Goal: Task Accomplishment & Management: Manage account settings

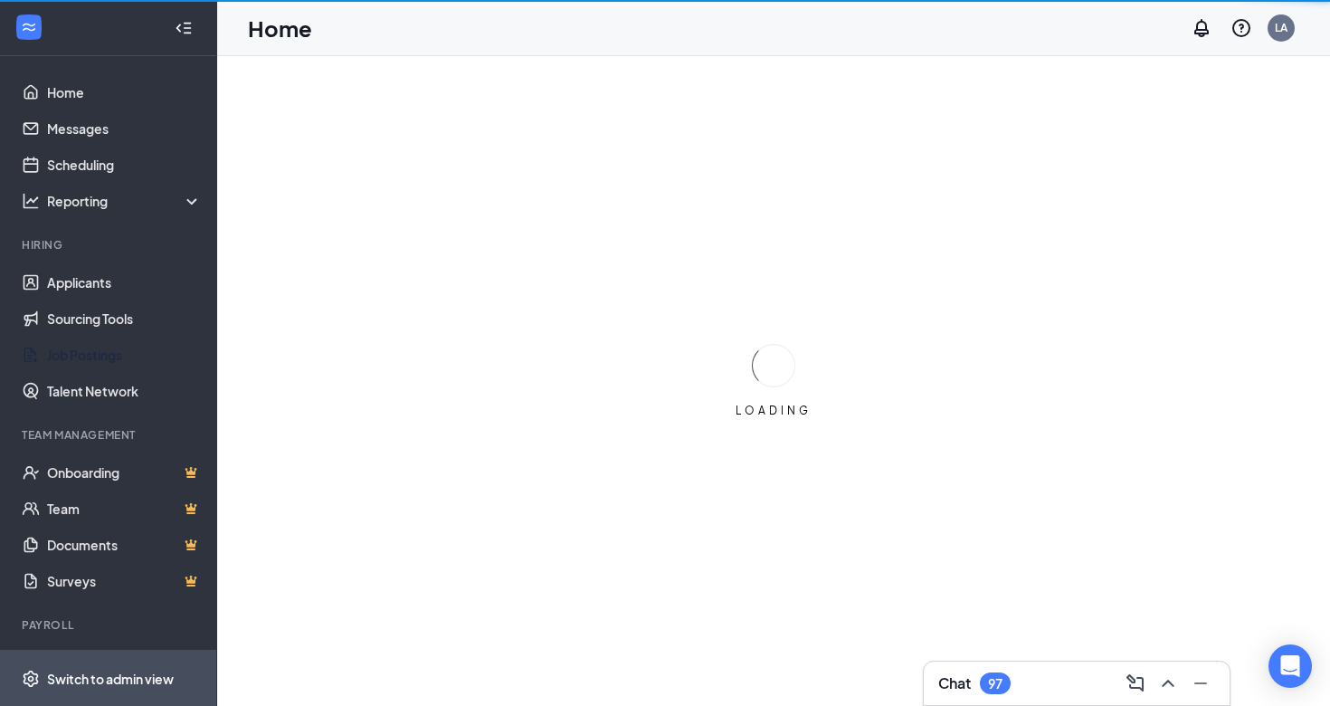
click at [88, 672] on div "Switch to admin view" at bounding box center [110, 678] width 127 height 18
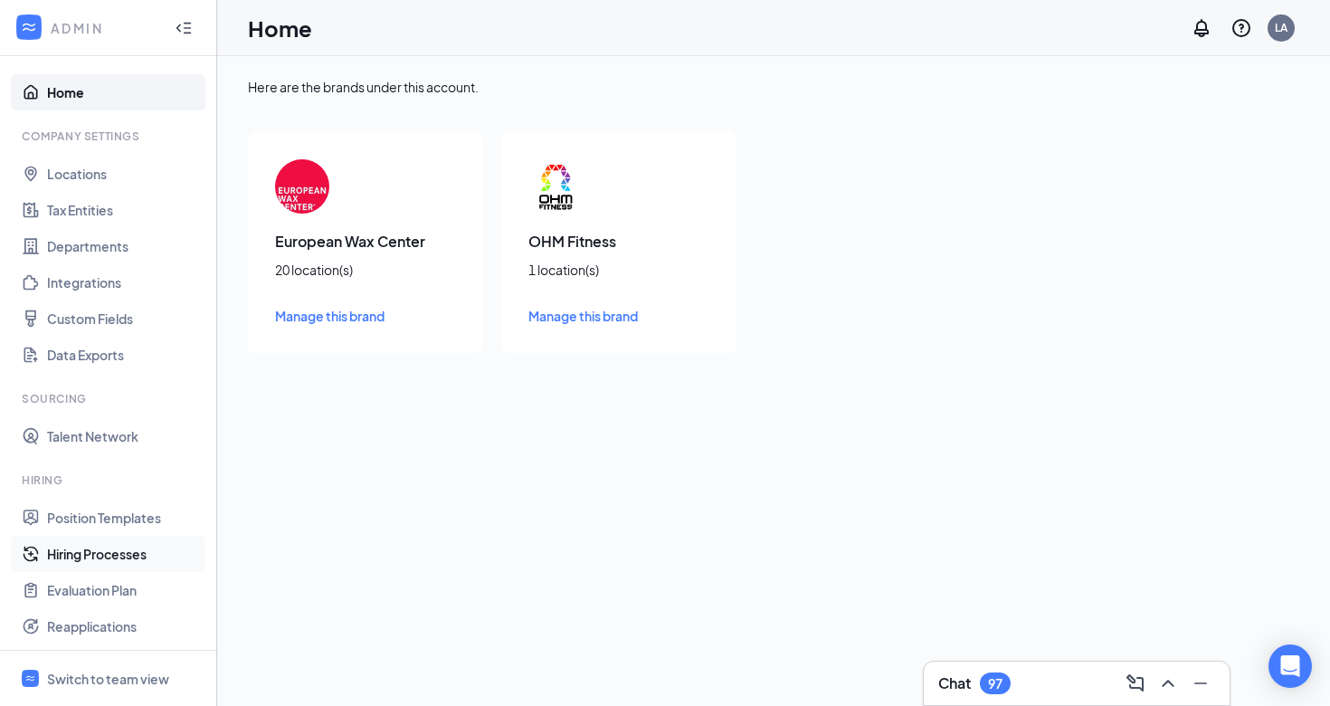
click at [99, 547] on link "Hiring Processes" at bounding box center [124, 554] width 155 height 36
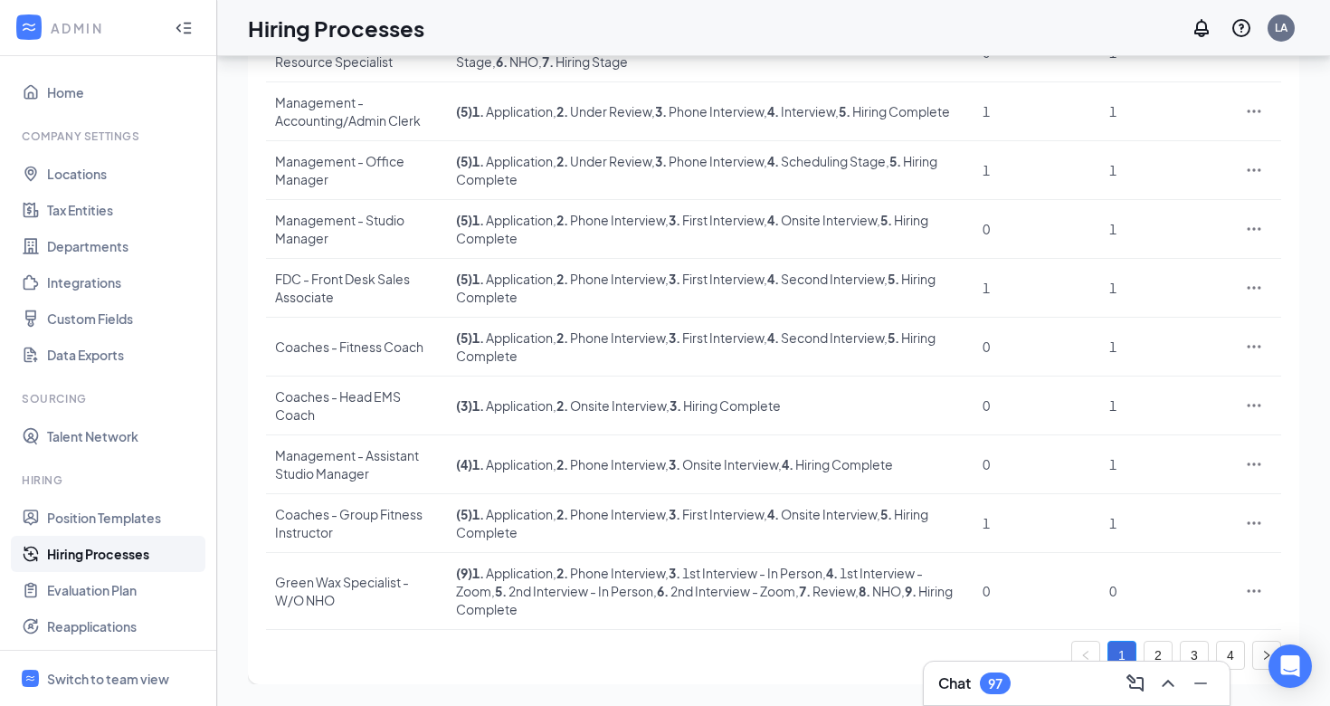
scroll to position [327, 0]
click at [1193, 653] on link "3" at bounding box center [1194, 654] width 27 height 27
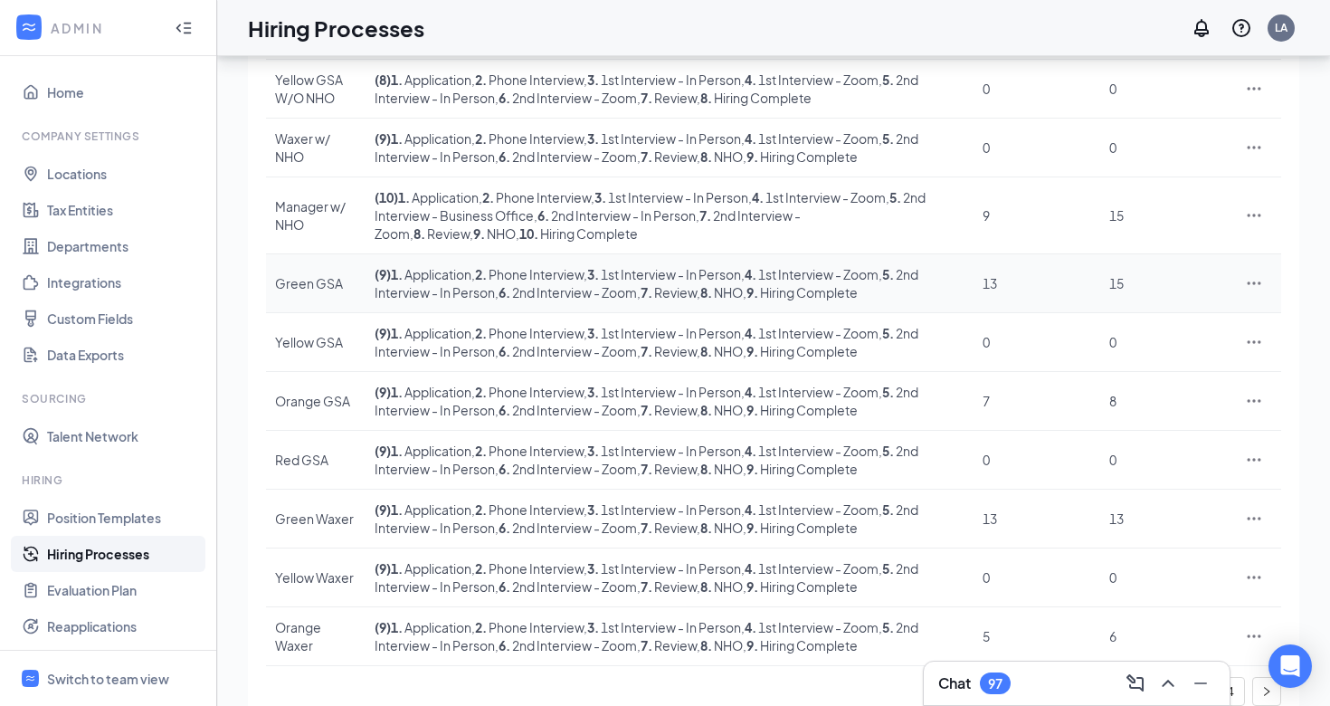
scroll to position [265, 0]
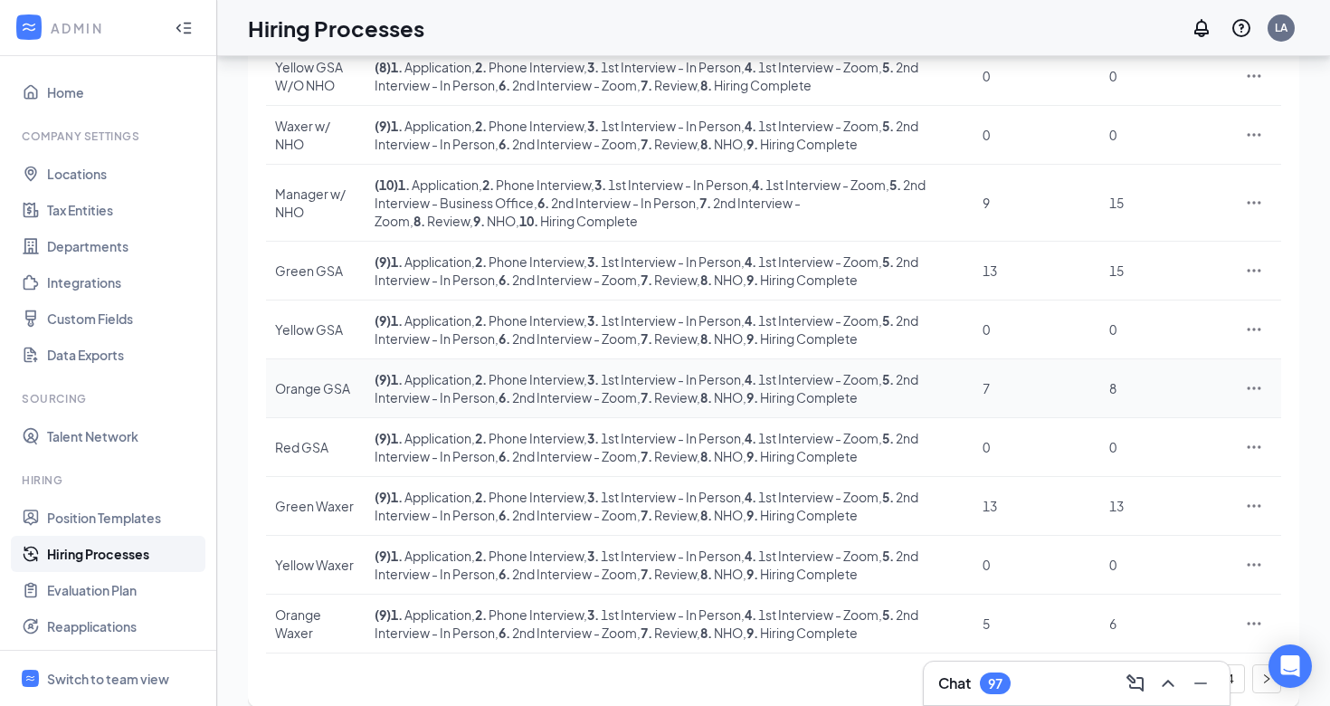
click at [1258, 397] on icon "Ellipses" at bounding box center [1254, 388] width 18 height 18
drag, startPoint x: 1165, startPoint y: 482, endPoint x: 1157, endPoint y: 569, distance: 87.2
click at [1157, 569] on ul "Edit Duplicate View job postings Delete" at bounding box center [1170, 540] width 185 height 174
click at [1174, 562] on span "View job postings" at bounding box center [1144, 561] width 103 height 16
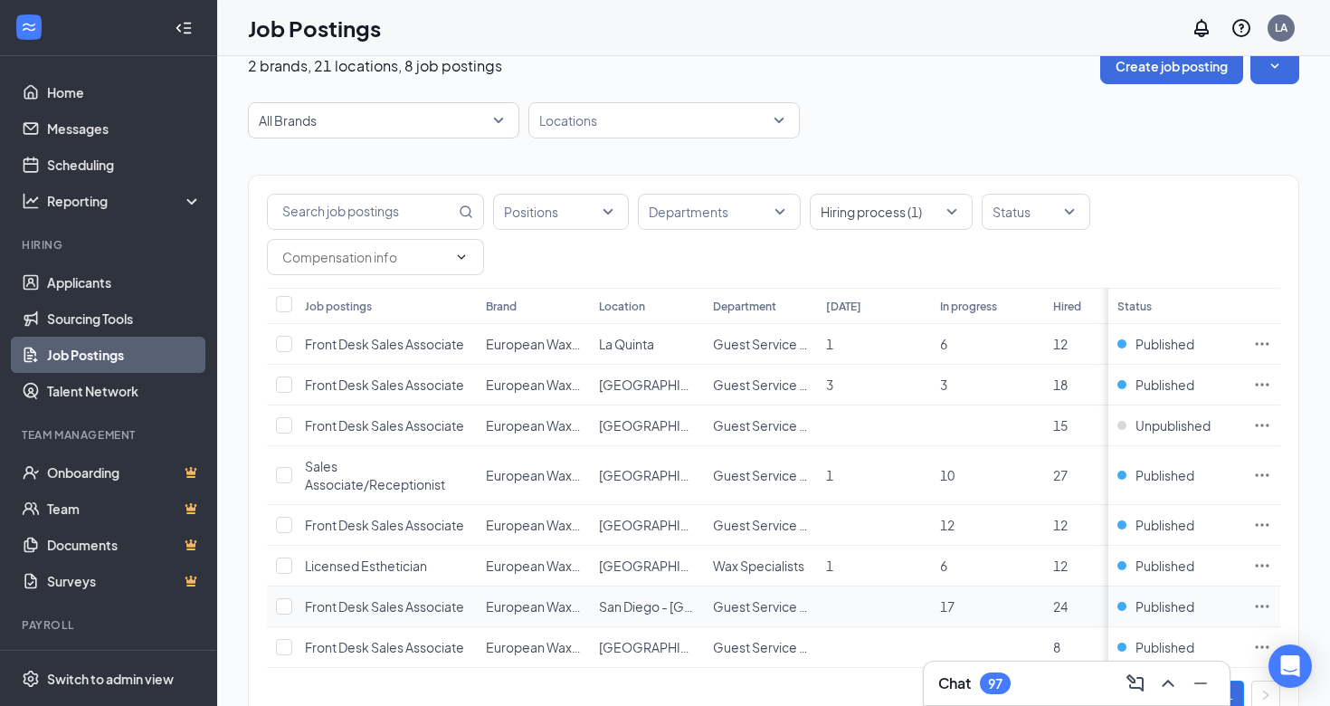
scroll to position [36, 0]
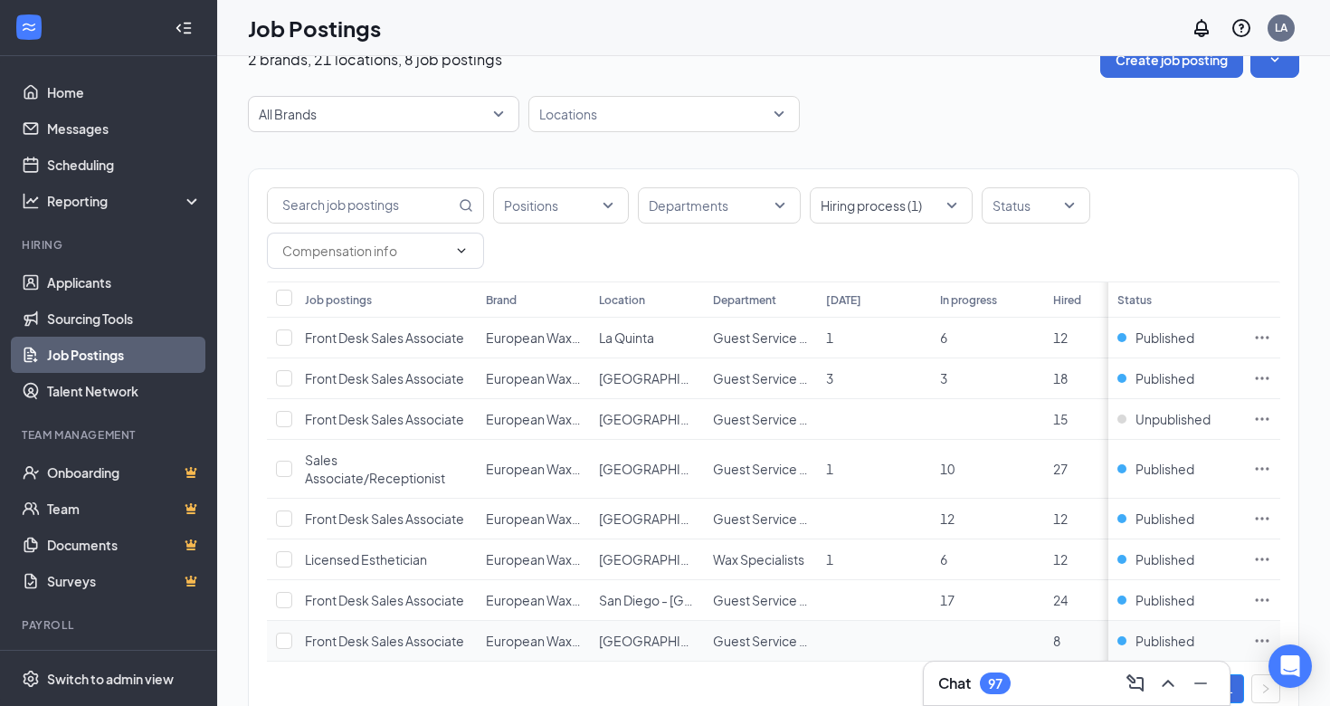
click at [1263, 637] on icon "Ellipses" at bounding box center [1262, 640] width 18 height 18
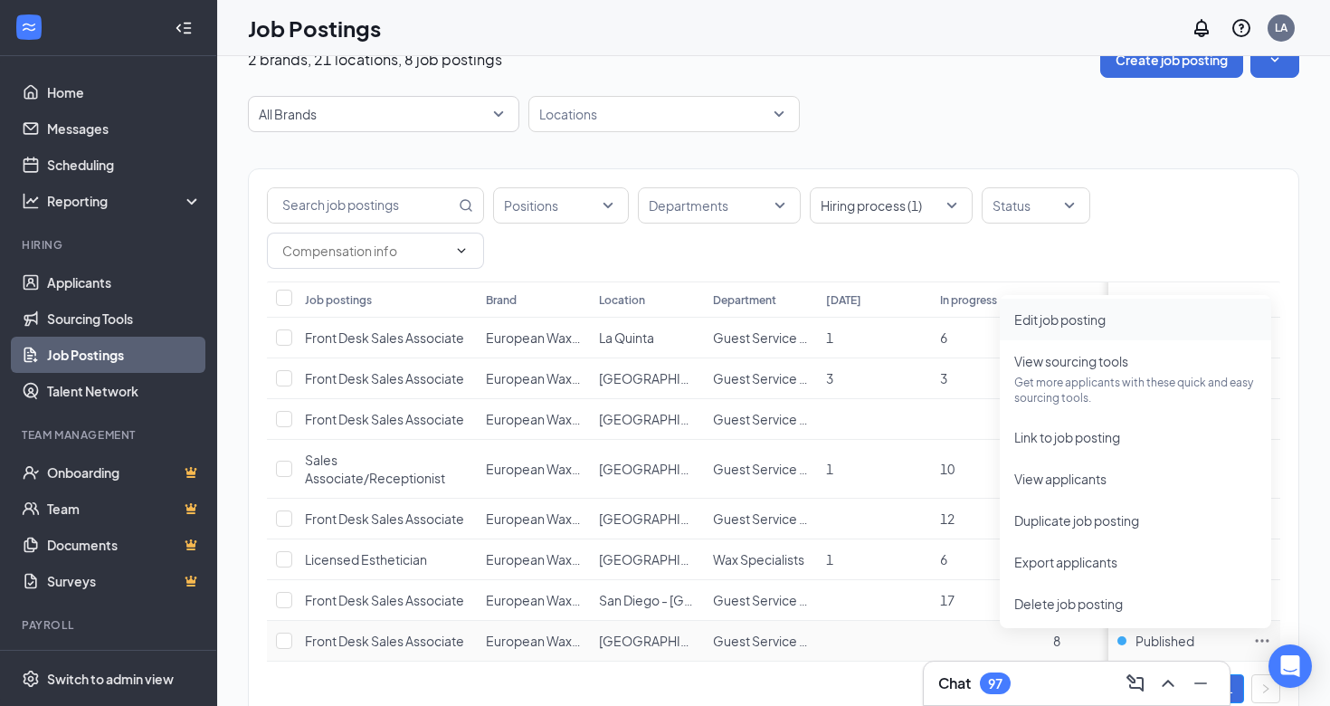
click at [1059, 326] on span "Edit job posting" at bounding box center [1059, 319] width 91 height 16
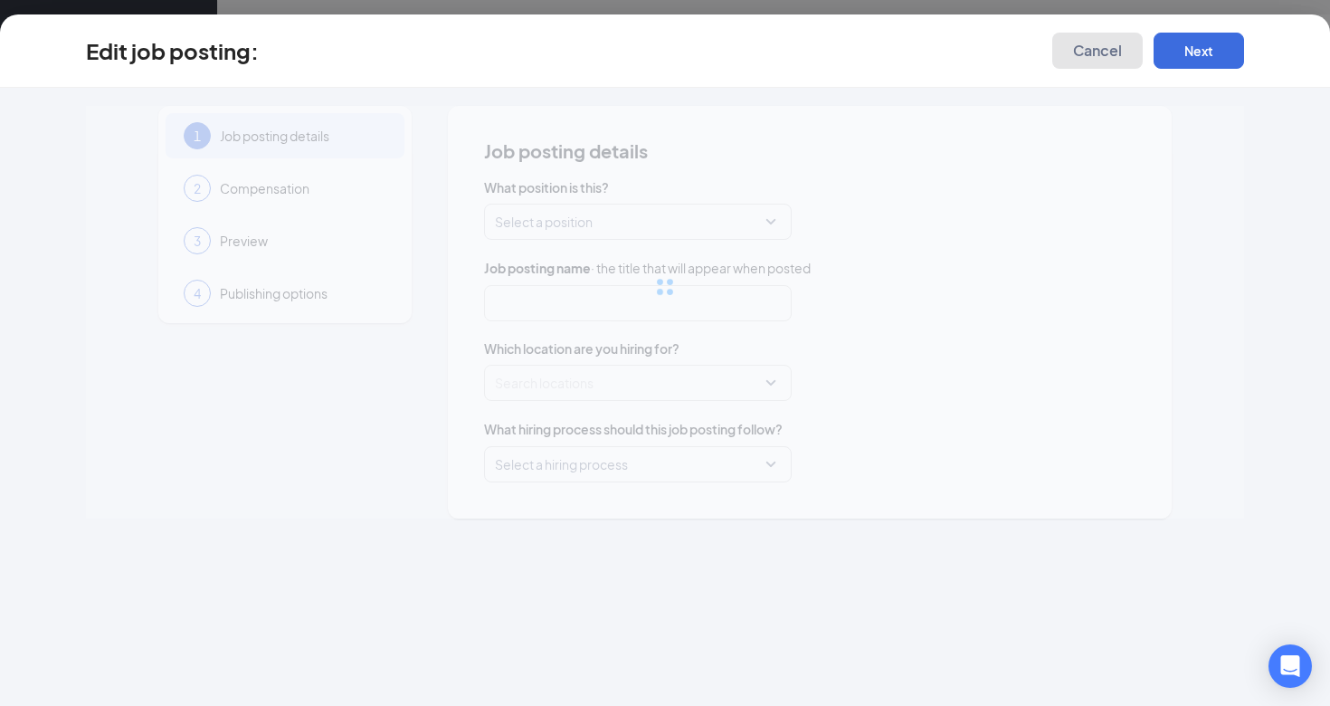
type input "Front Desk Sales Associate"
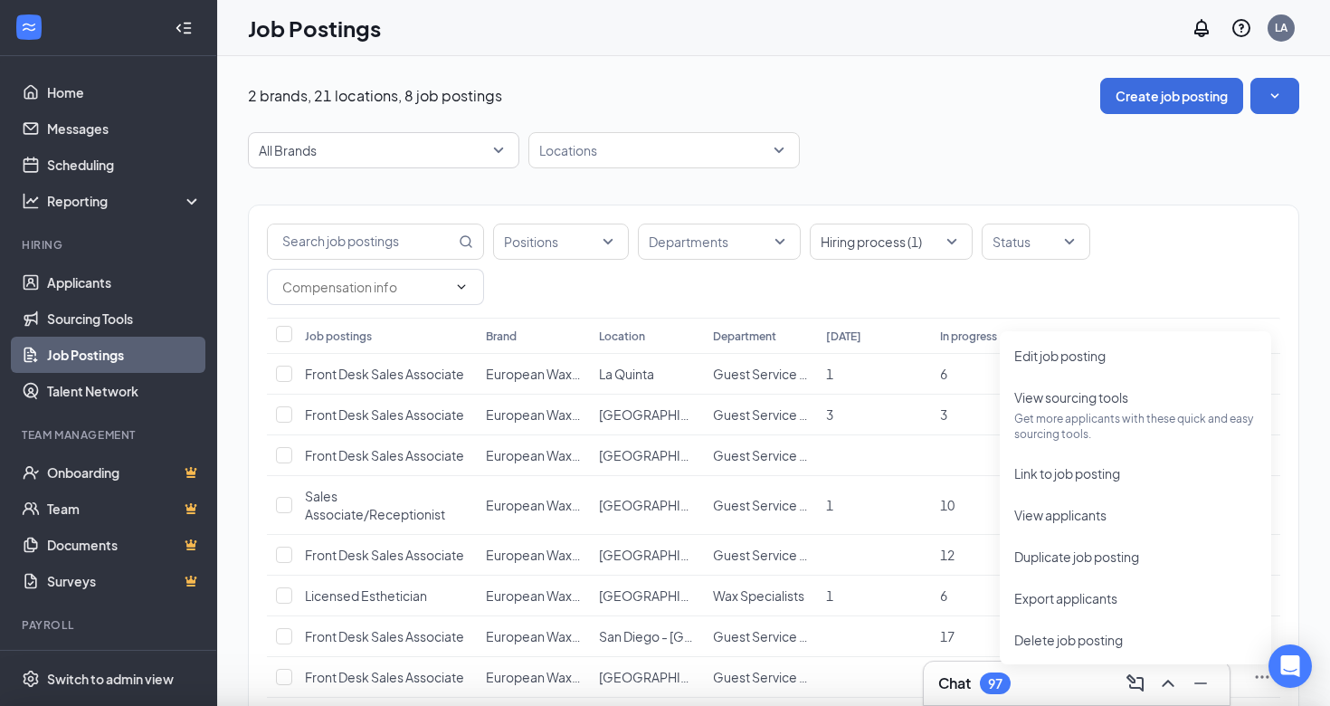
type input "[GEOGRAPHIC_DATA]"
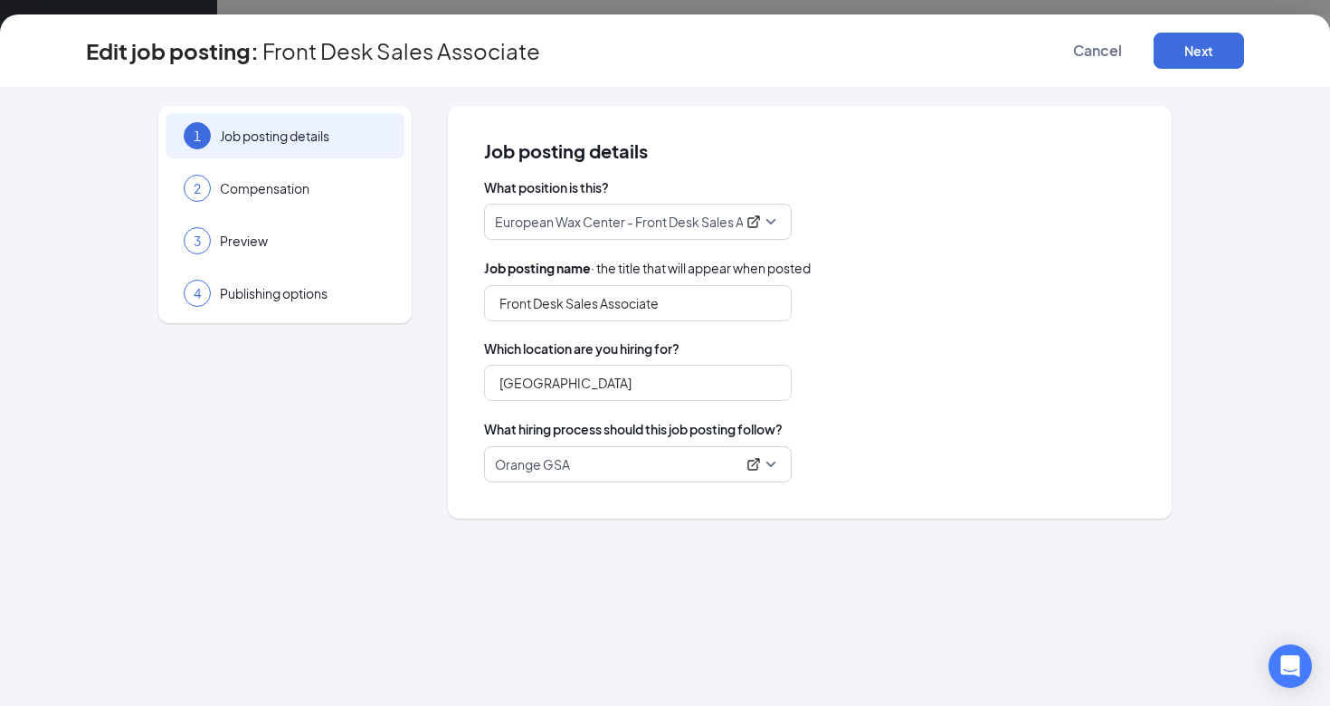
click at [627, 467] on p "Orange GSA" at bounding box center [615, 464] width 241 height 18
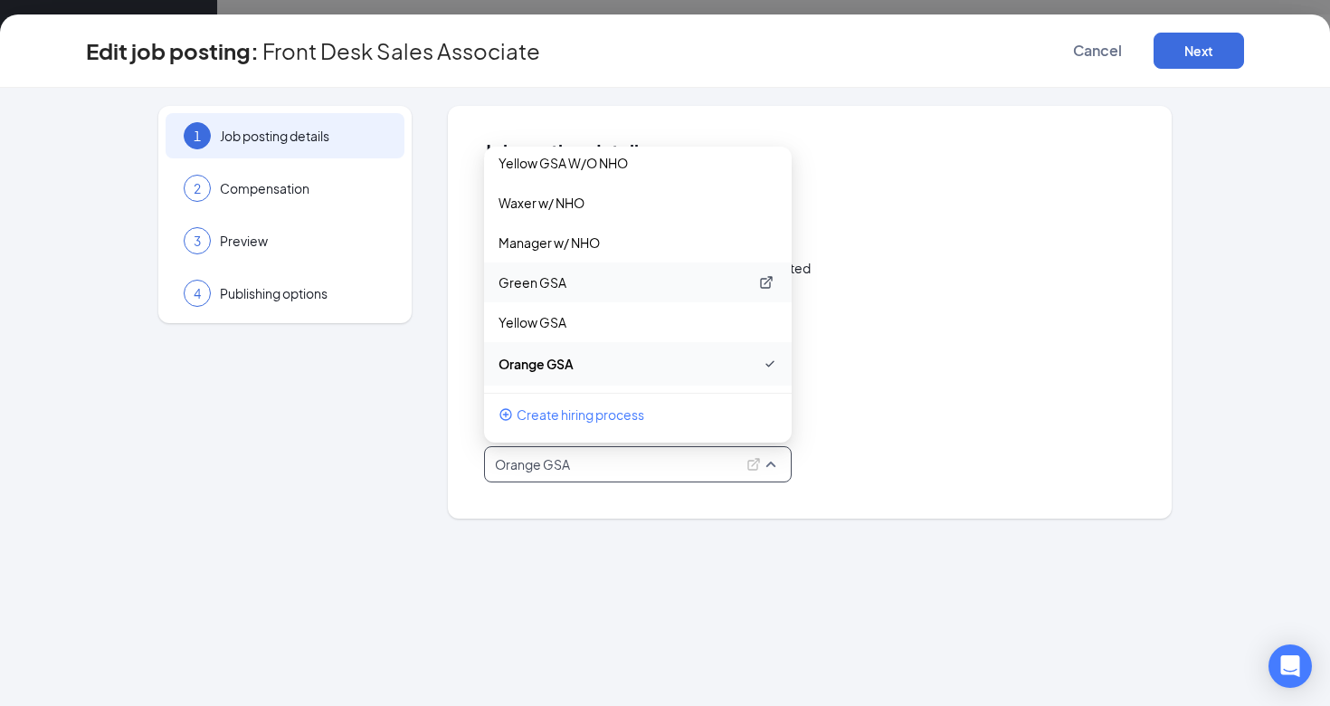
click at [594, 277] on p "Green GSA" at bounding box center [623, 282] width 250 height 18
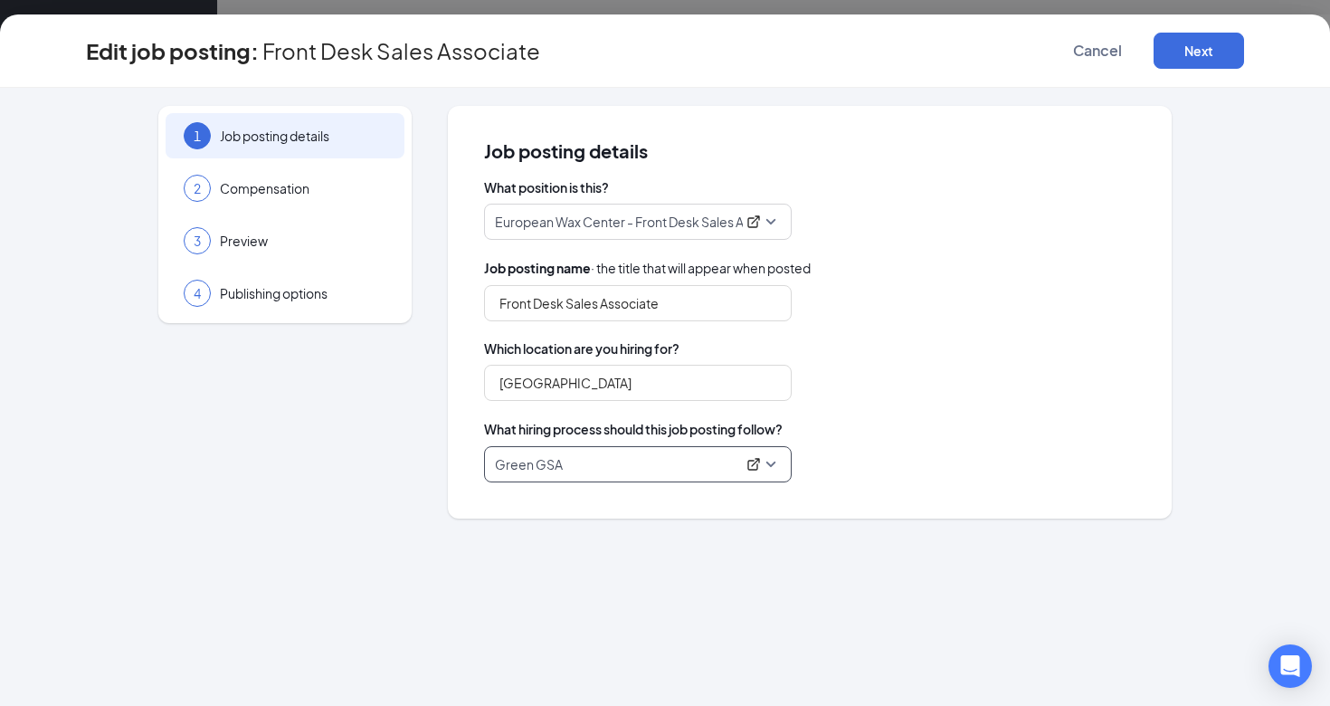
click at [771, 465] on span "Green GSA" at bounding box center [638, 464] width 286 height 34
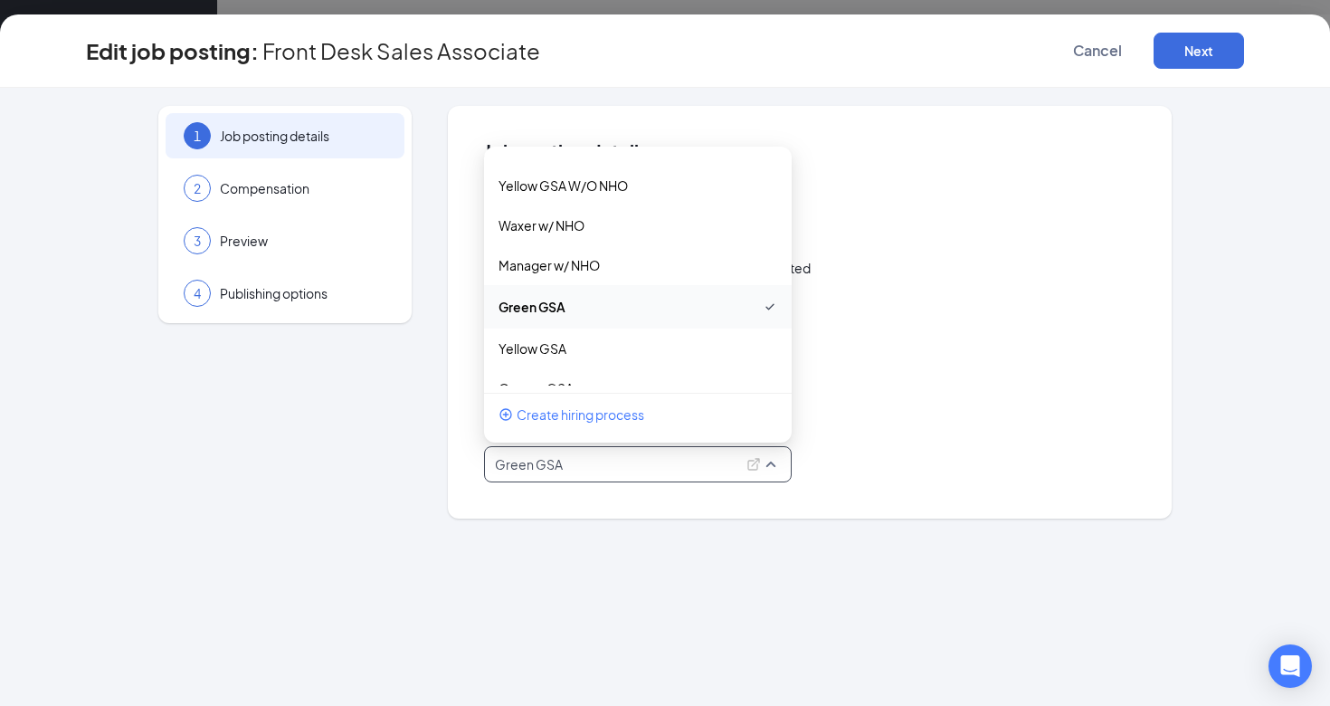
scroll to position [766, 0]
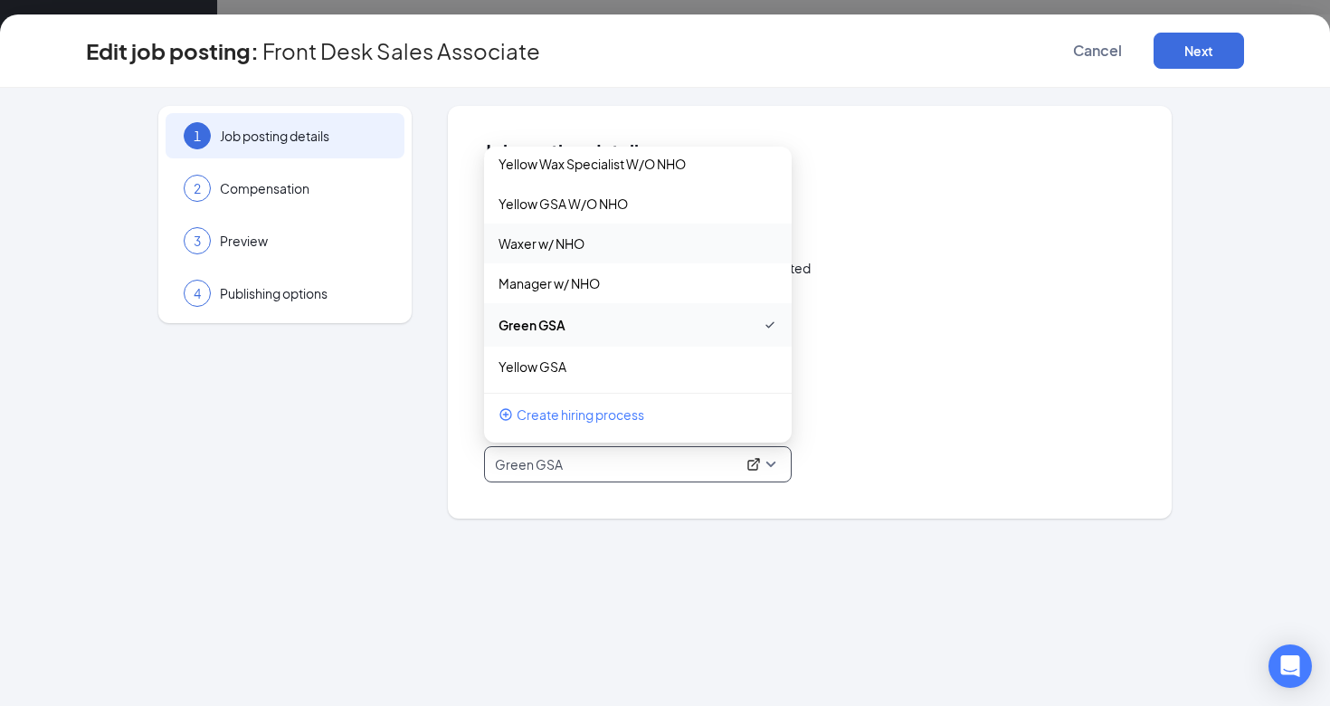
click at [1008, 214] on div "European Wax Center - Front Desk Sales Associate" at bounding box center [809, 222] width 651 height 36
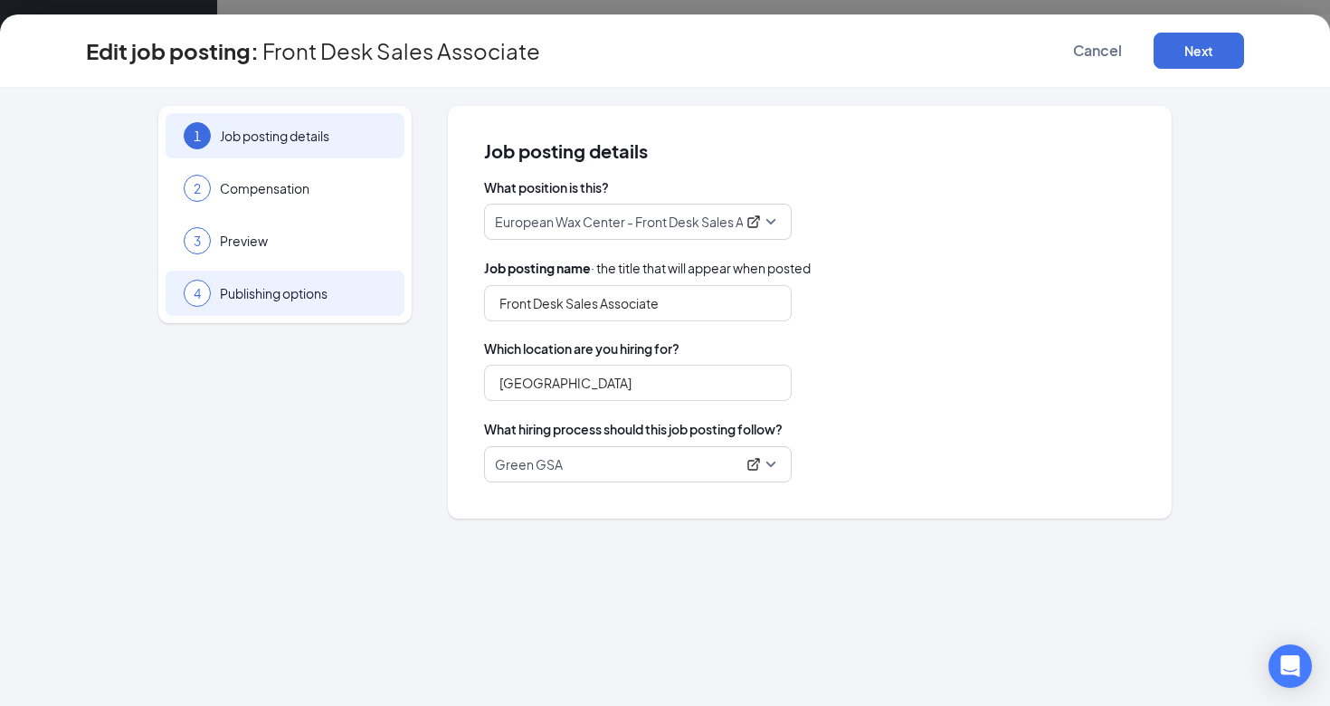
click at [354, 299] on span "Publishing options" at bounding box center [303, 293] width 166 height 18
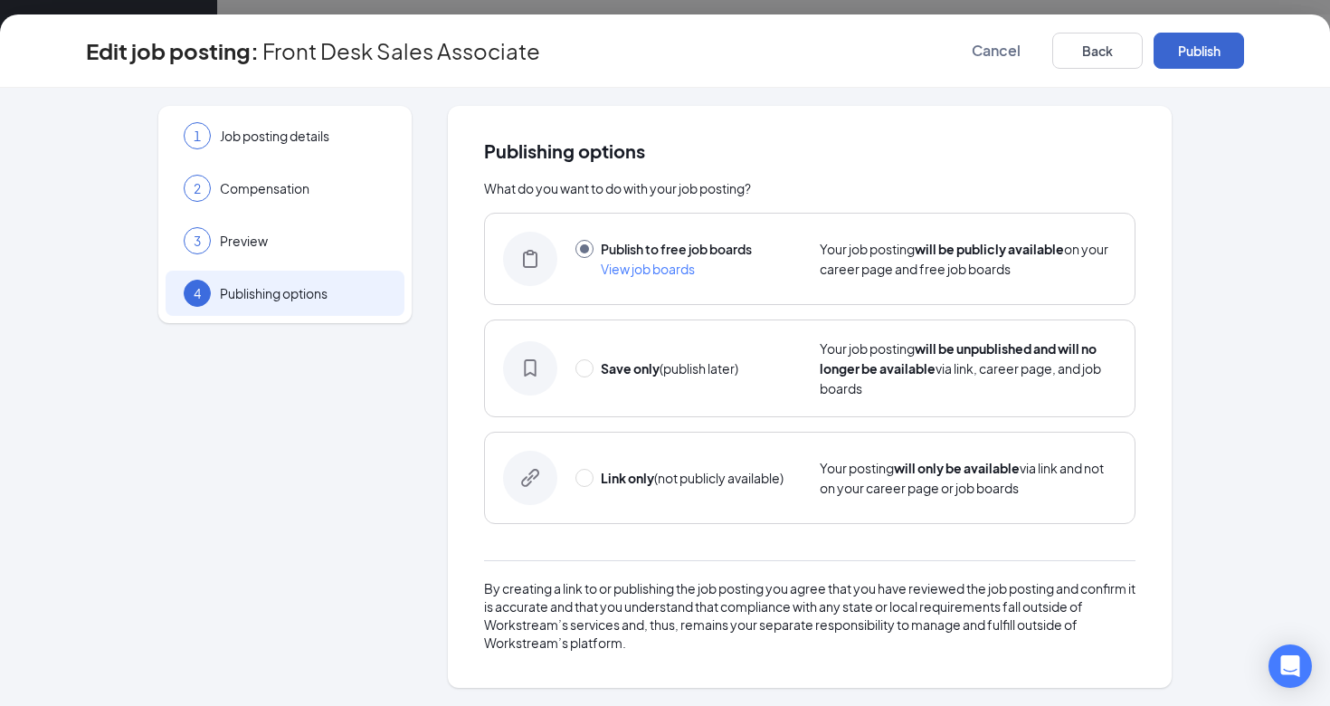
click at [1230, 53] on button "Publish" at bounding box center [1199, 51] width 90 height 36
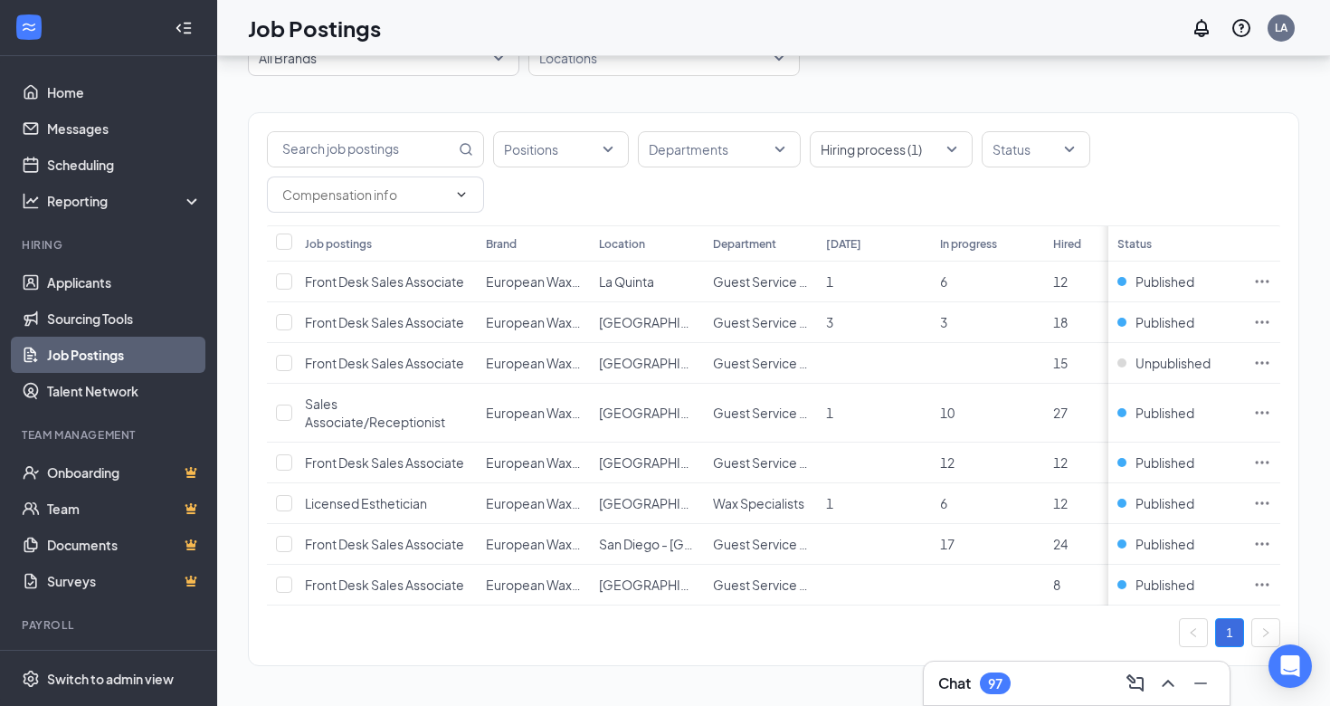
scroll to position [92, 0]
click at [1280, 271] on div "Job postings Brand Location Department [DATE] In progress Hired Total Status Fr…" at bounding box center [773, 415] width 1049 height 380
click at [1259, 276] on icon "Ellipses" at bounding box center [1262, 281] width 18 height 18
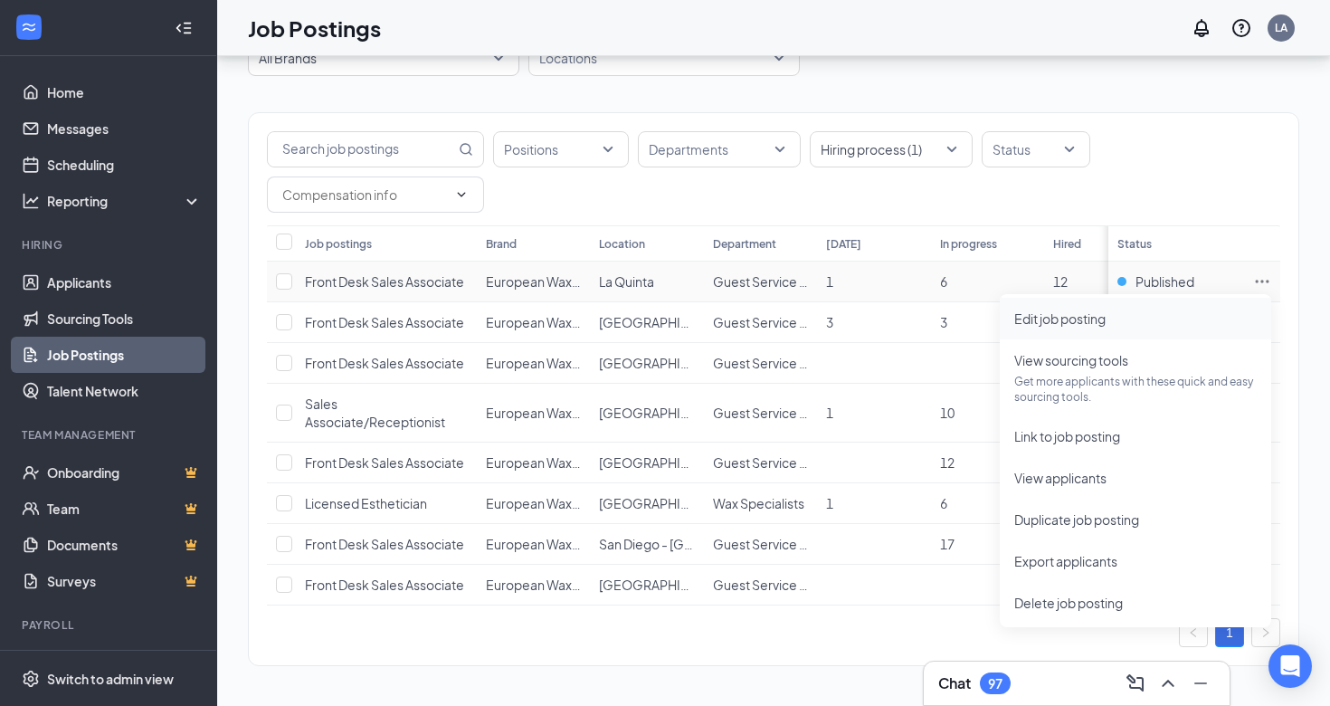
click at [1049, 319] on span "Edit job posting" at bounding box center [1059, 318] width 91 height 16
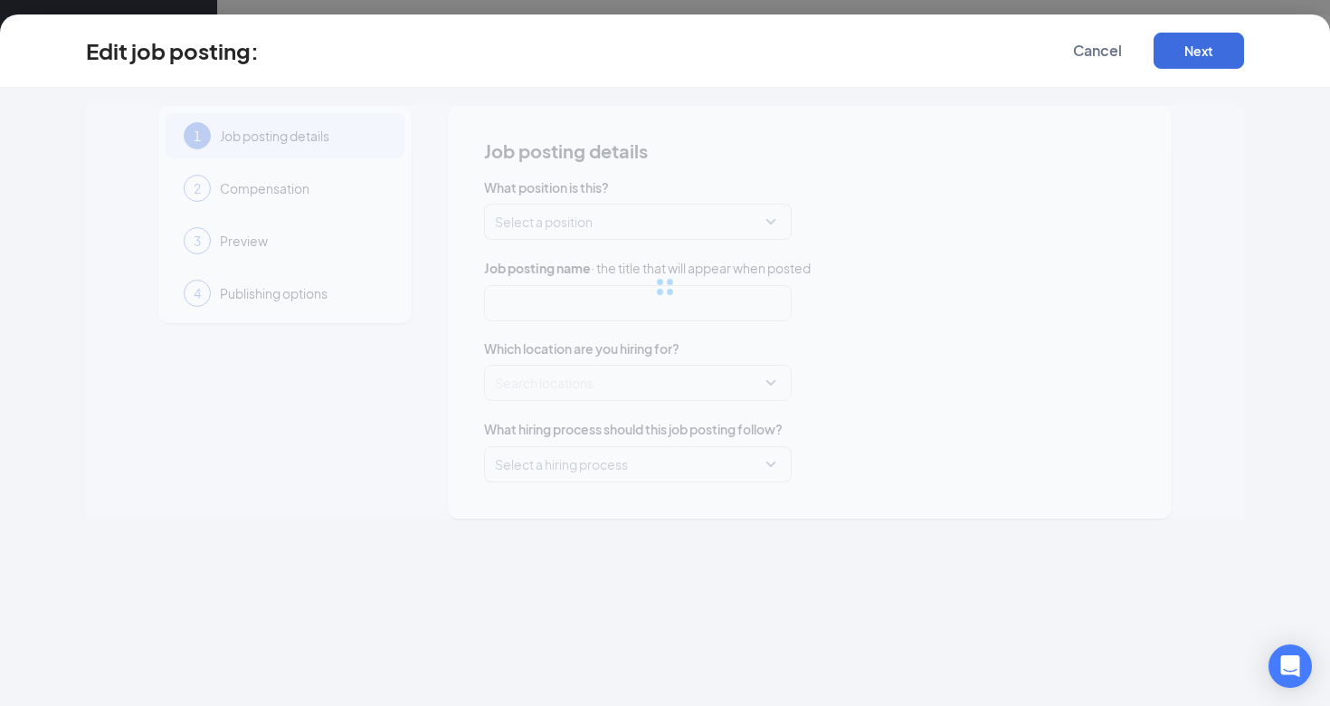
click at [575, 470] on div "1 Job posting details 2 Compensation 3 Preview 4 Publishing options Job posting…" at bounding box center [665, 312] width 1158 height 413
type input "Front Desk Sales Associate"
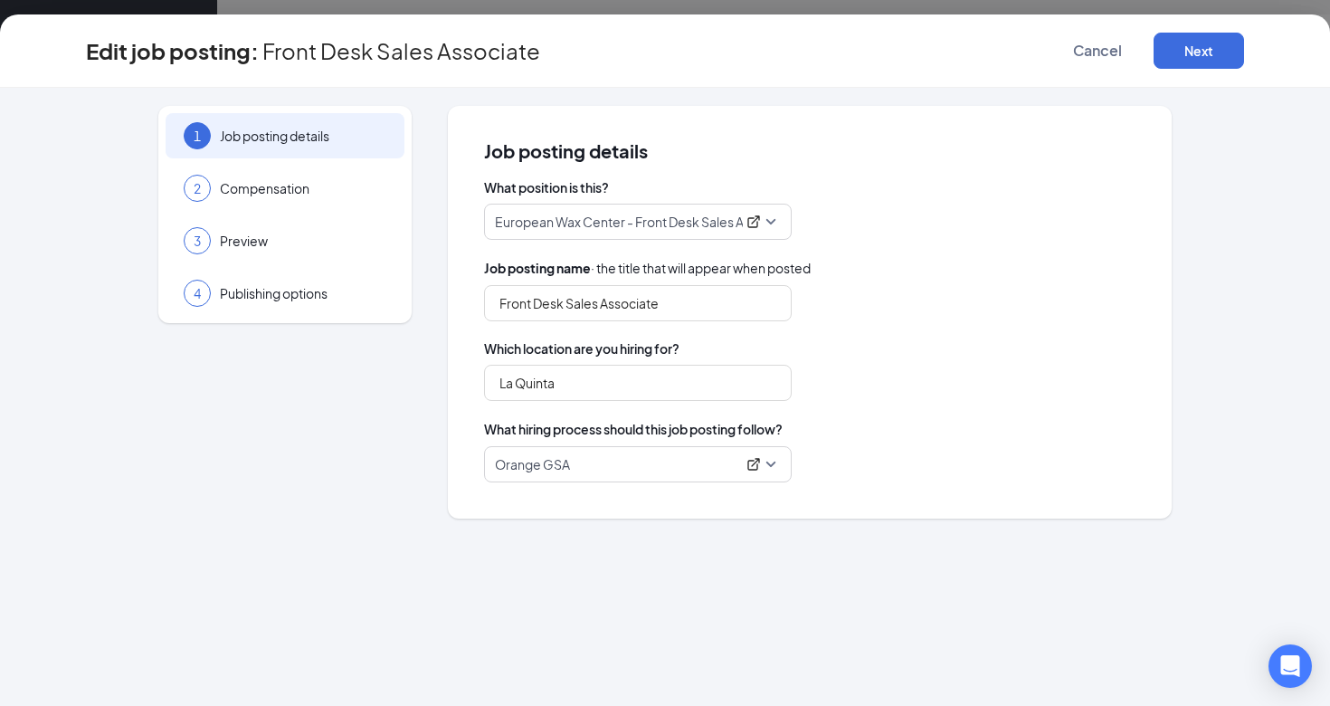
click at [587, 468] on p "Orange GSA" at bounding box center [615, 464] width 241 height 18
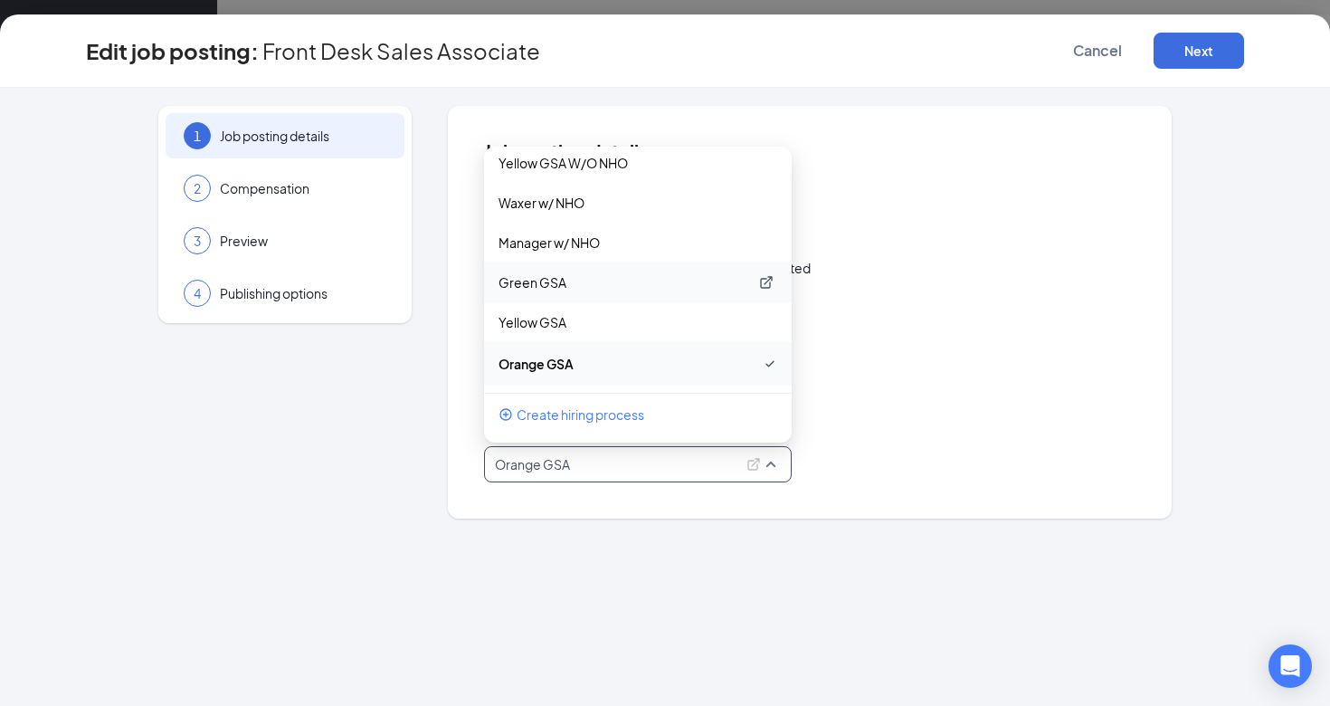
click at [533, 285] on p "Green GSA" at bounding box center [623, 282] width 250 height 18
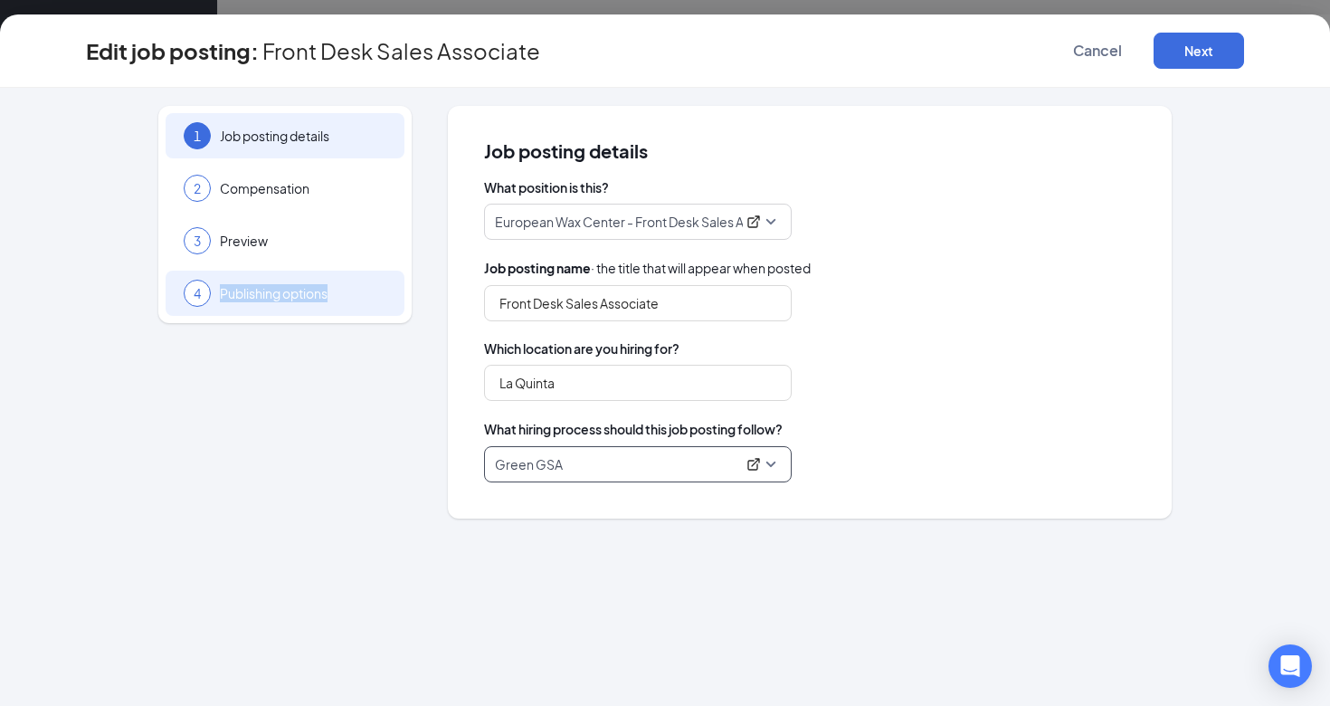
click at [329, 284] on span "Publishing options" at bounding box center [303, 293] width 166 height 18
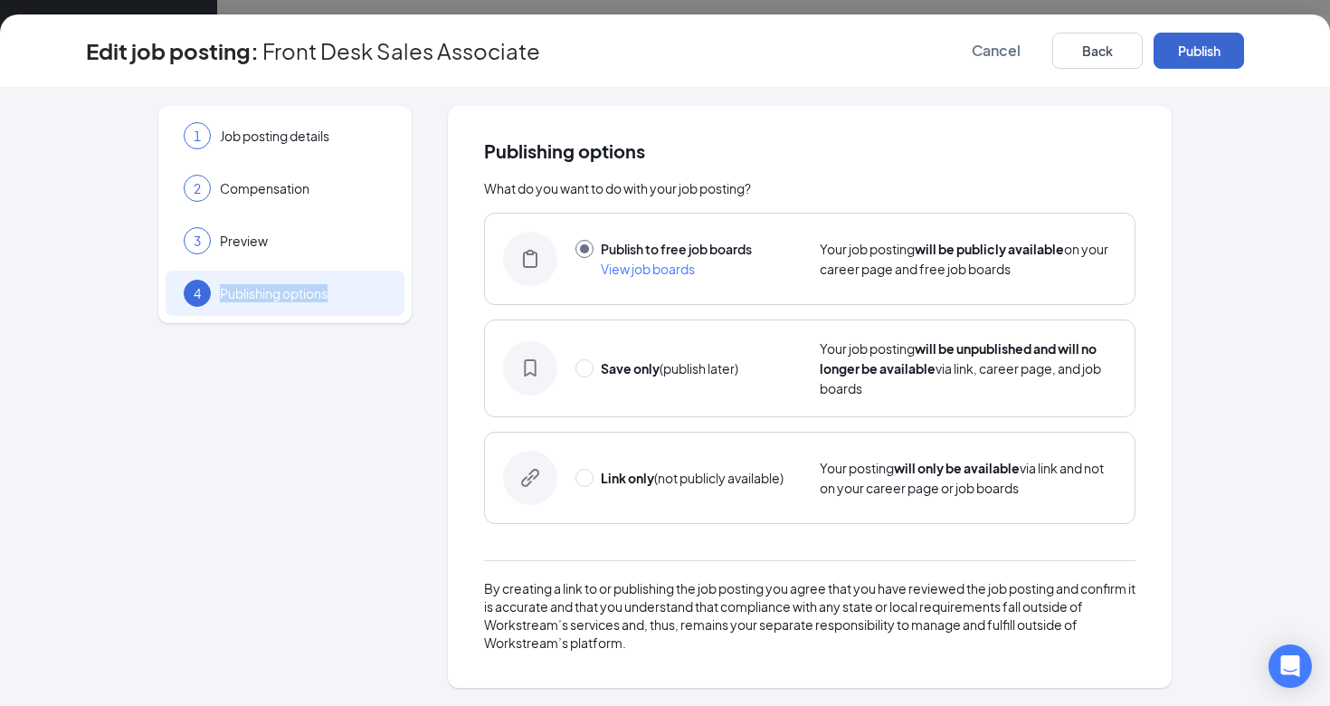
click at [1210, 47] on button "Publish" at bounding box center [1199, 51] width 90 height 36
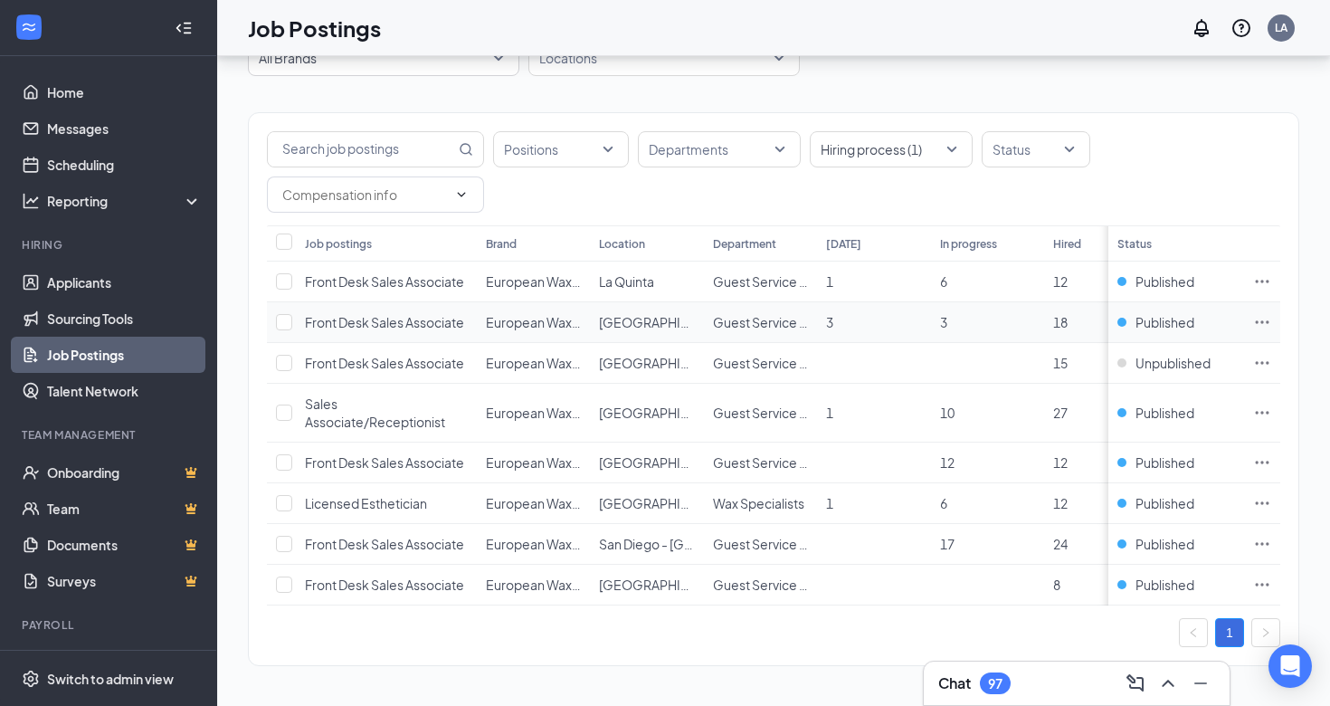
click at [1261, 320] on icon "Ellipses" at bounding box center [1262, 322] width 18 height 18
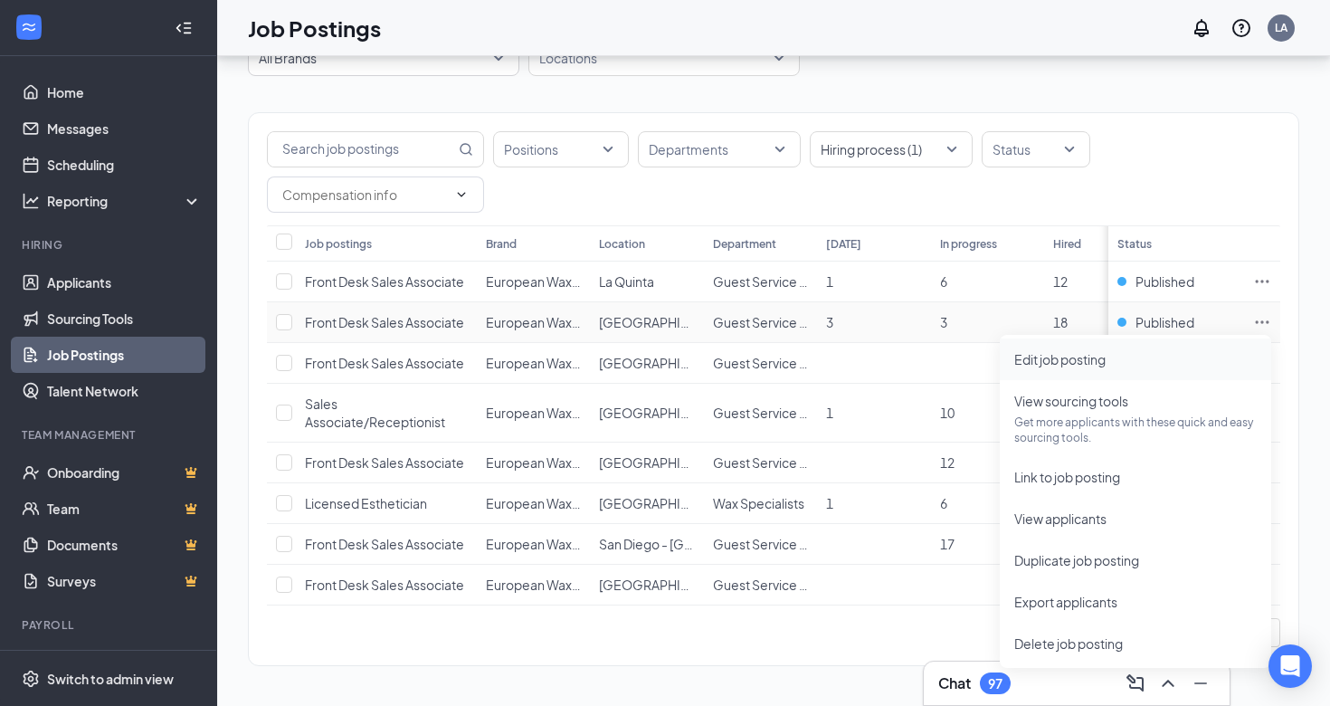
click at [1025, 361] on span "Edit job posting" at bounding box center [1059, 359] width 91 height 16
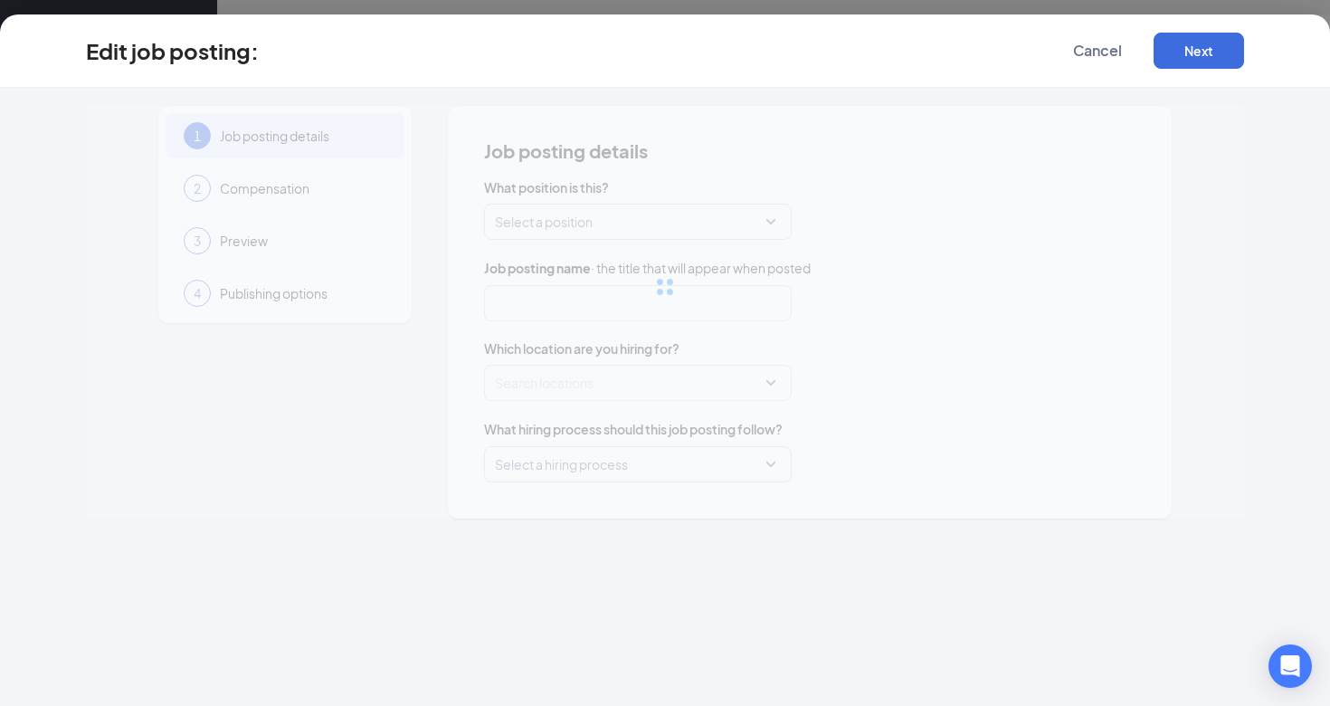
type input "Front Desk Sales Associate"
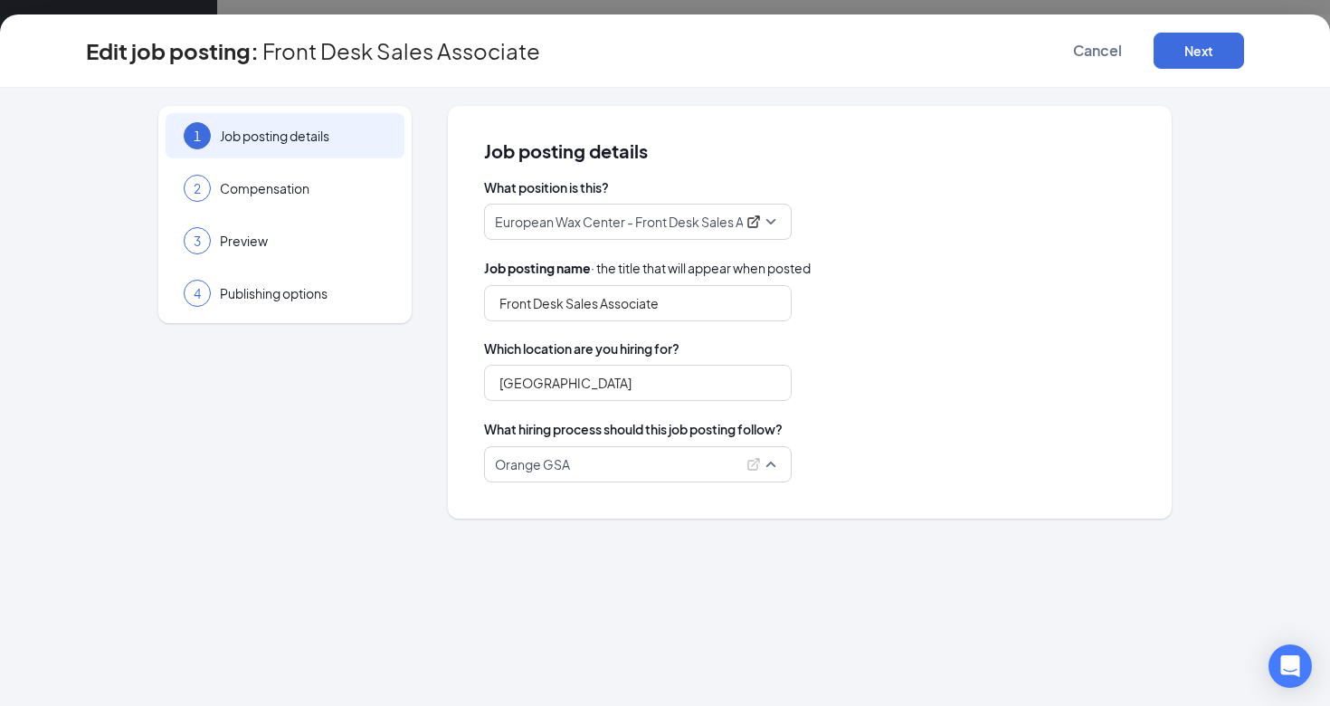
click at [570, 459] on p "Orange GSA" at bounding box center [532, 464] width 75 height 18
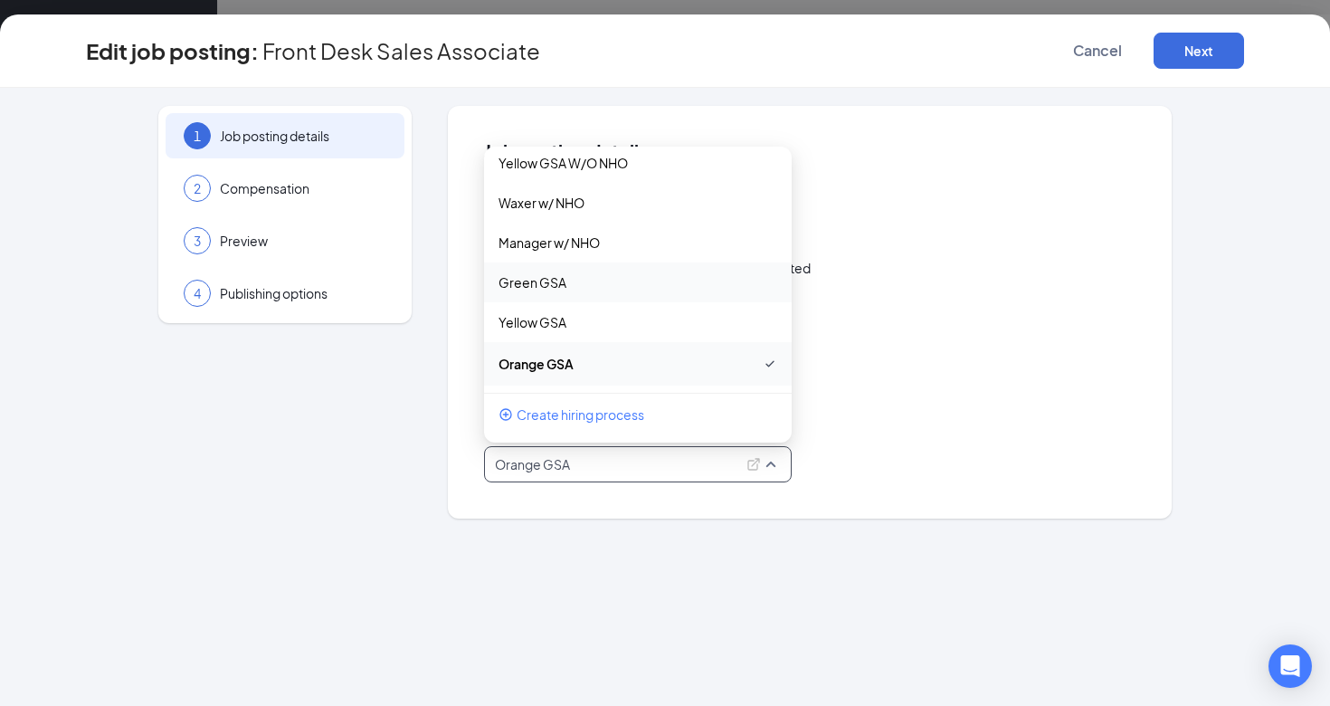
click at [602, 298] on div "Green GSA" at bounding box center [638, 282] width 308 height 40
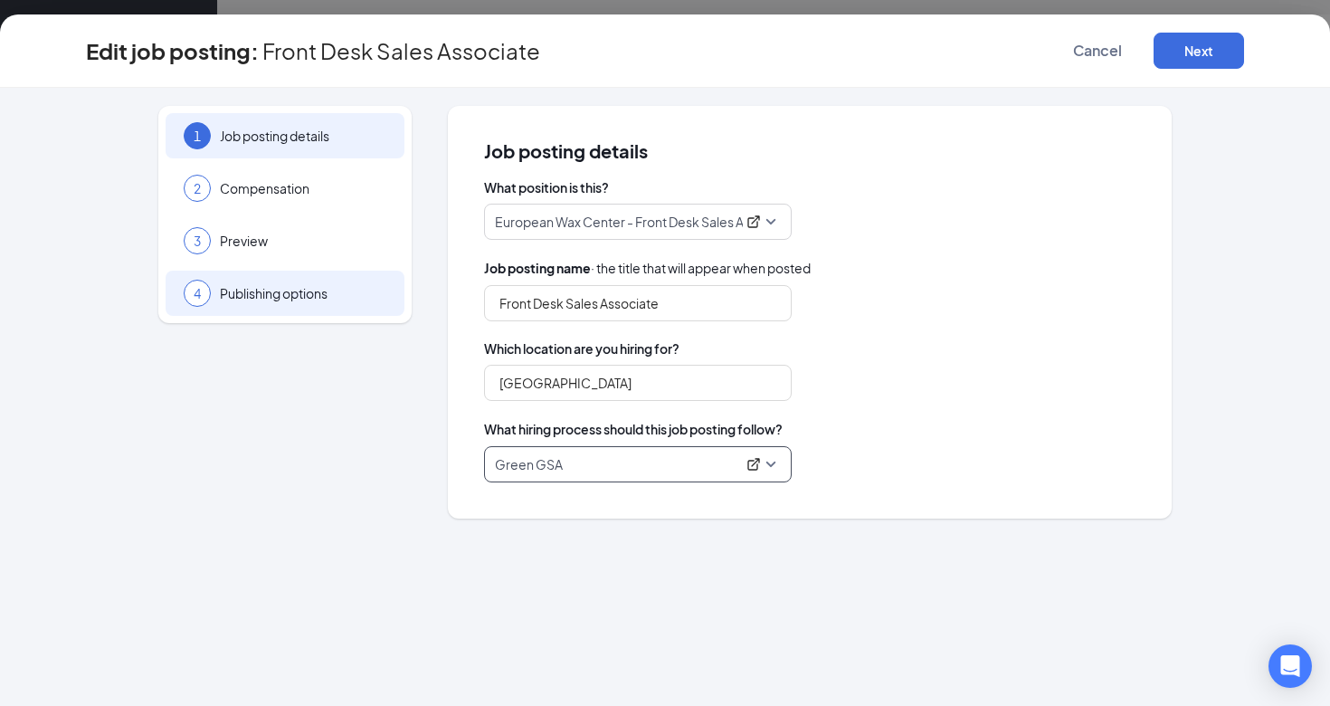
click at [294, 307] on div "4 Publishing options" at bounding box center [285, 293] width 239 height 45
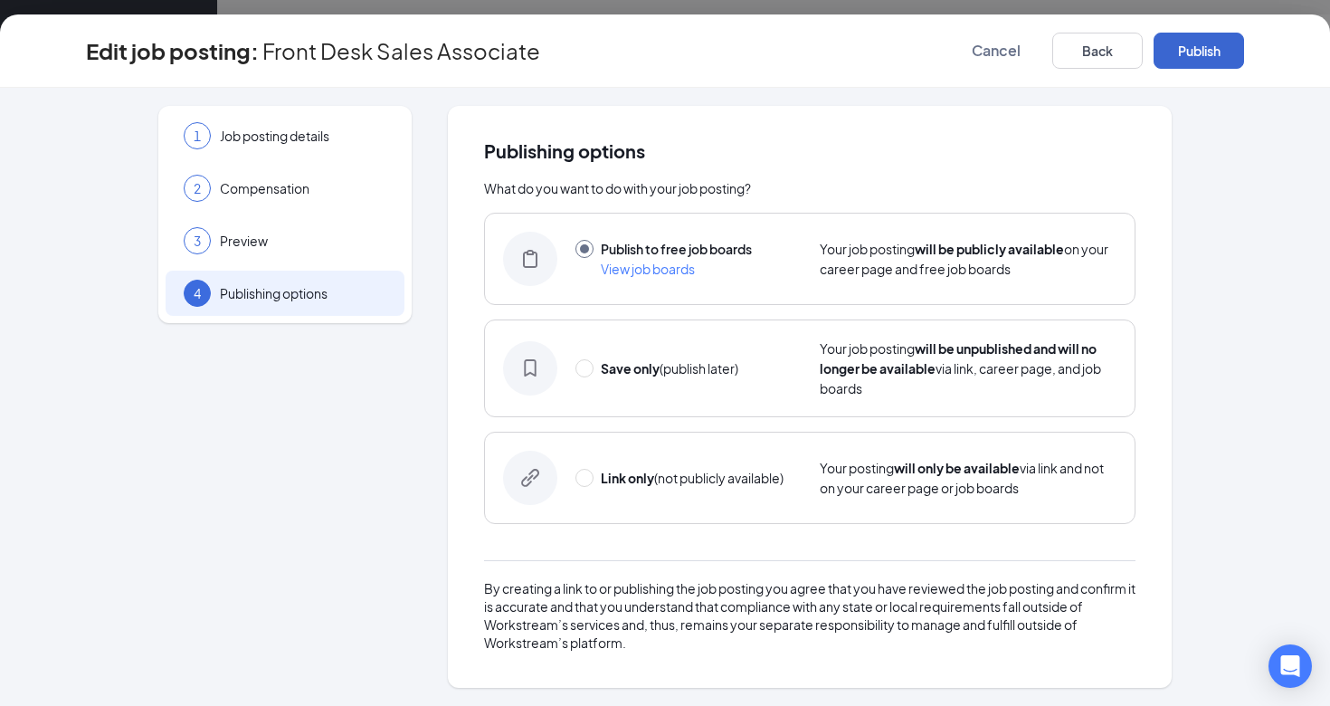
click at [1181, 57] on button "Publish" at bounding box center [1199, 51] width 90 height 36
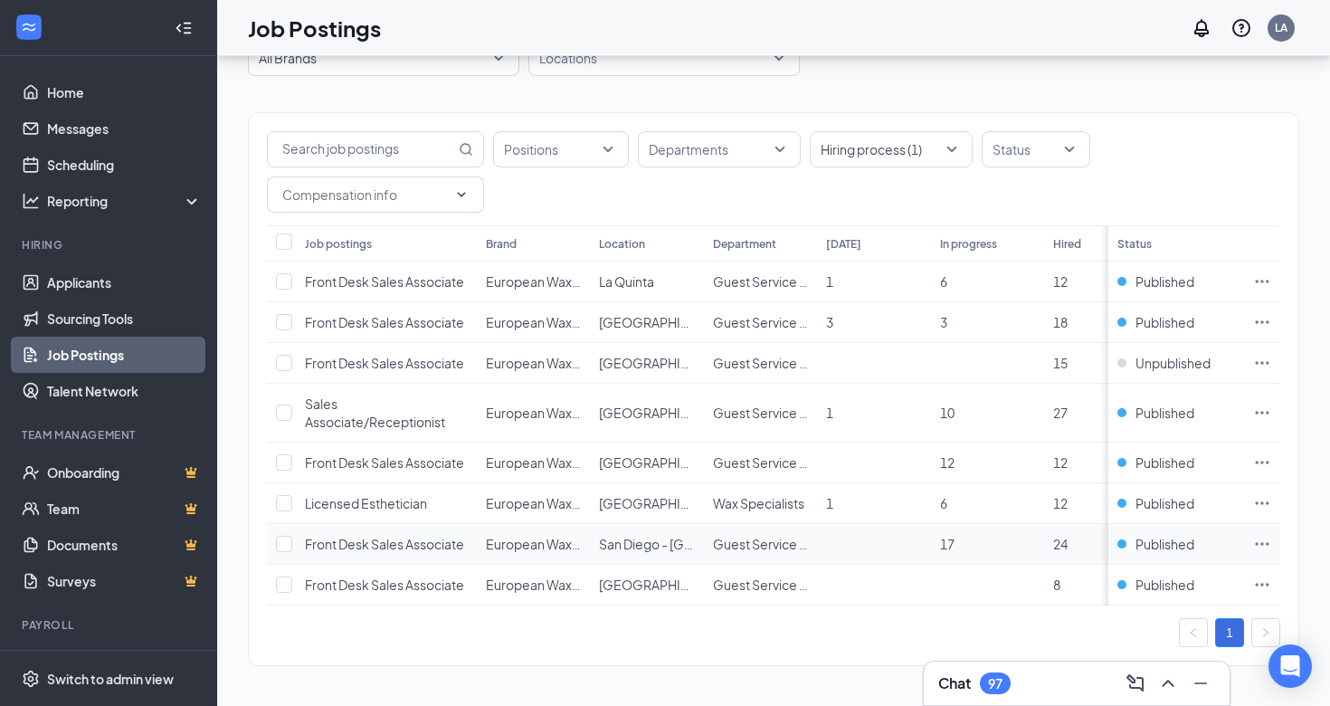
click at [599, 542] on span "San Diego - [GEOGRAPHIC_DATA]" at bounding box center [700, 544] width 203 height 16
click at [1264, 541] on icon "Ellipses" at bounding box center [1262, 544] width 18 height 18
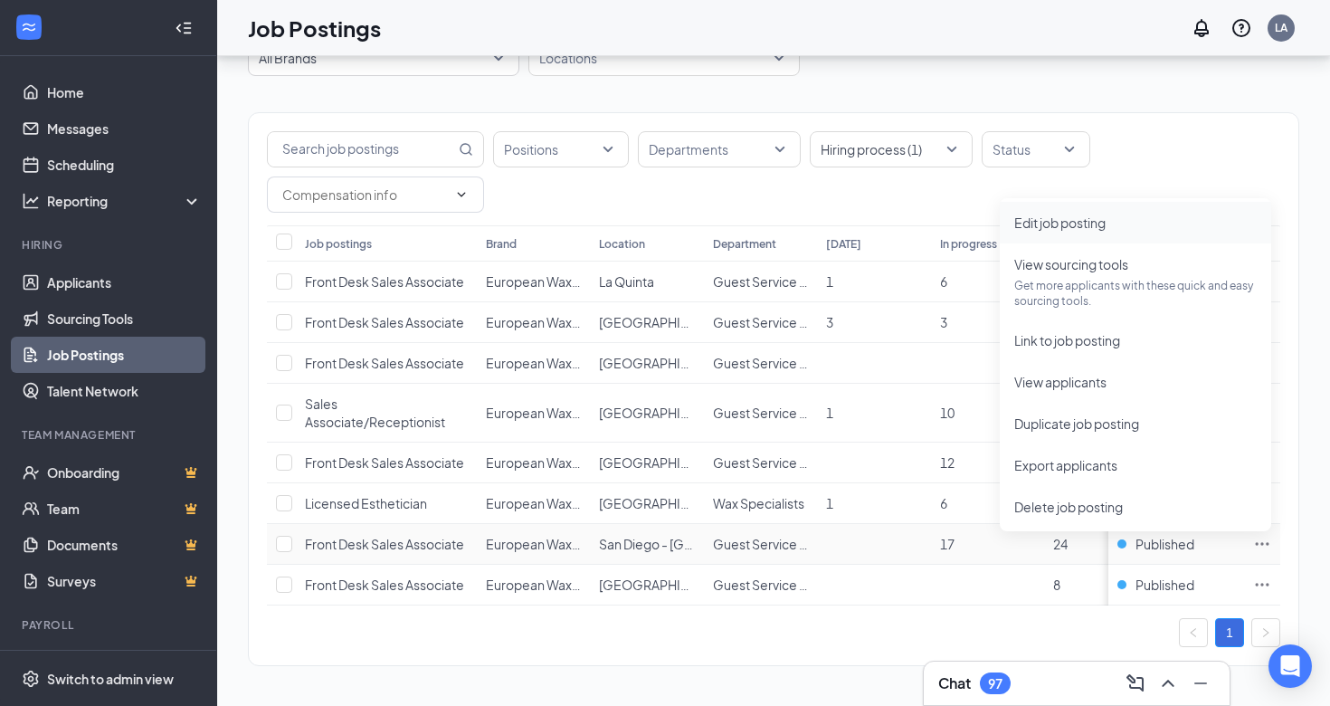
click at [1091, 227] on span "Edit job posting" at bounding box center [1059, 222] width 91 height 16
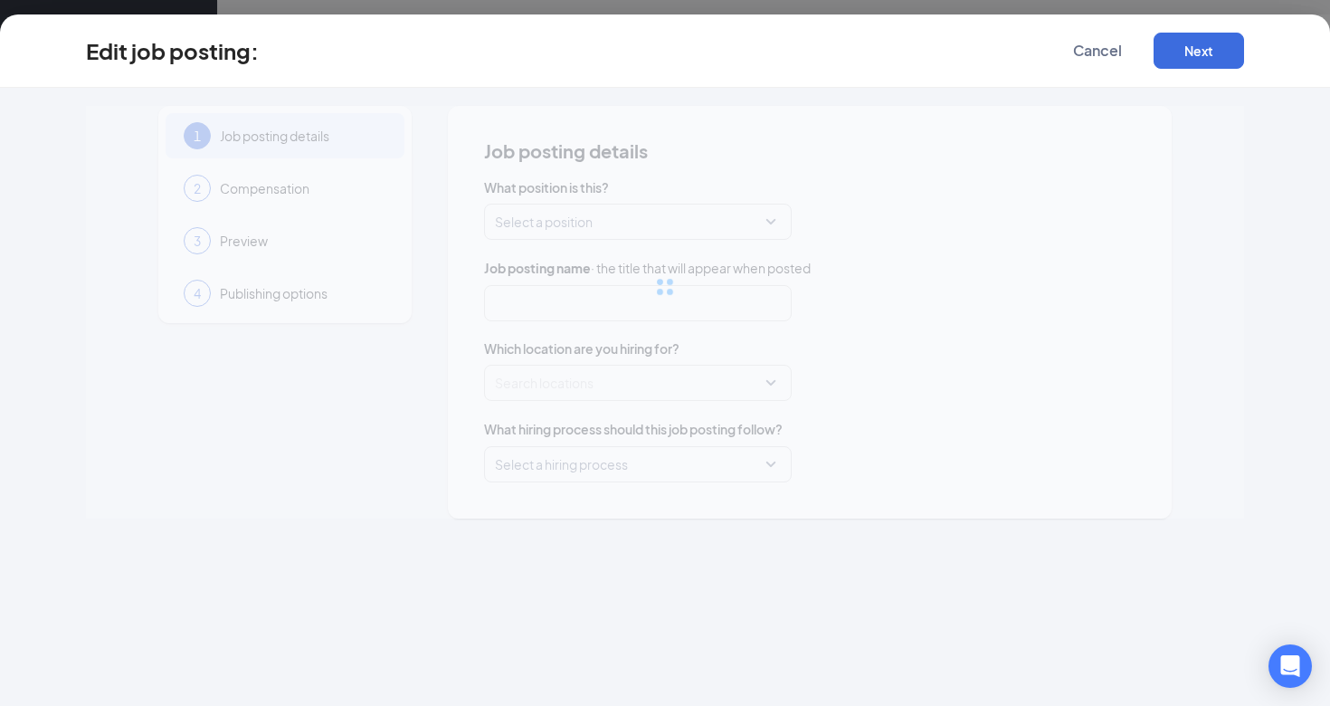
type input "Front Desk Sales Associate"
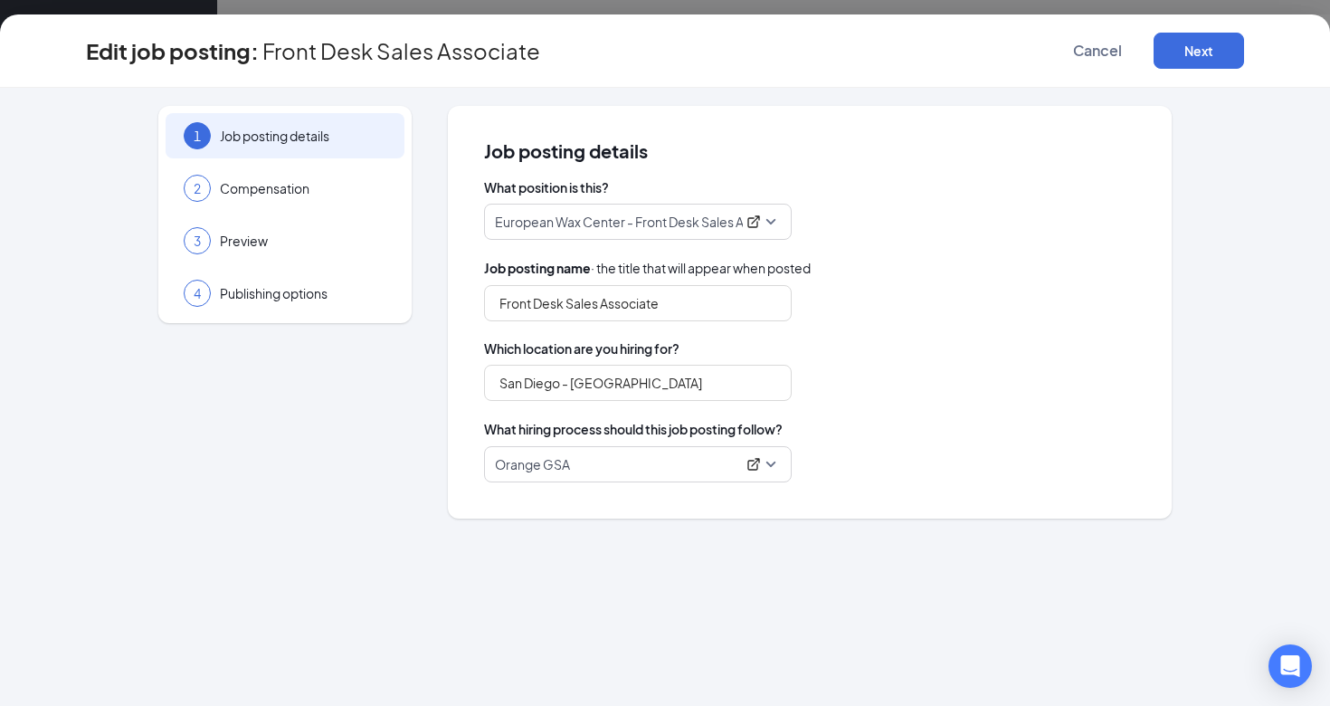
click at [778, 467] on span "Orange GSA" at bounding box center [638, 464] width 286 height 34
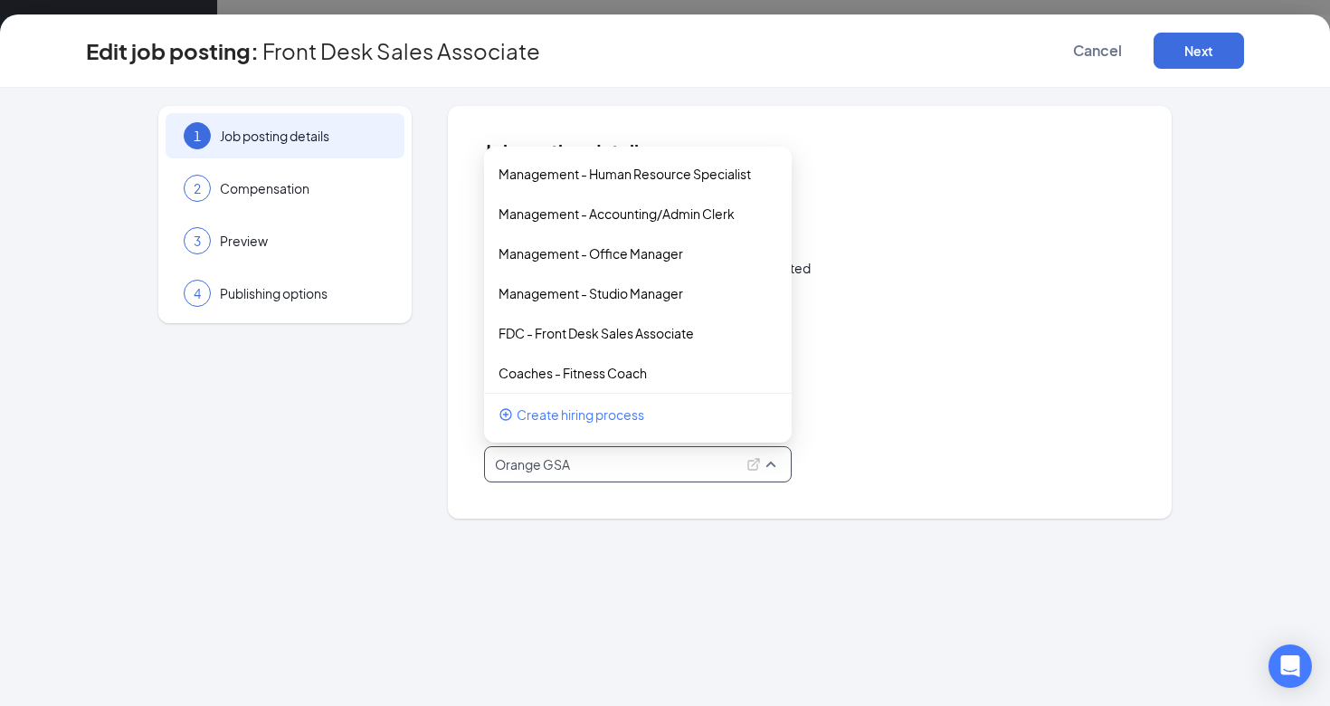
scroll to position [807, 0]
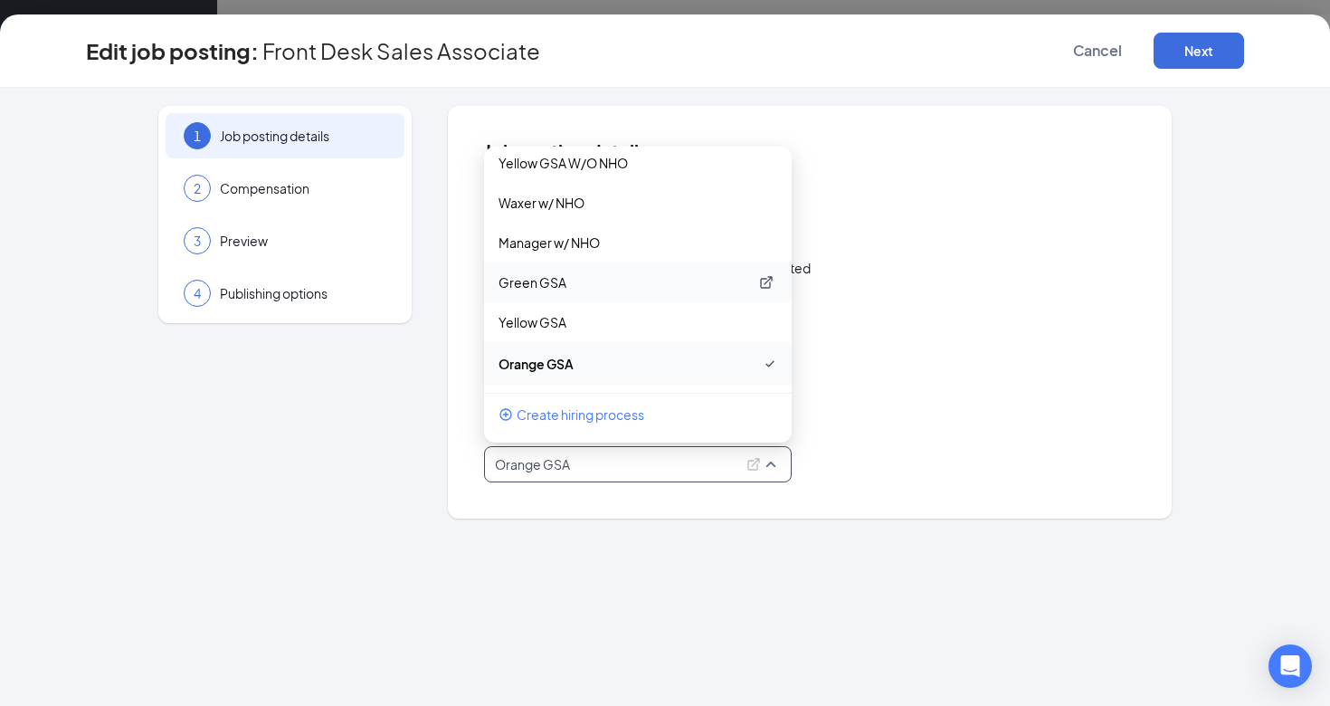
click at [597, 285] on p "Green GSA" at bounding box center [623, 282] width 250 height 18
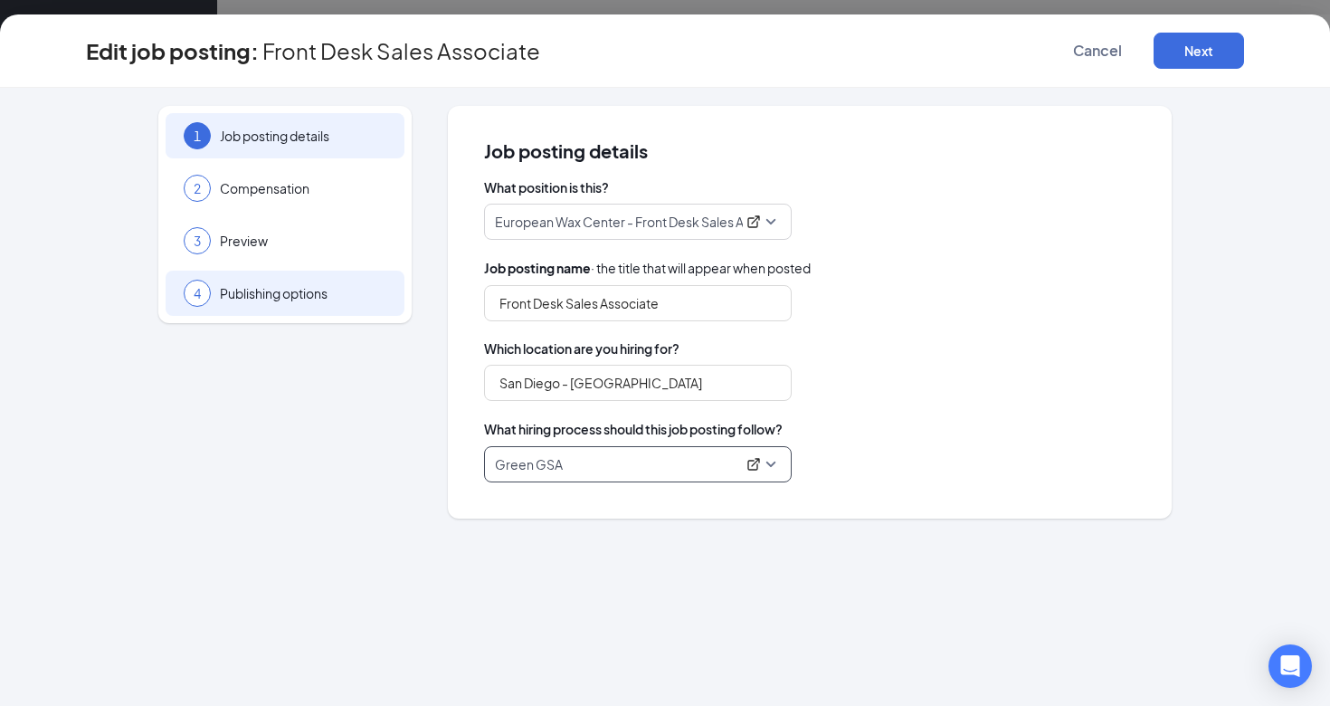
click at [271, 289] on span "Publishing options" at bounding box center [303, 293] width 166 height 18
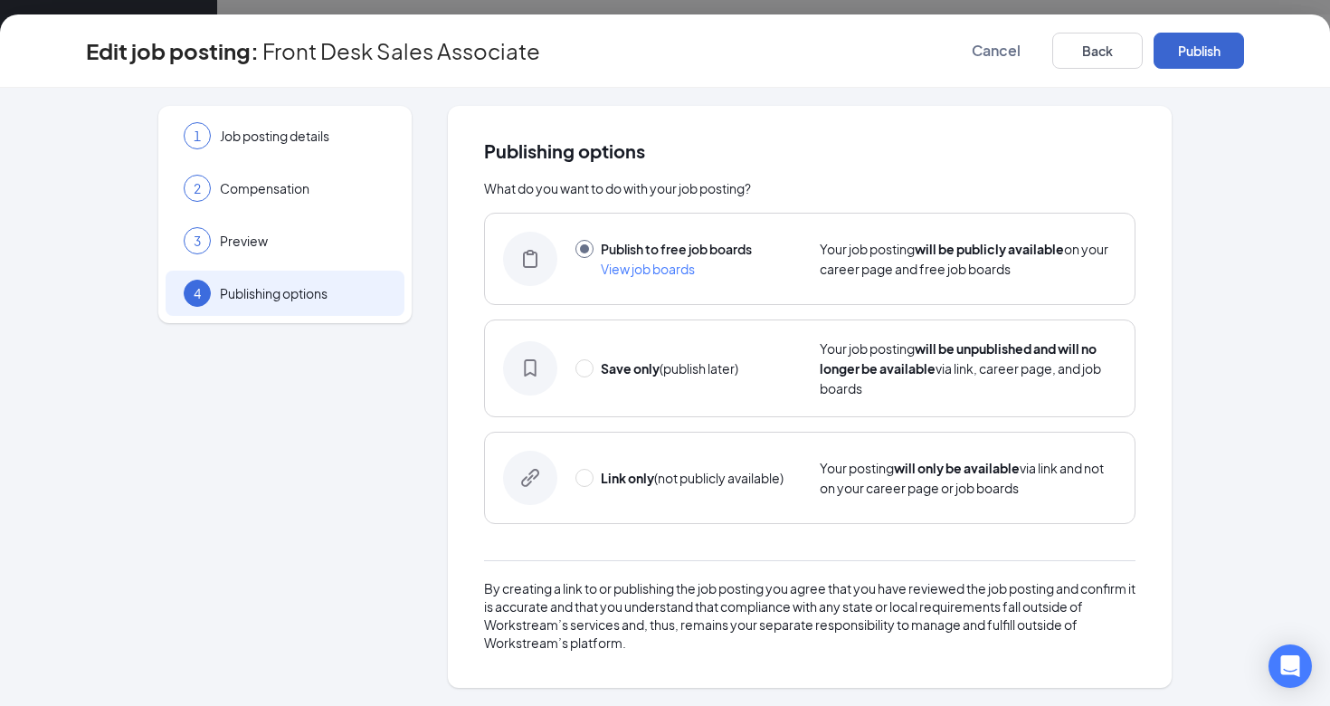
click at [1227, 42] on button "Publish" at bounding box center [1199, 51] width 90 height 36
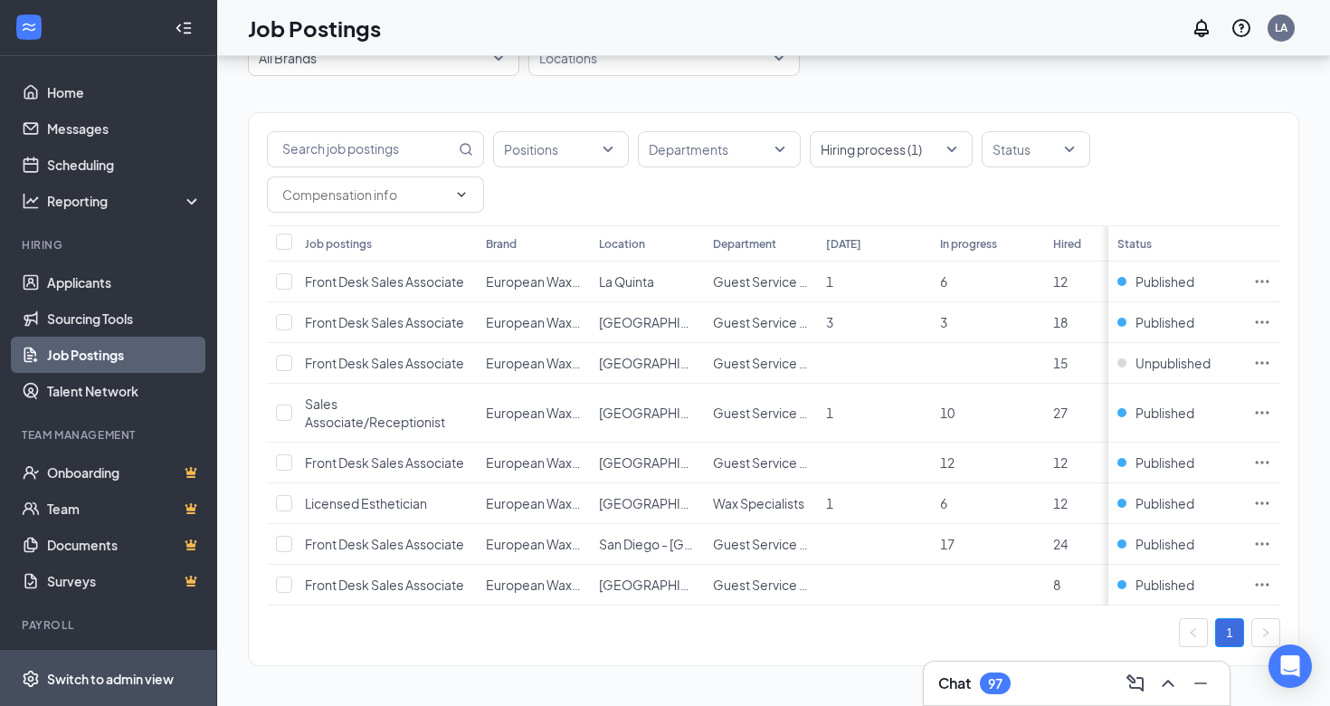
click at [81, 665] on span "Switch to admin view" at bounding box center [124, 677] width 155 height 55
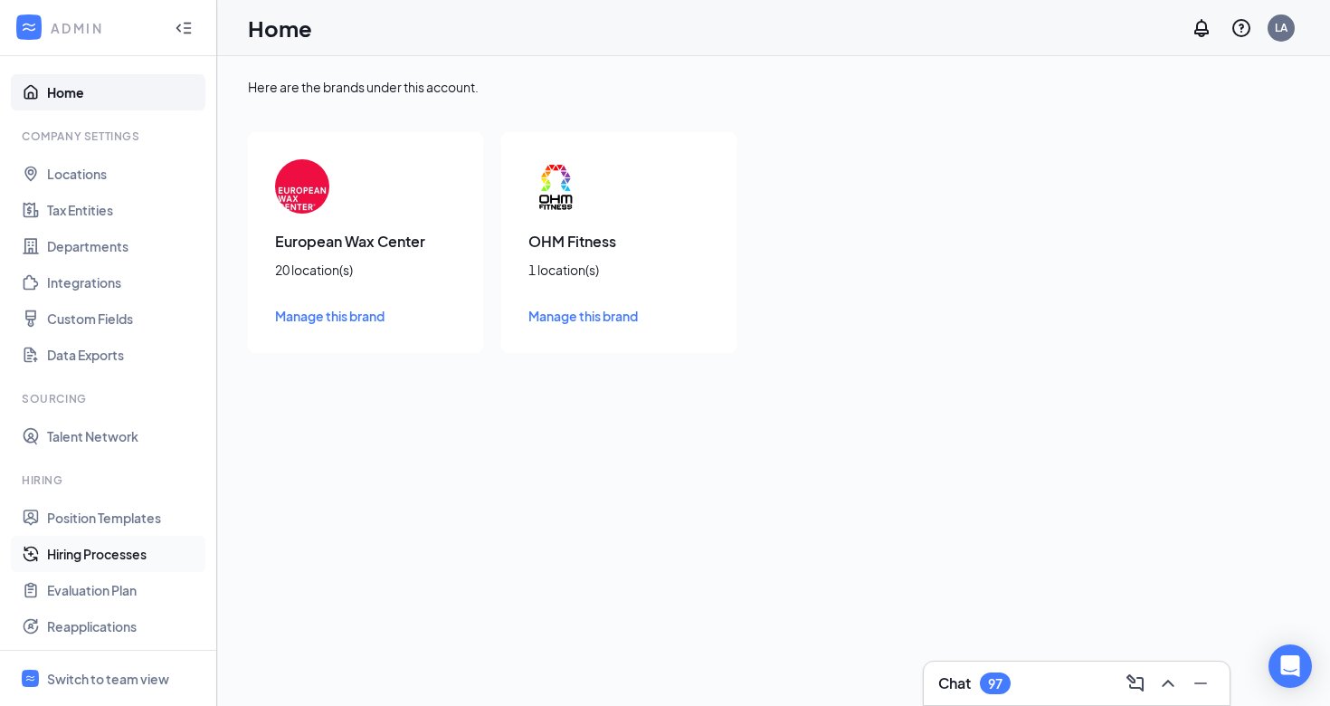
click at [62, 546] on link "Hiring Processes" at bounding box center [124, 554] width 155 height 36
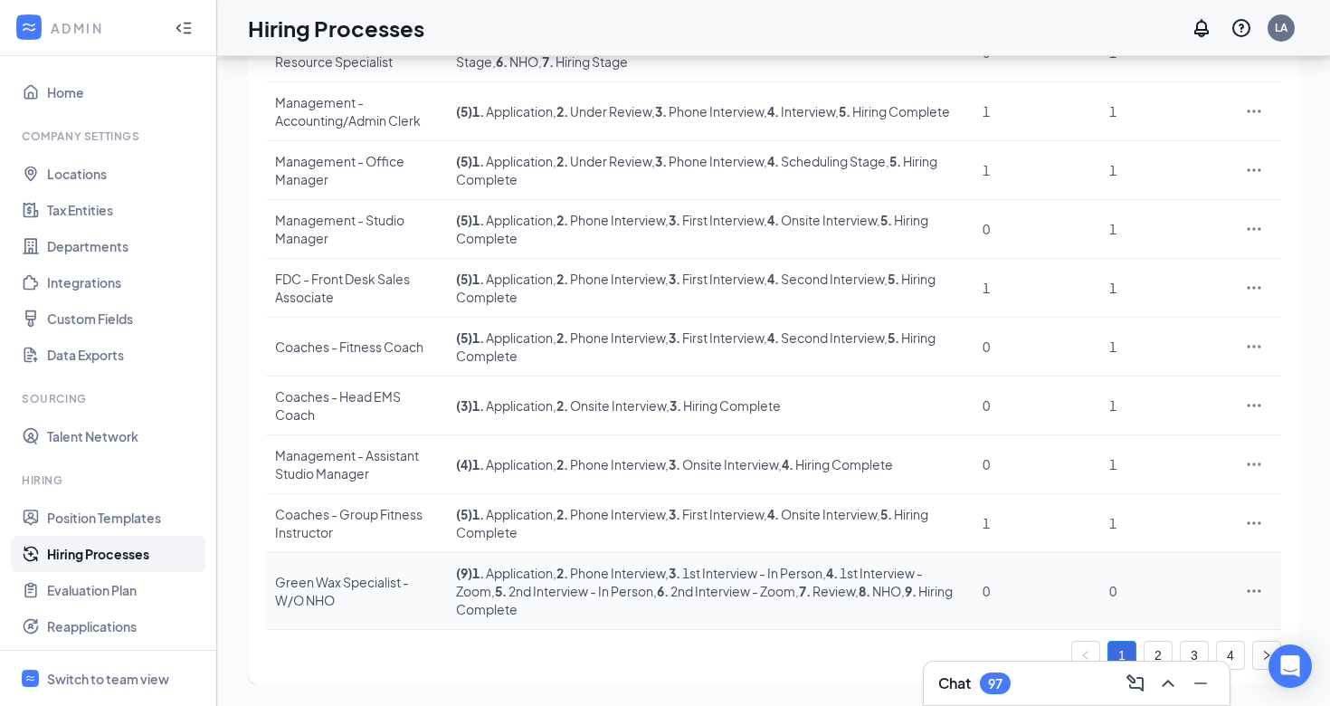
scroll to position [327, 0]
click at [1194, 652] on link "3" at bounding box center [1194, 654] width 27 height 27
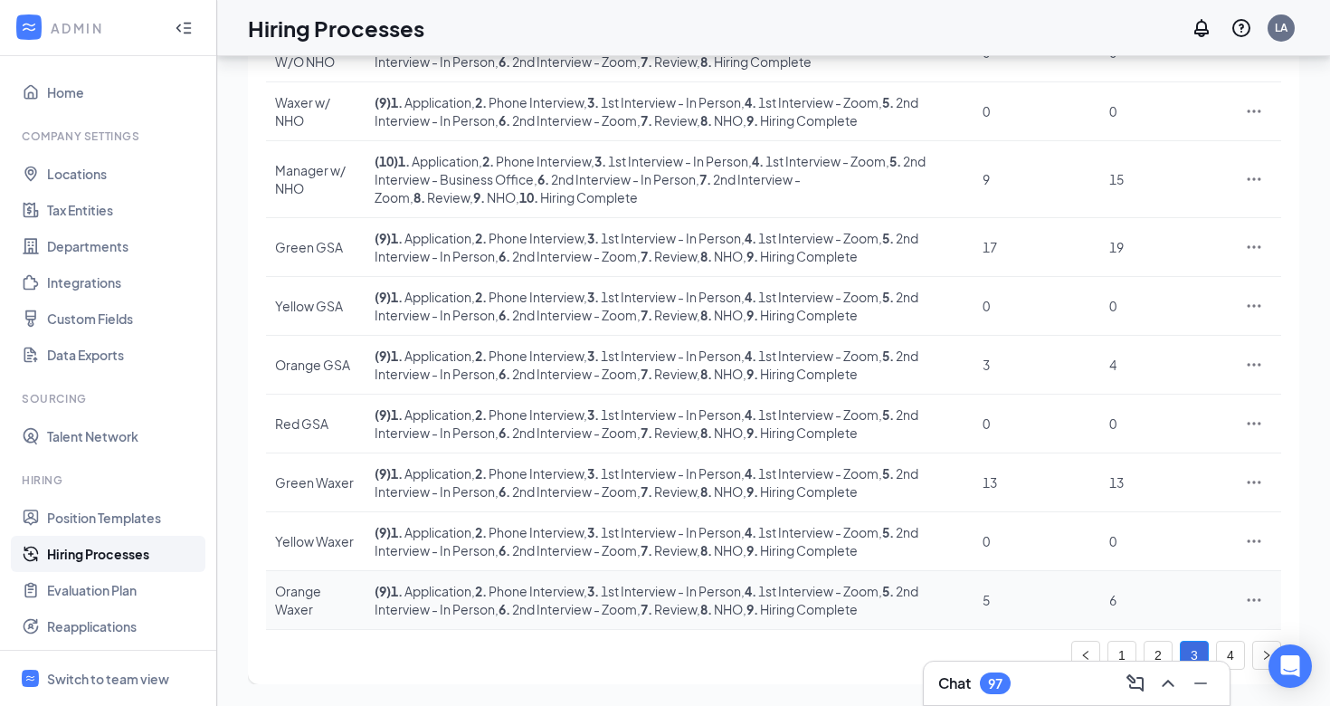
click at [1258, 609] on icon "Ellipses" at bounding box center [1254, 600] width 18 height 18
click at [1111, 482] on span "Edit" at bounding box center [1105, 490] width 24 height 16
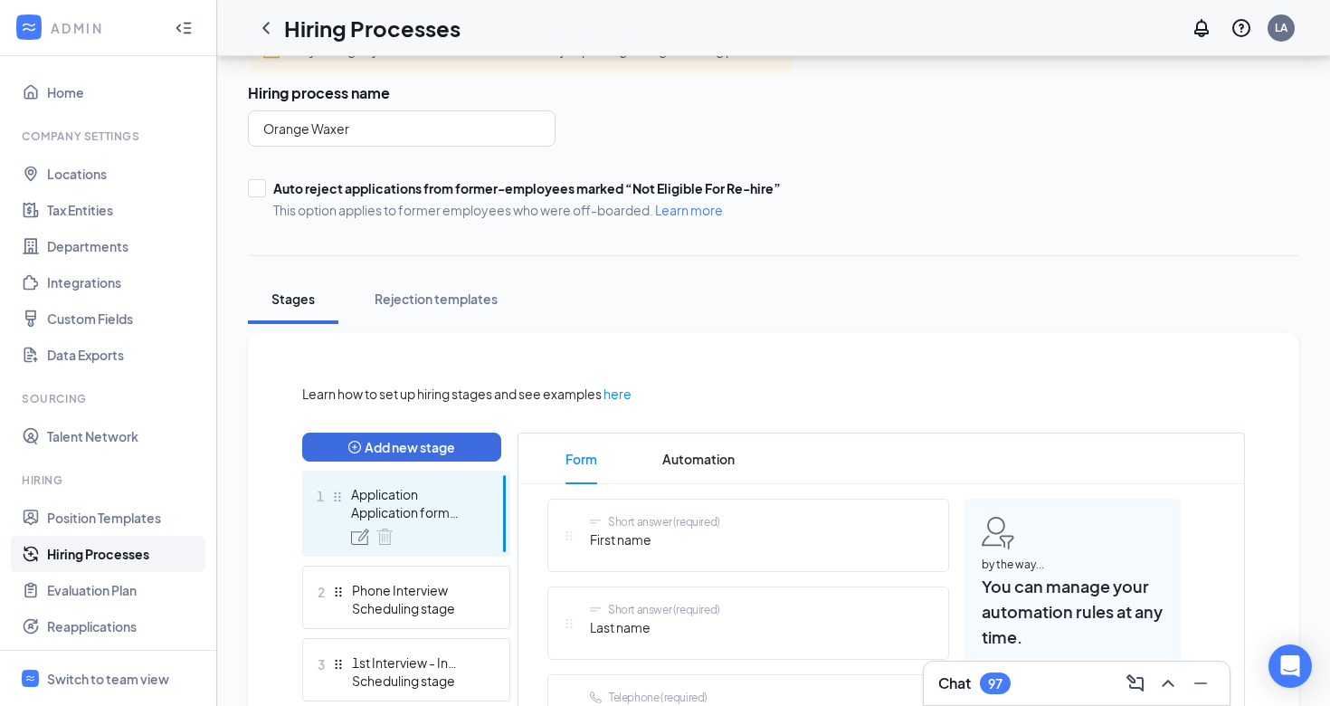
scroll to position [107, 0]
click at [261, 27] on icon "ChevronLeft" at bounding box center [266, 28] width 22 height 22
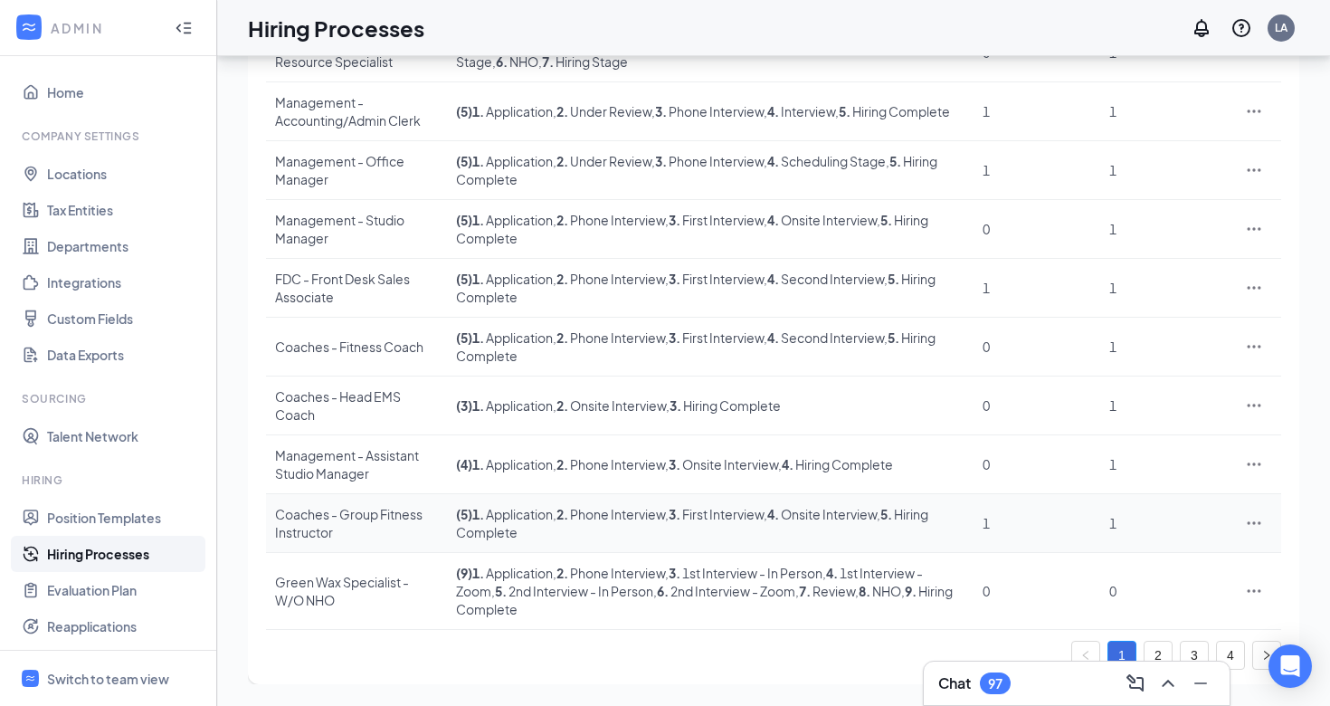
scroll to position [327, 0]
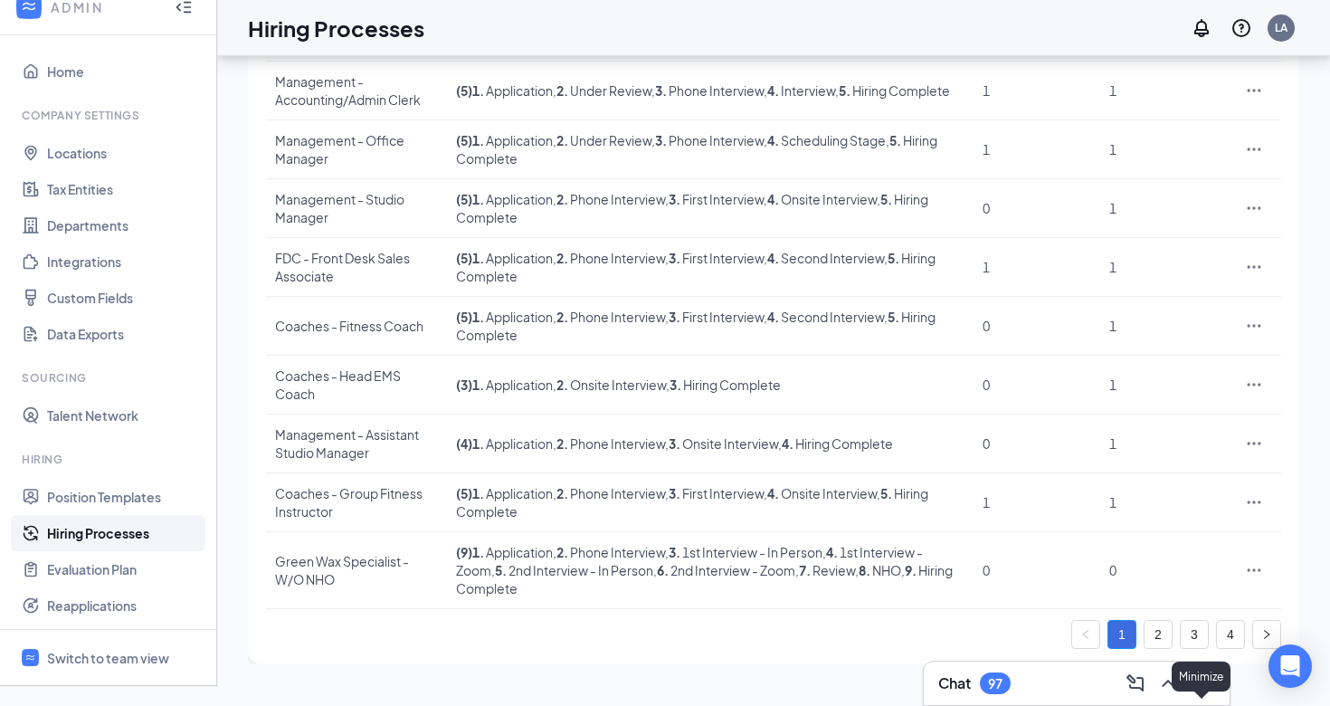
click at [1186, 670] on div at bounding box center [1198, 683] width 33 height 29
click at [1196, 661] on div "Minimize" at bounding box center [1201, 676] width 59 height 30
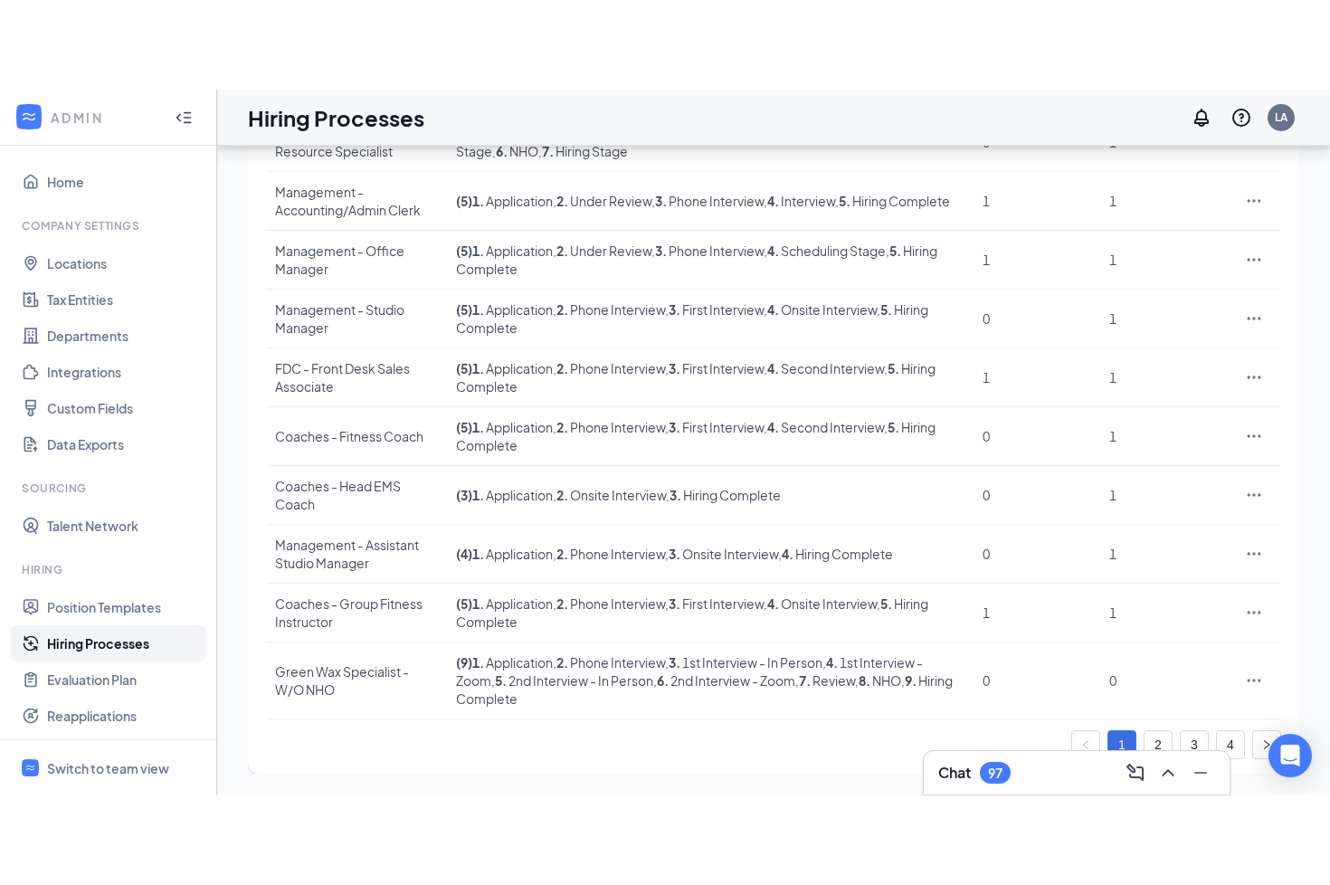
scroll to position [147, 0]
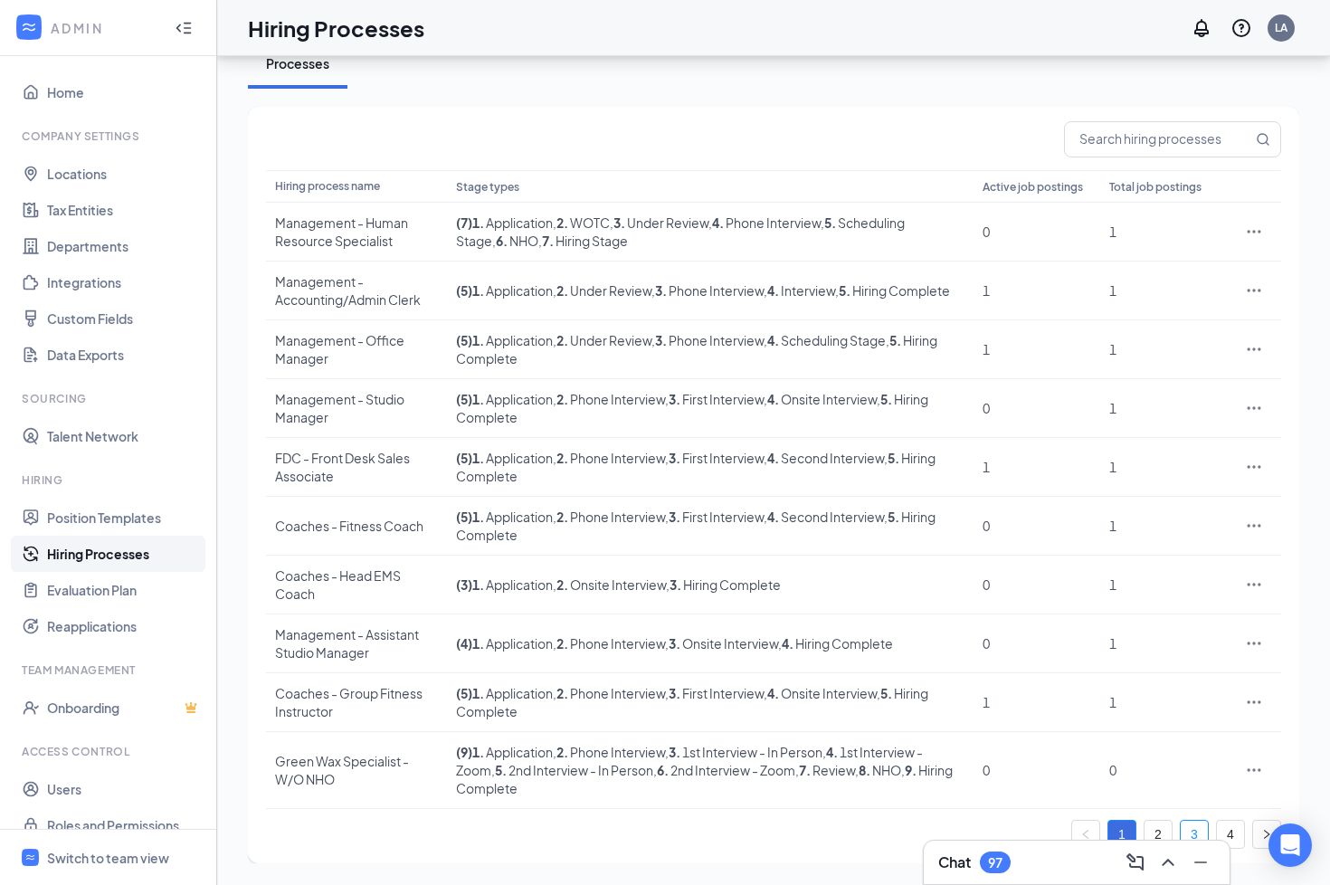
click at [1197, 705] on link "3" at bounding box center [1194, 834] width 27 height 27
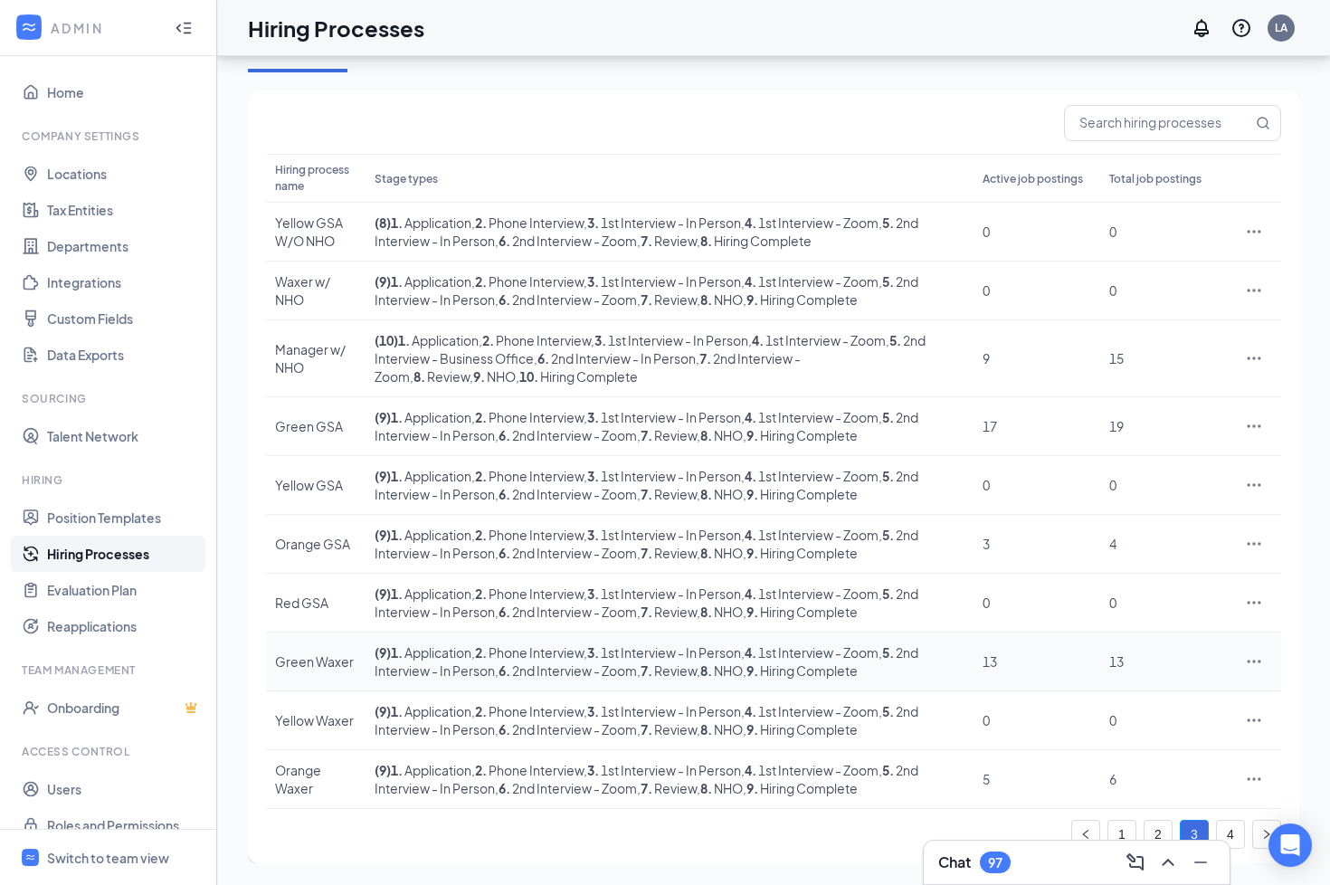
scroll to position [162, 0]
click at [1241, 705] on div at bounding box center [1254, 779] width 36 height 18
click at [1253, 705] on icon "Ellipses" at bounding box center [1255, 778] width 14 height 3
click at [1203, 705] on span "View job postings" at bounding box center [1171, 753] width 156 height 20
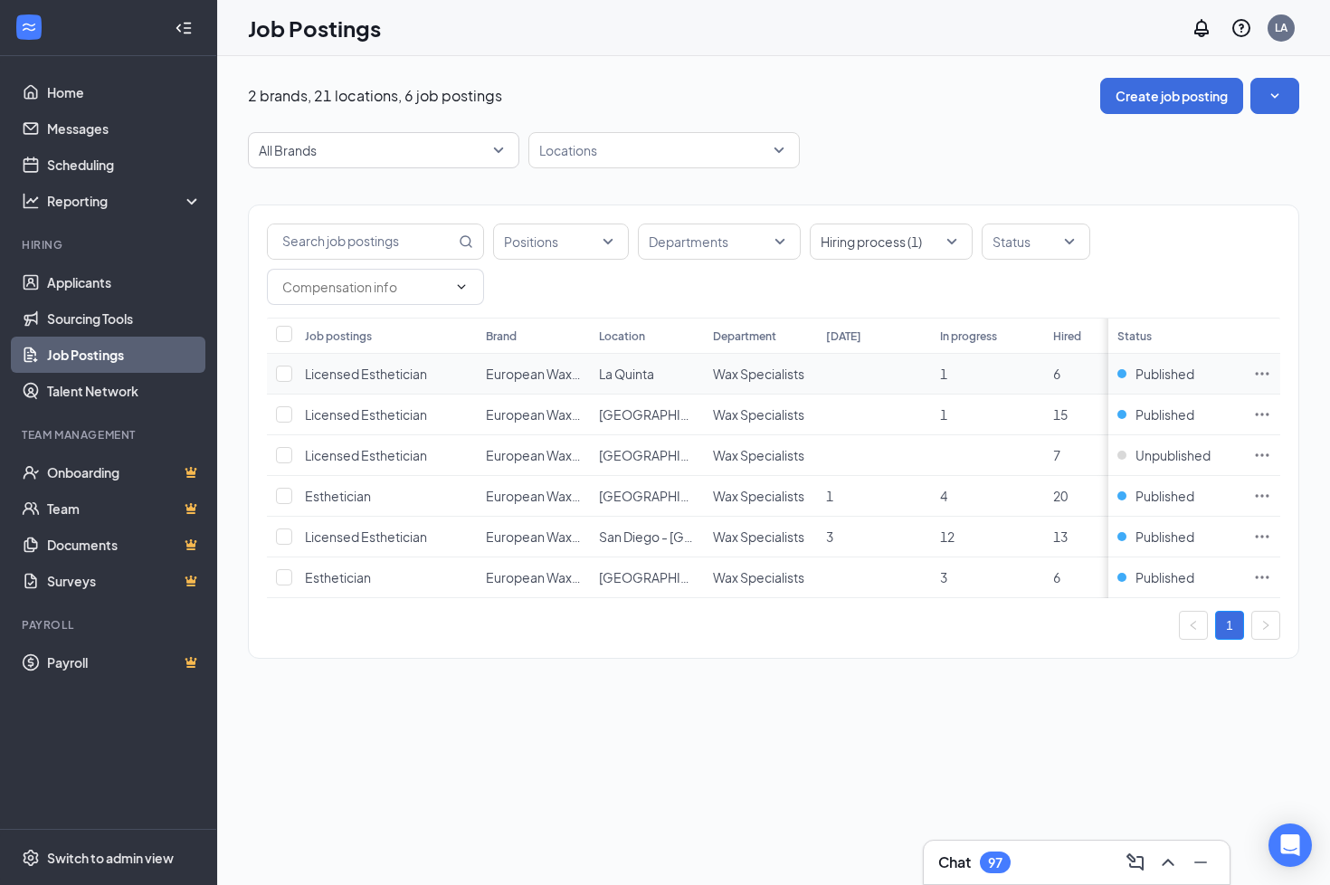
click at [1260, 372] on icon "Ellipses" at bounding box center [1262, 374] width 18 height 18
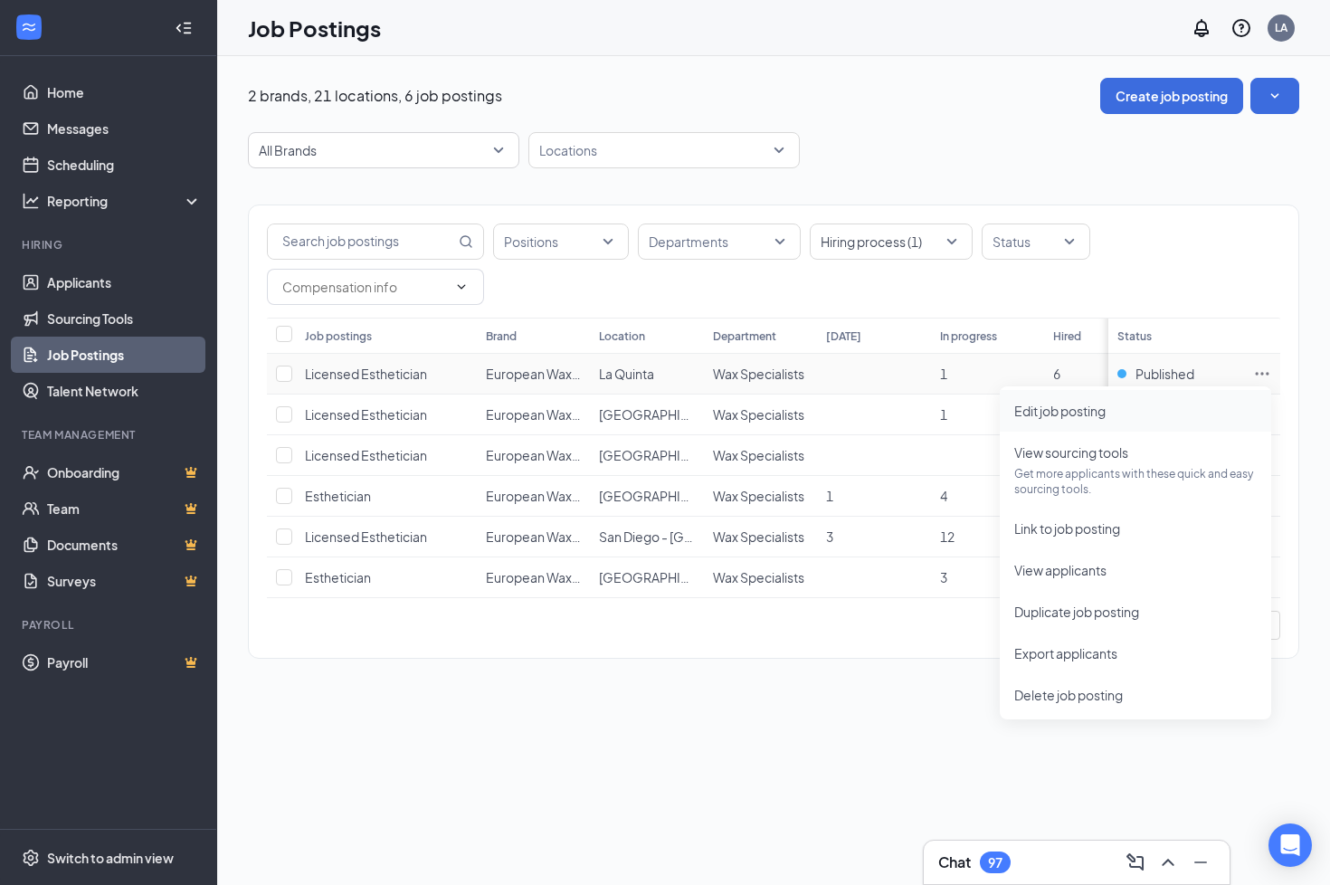
click at [1092, 408] on span "Edit job posting" at bounding box center [1059, 411] width 91 height 16
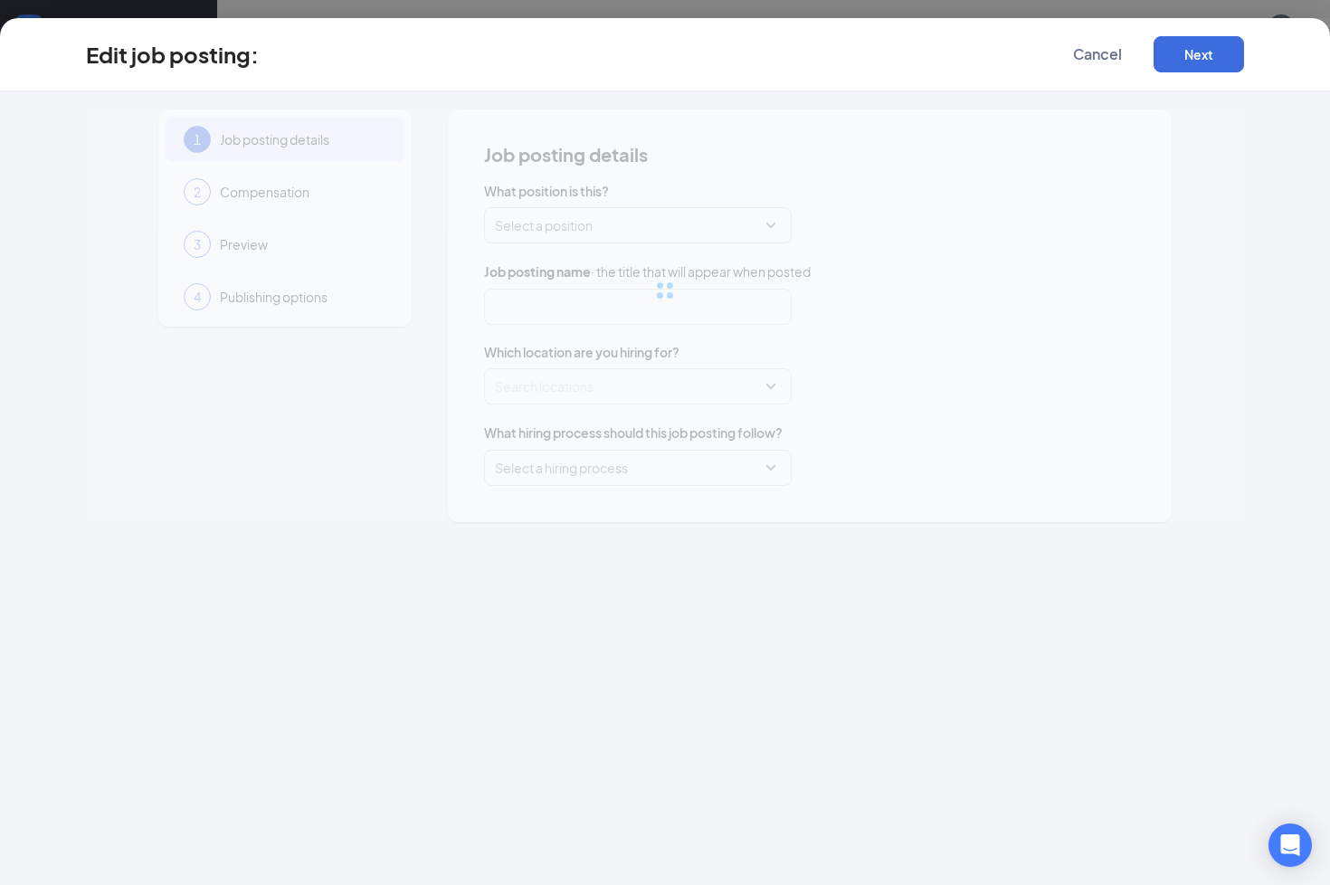
type input "Licensed Esthetician"
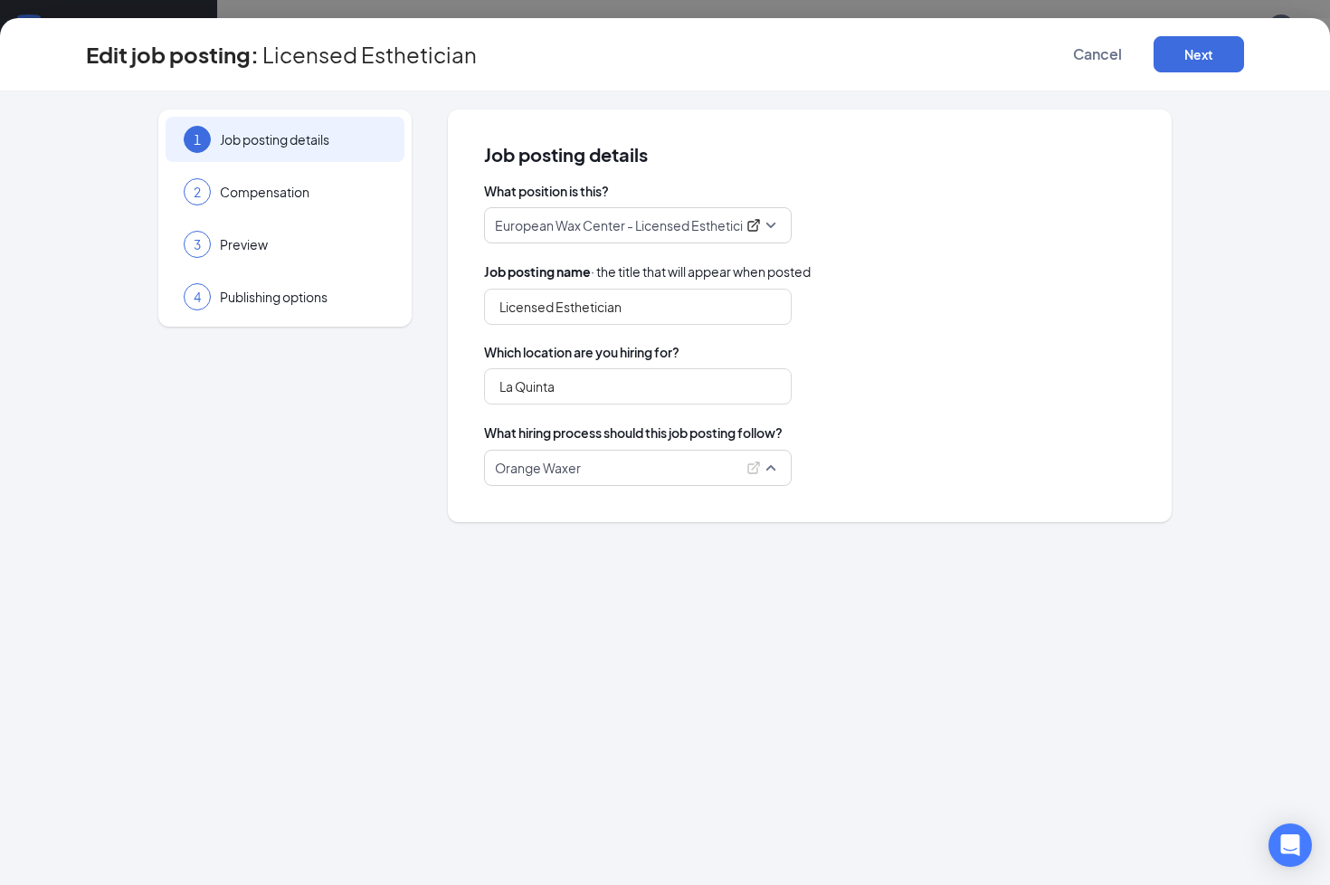
click at [784, 465] on div "Orange Waxer" at bounding box center [638, 468] width 308 height 36
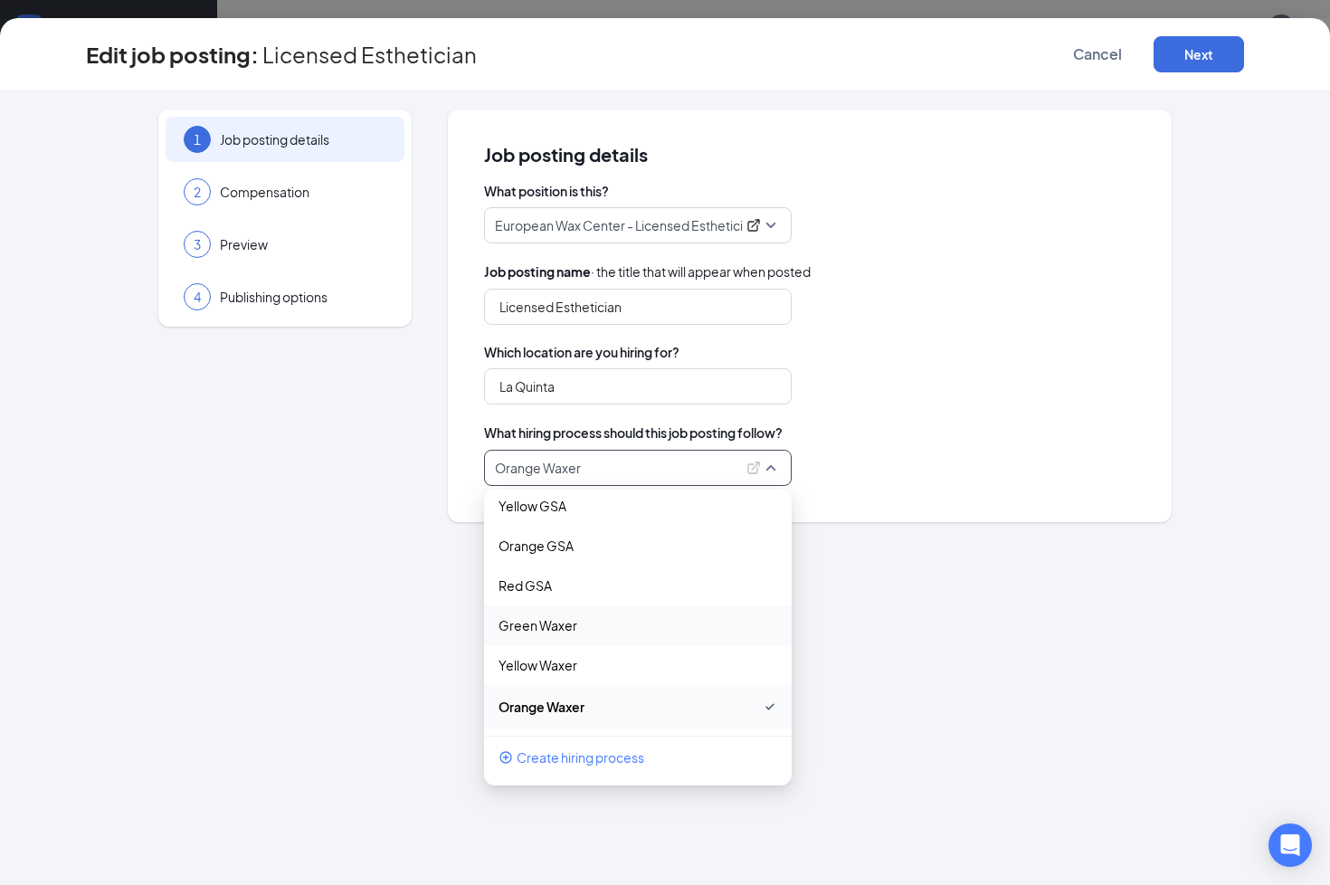
click at [523, 634] on div "Green Waxer" at bounding box center [638, 625] width 308 height 40
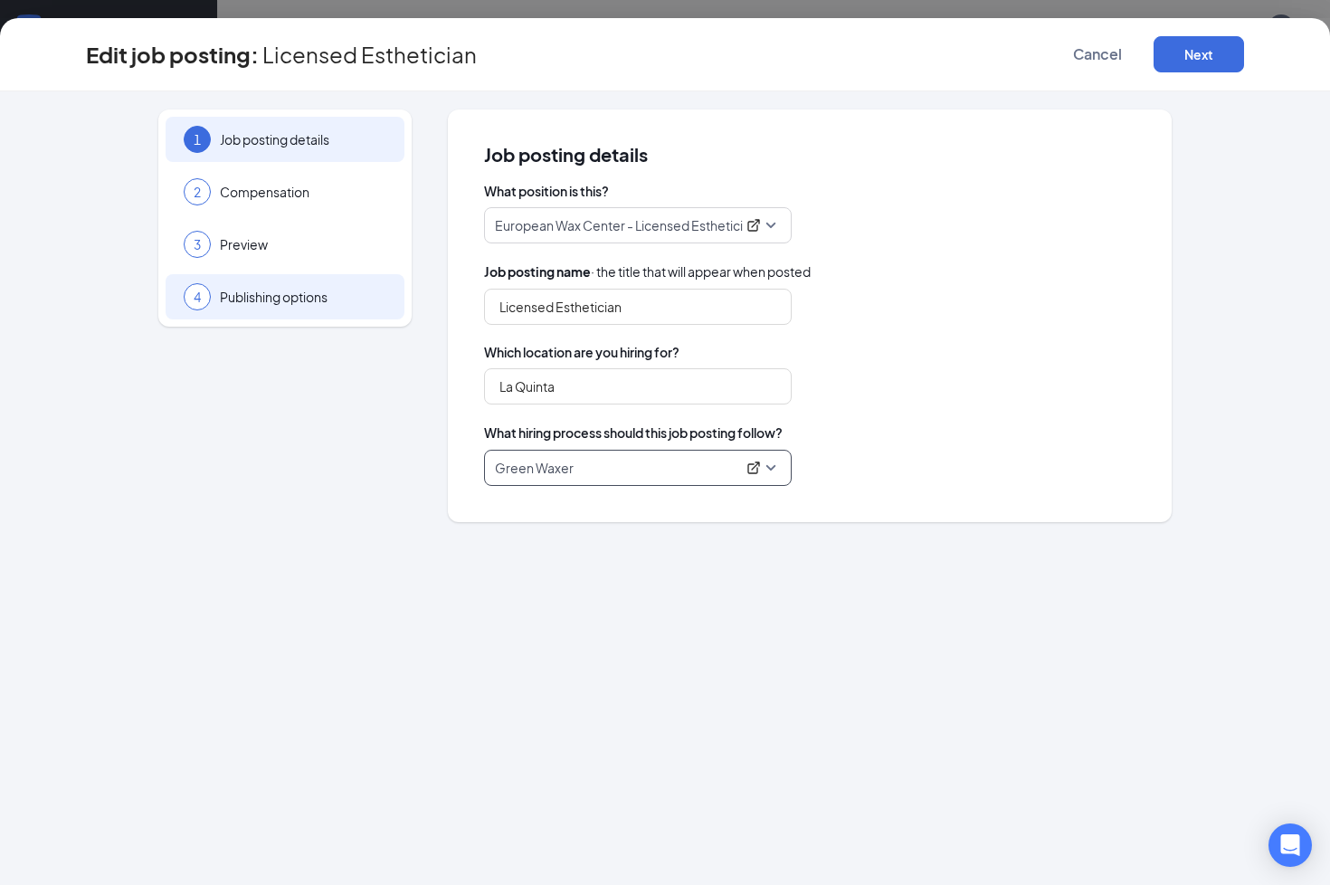
click at [312, 297] on span "Publishing options" at bounding box center [303, 297] width 166 height 18
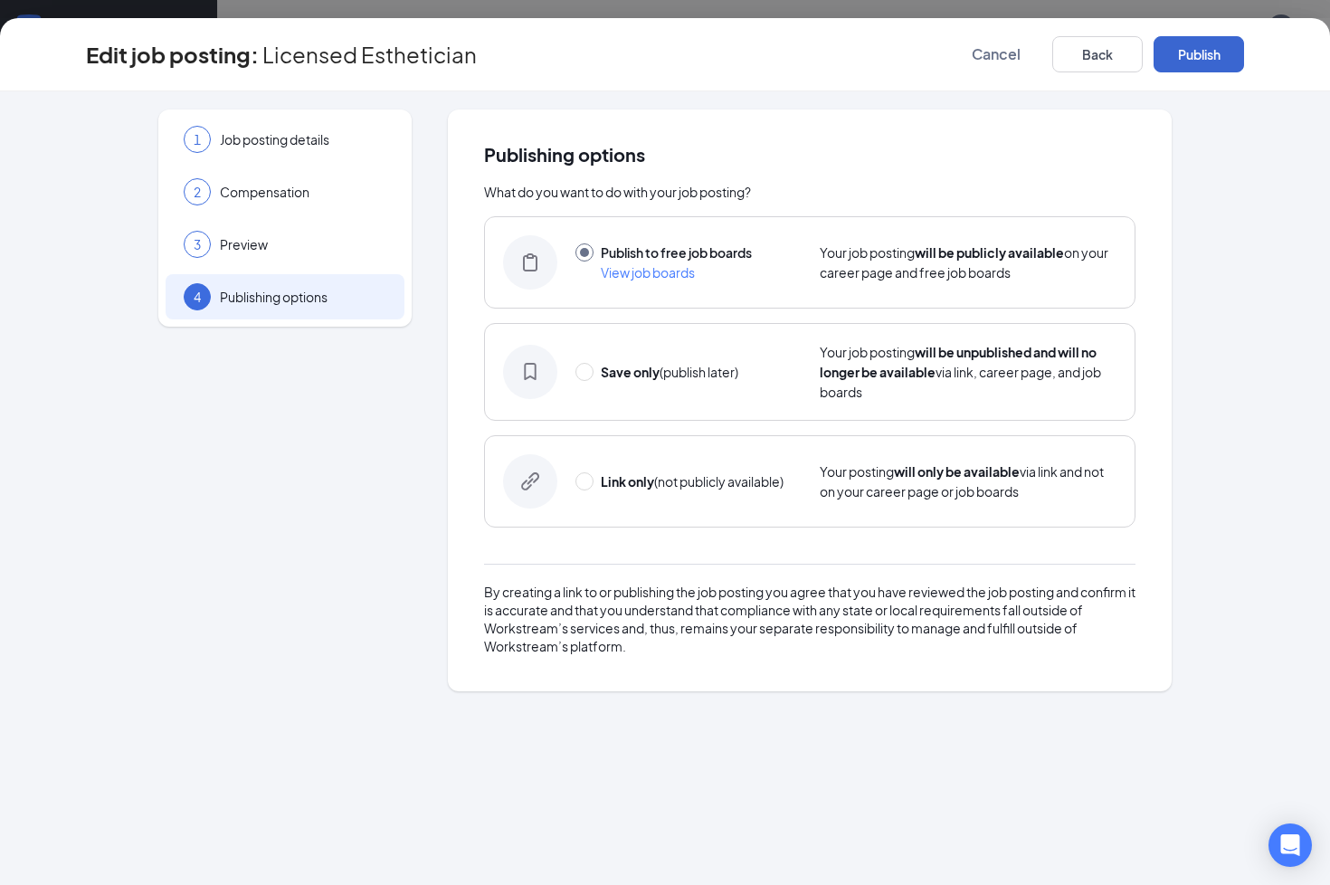
click at [1224, 62] on button "Publish" at bounding box center [1199, 54] width 90 height 36
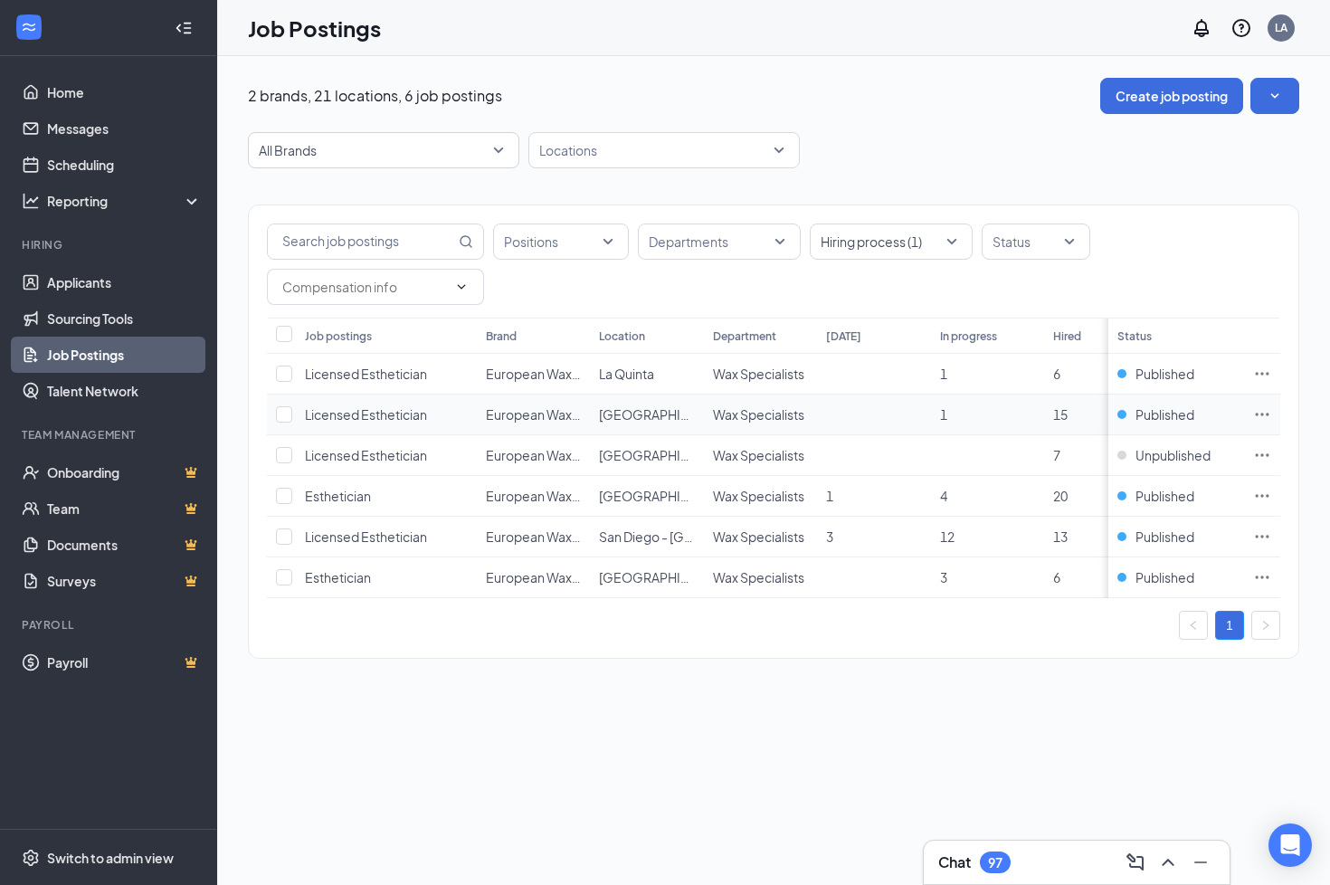
click at [1257, 412] on icon "Ellipses" at bounding box center [1262, 414] width 18 height 18
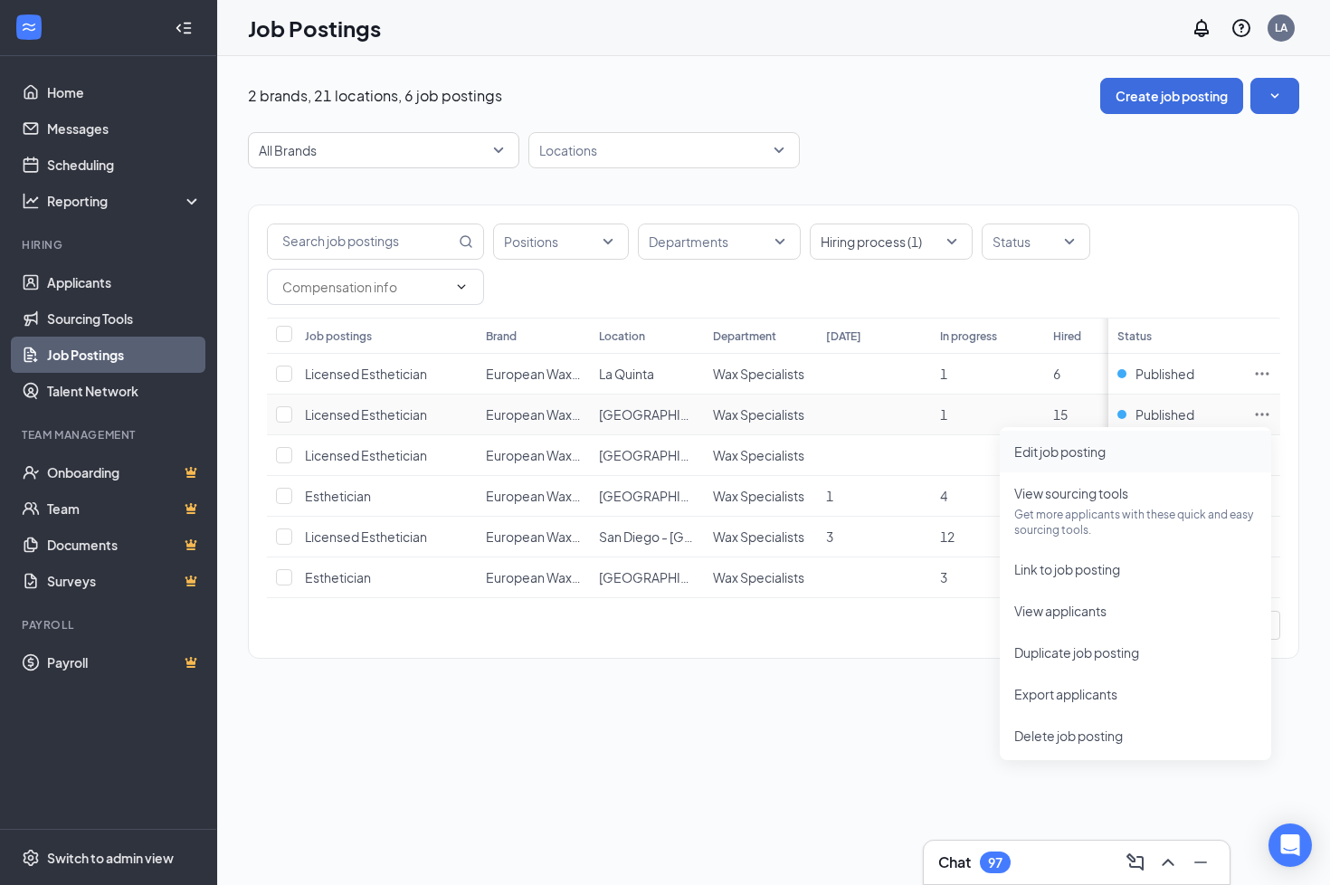
click at [1042, 461] on span "Edit job posting" at bounding box center [1135, 452] width 242 height 20
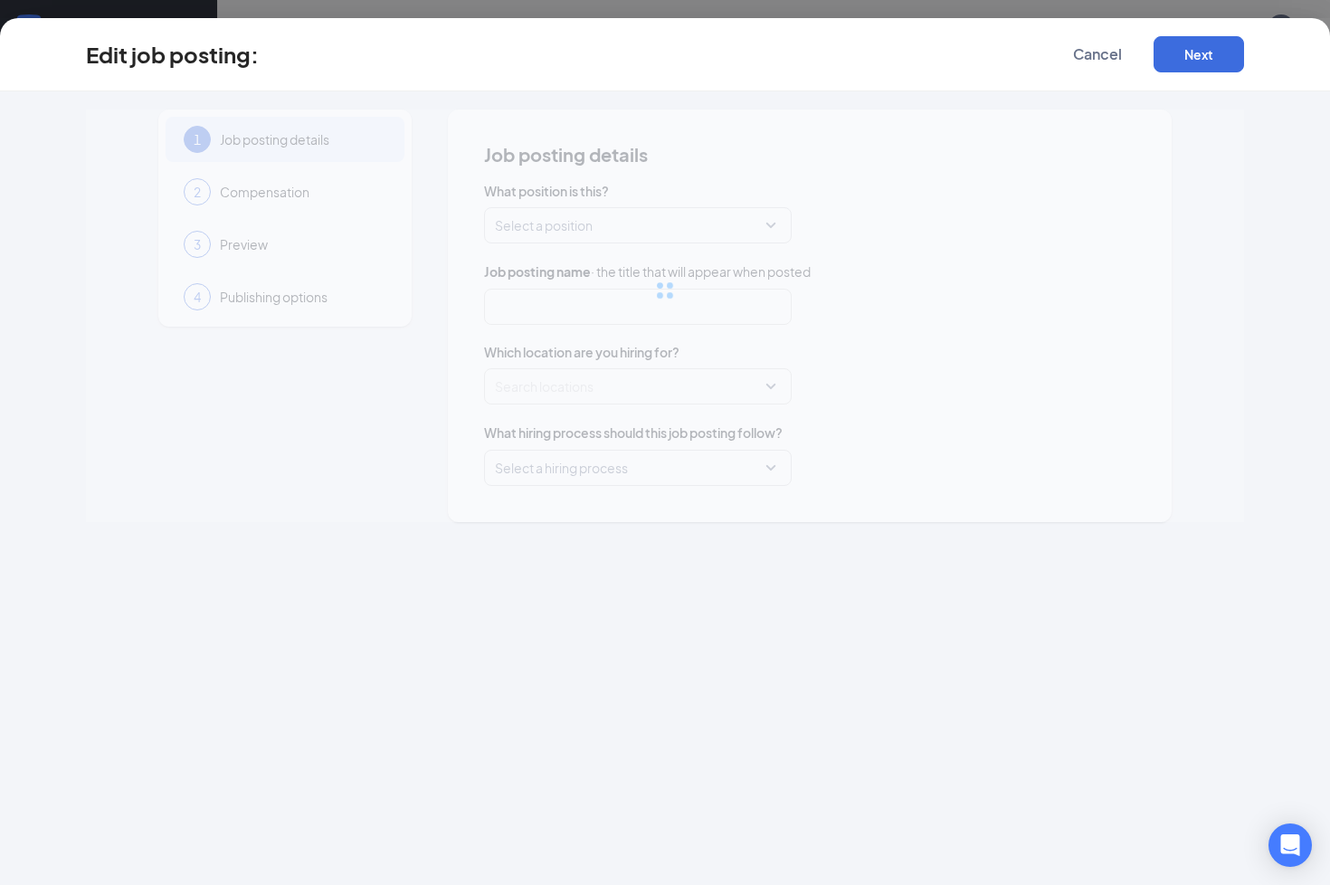
type input "Licensed Esthetician"
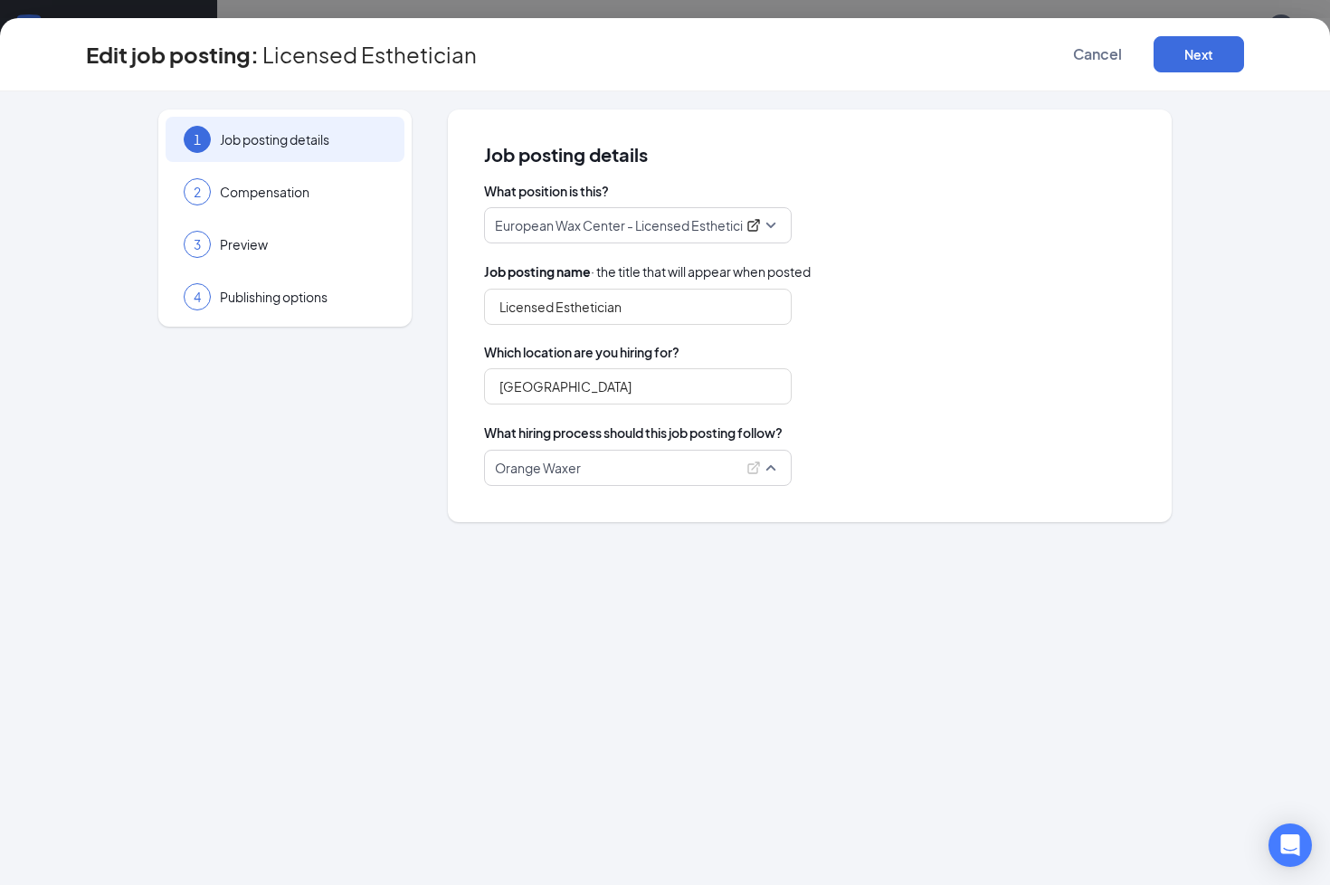
click at [776, 474] on span "Orange Waxer" at bounding box center [638, 468] width 286 height 34
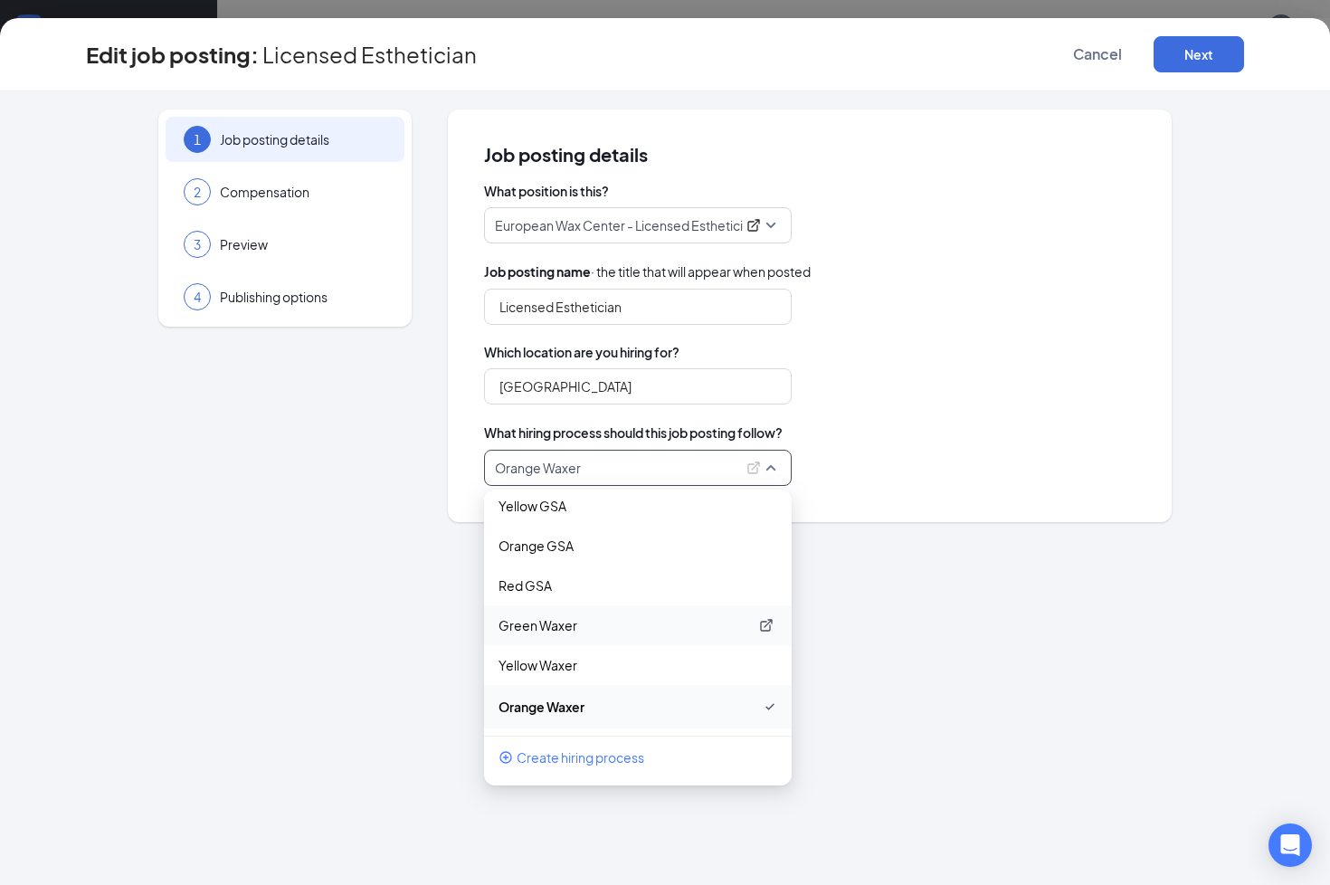
click at [542, 628] on p "Green Waxer" at bounding box center [623, 625] width 250 height 18
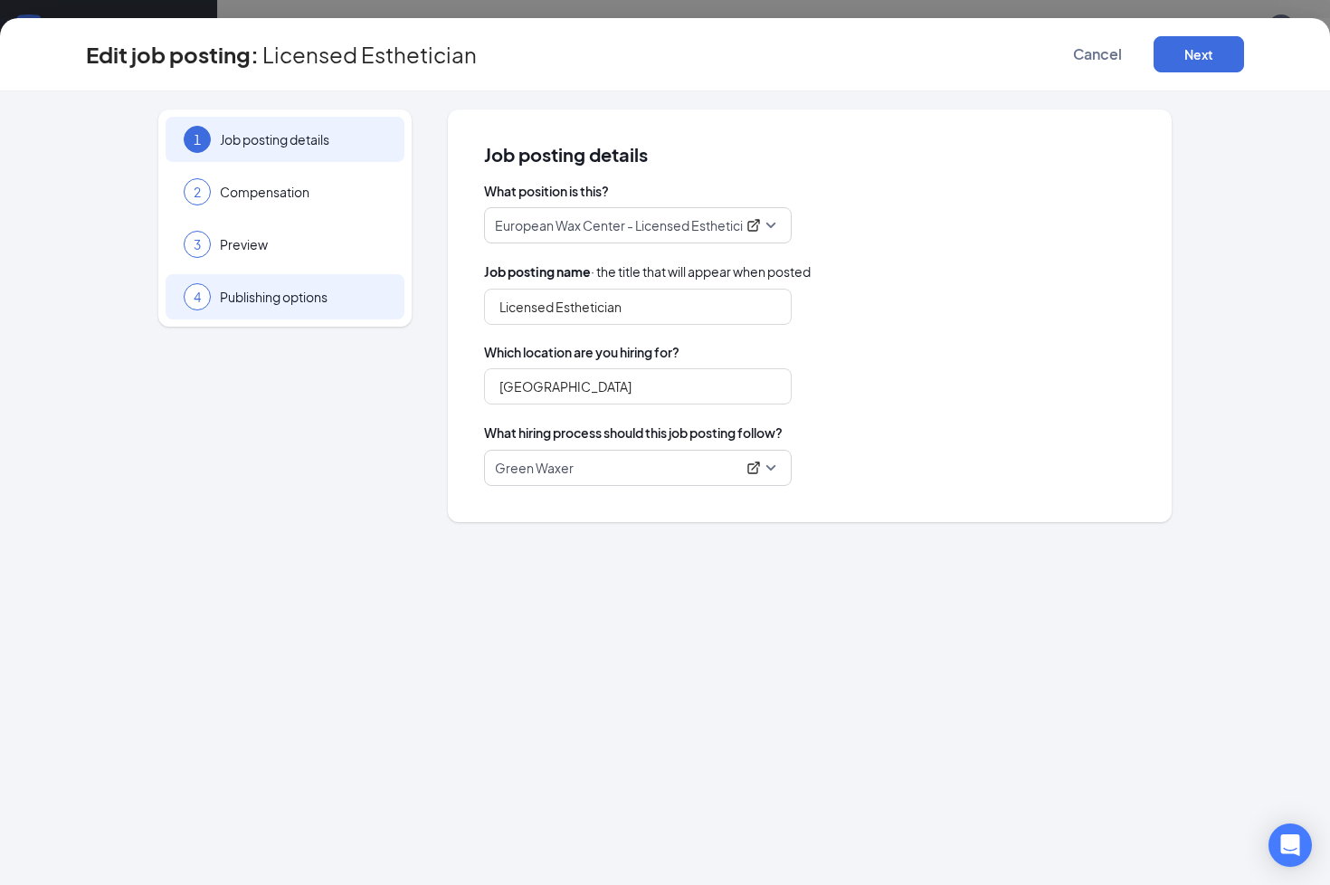
click at [313, 318] on div "4 Publishing options" at bounding box center [285, 296] width 239 height 45
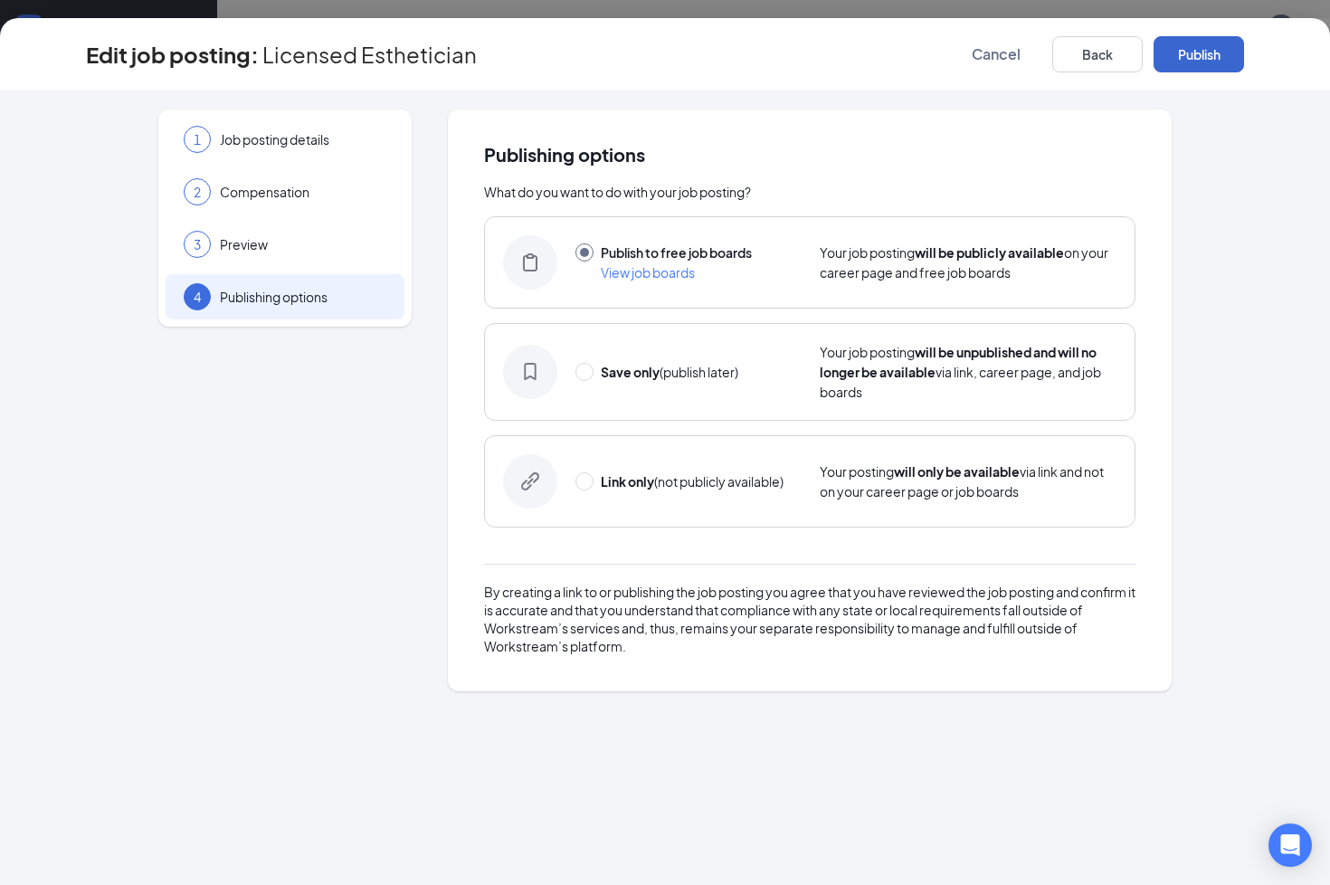
click at [1236, 49] on button "Publish" at bounding box center [1199, 54] width 90 height 36
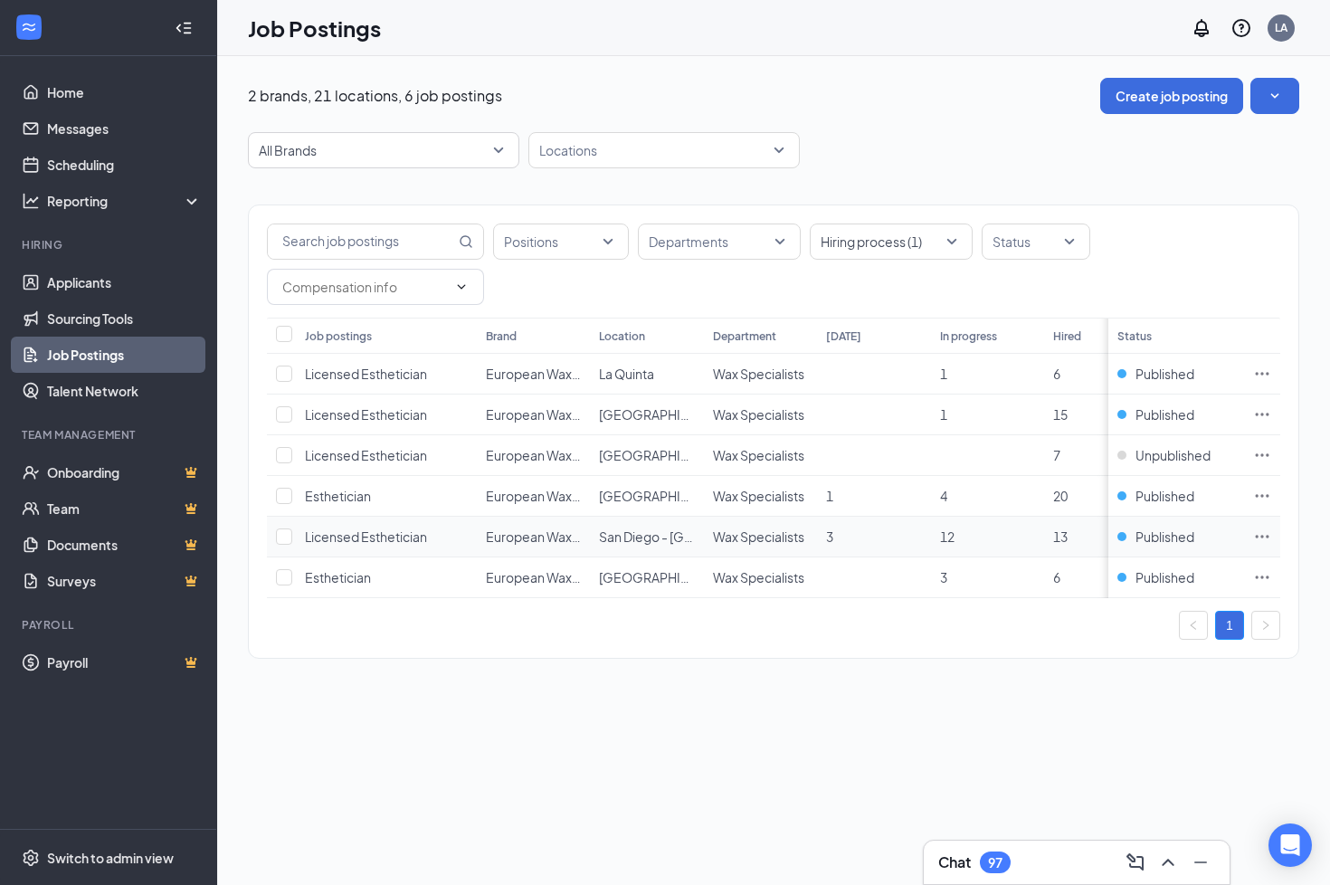
click at [1265, 536] on icon "Ellipses" at bounding box center [1262, 536] width 18 height 18
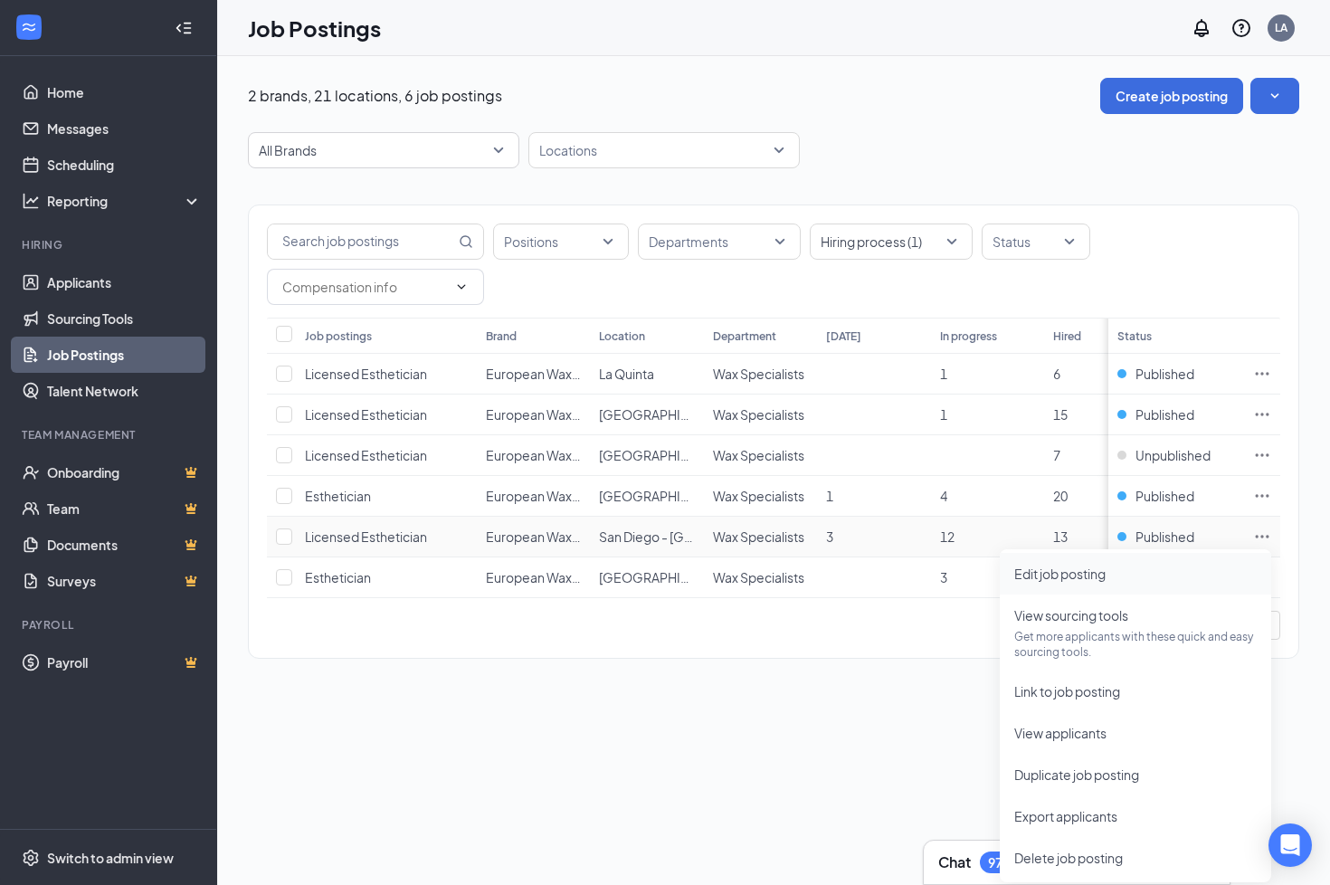
click at [1100, 578] on span "Edit job posting" at bounding box center [1059, 573] width 91 height 16
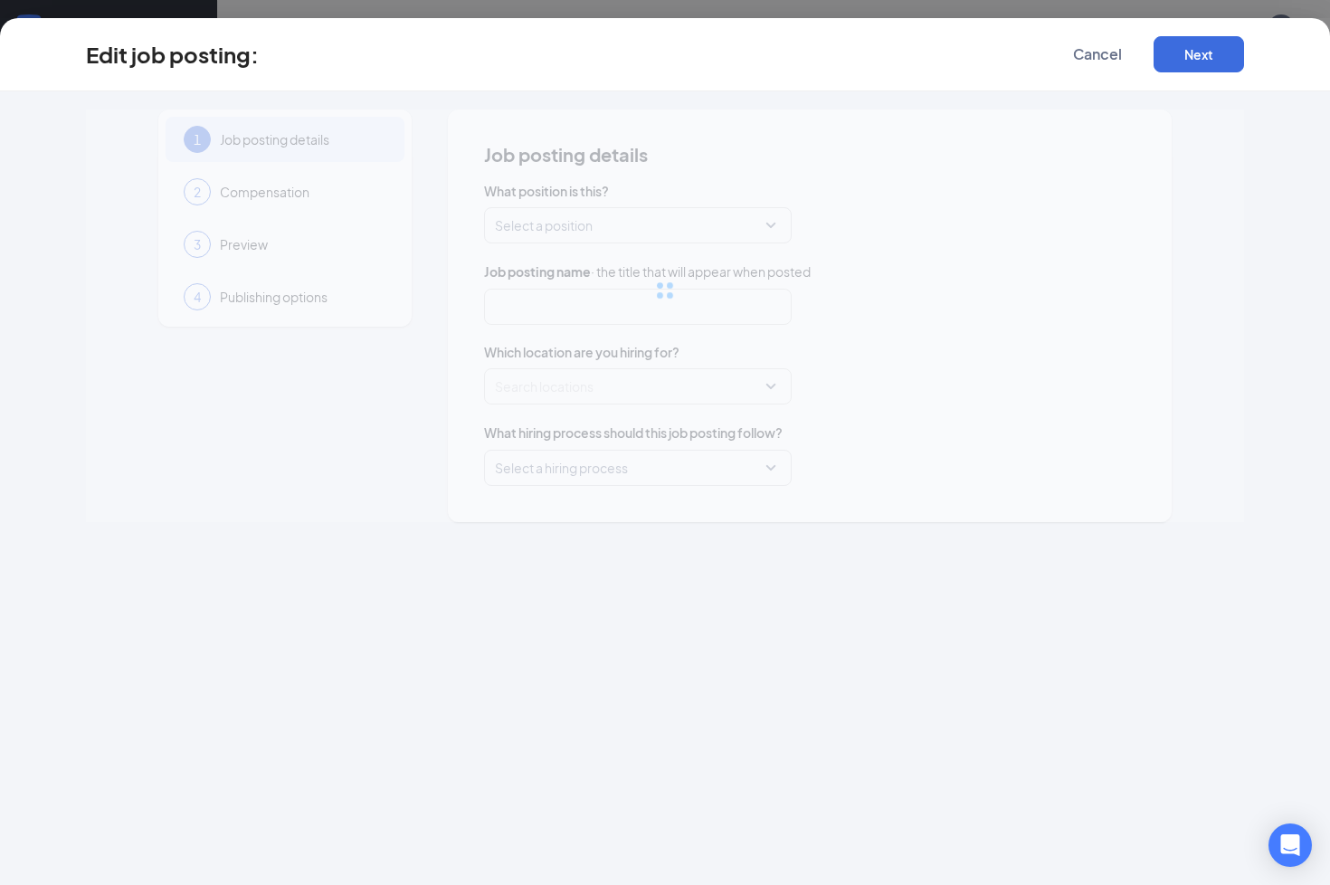
type input "Licensed Esthetician"
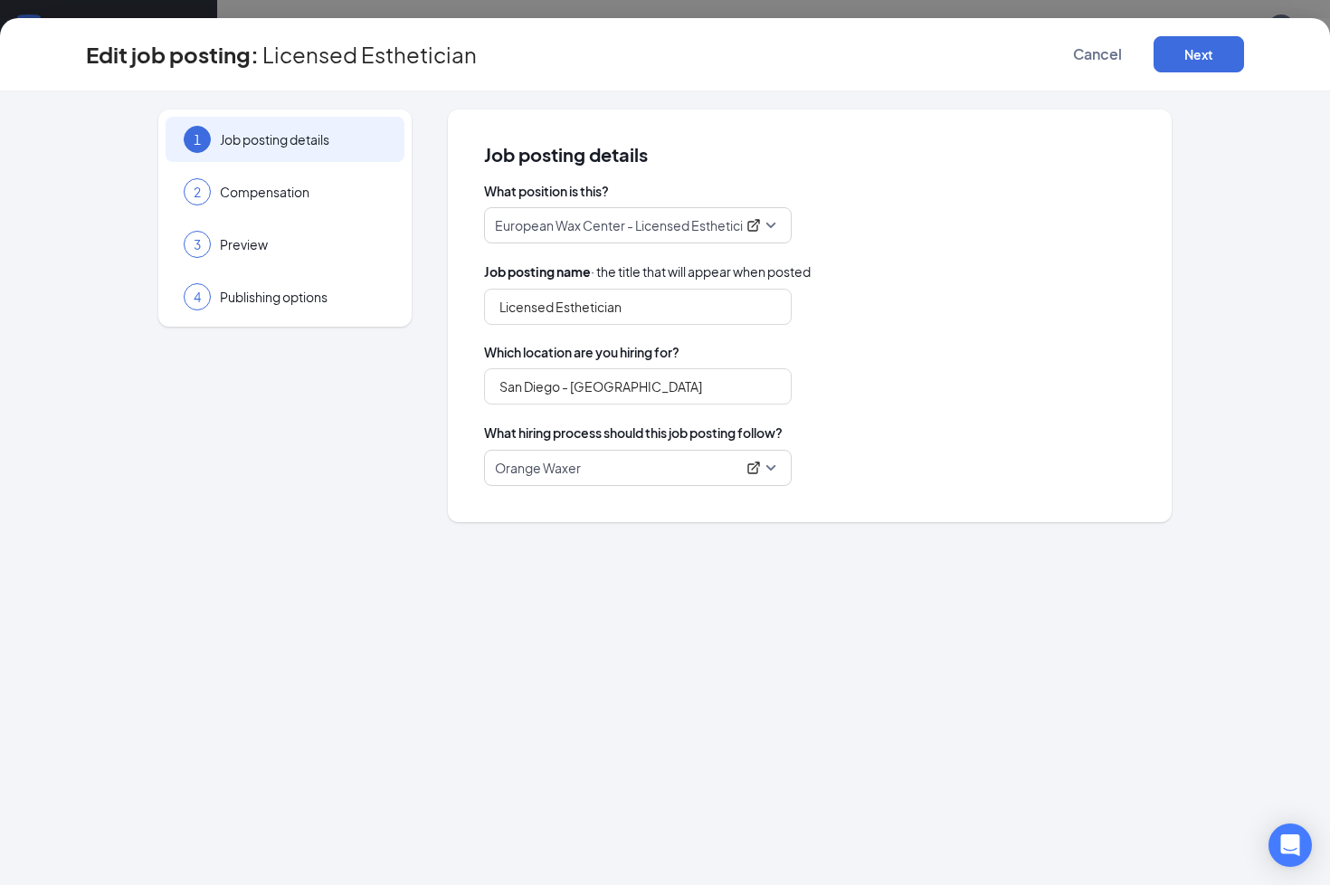
click at [770, 460] on span "Orange Waxer" at bounding box center [638, 468] width 286 height 34
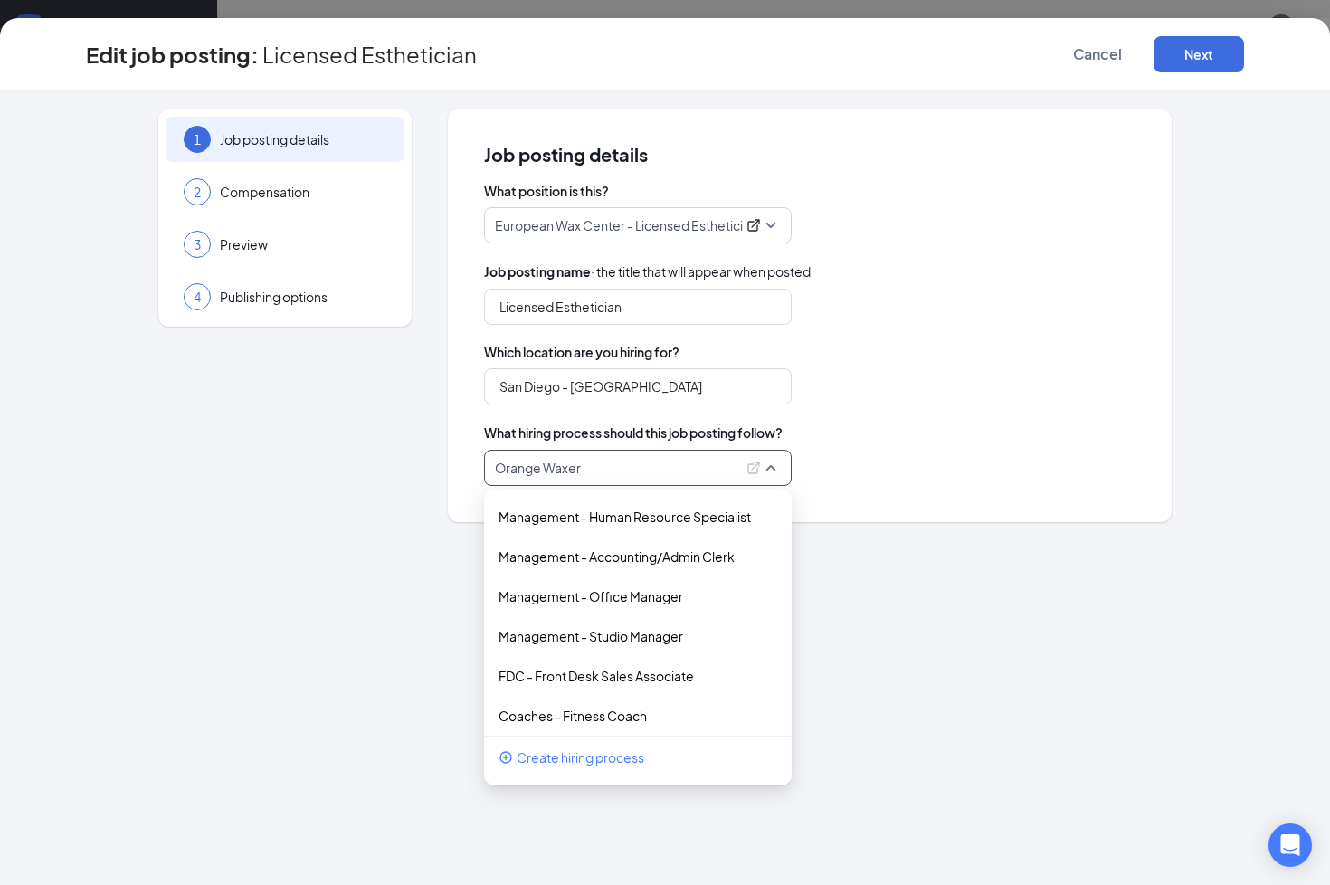
scroll to position [966, 0]
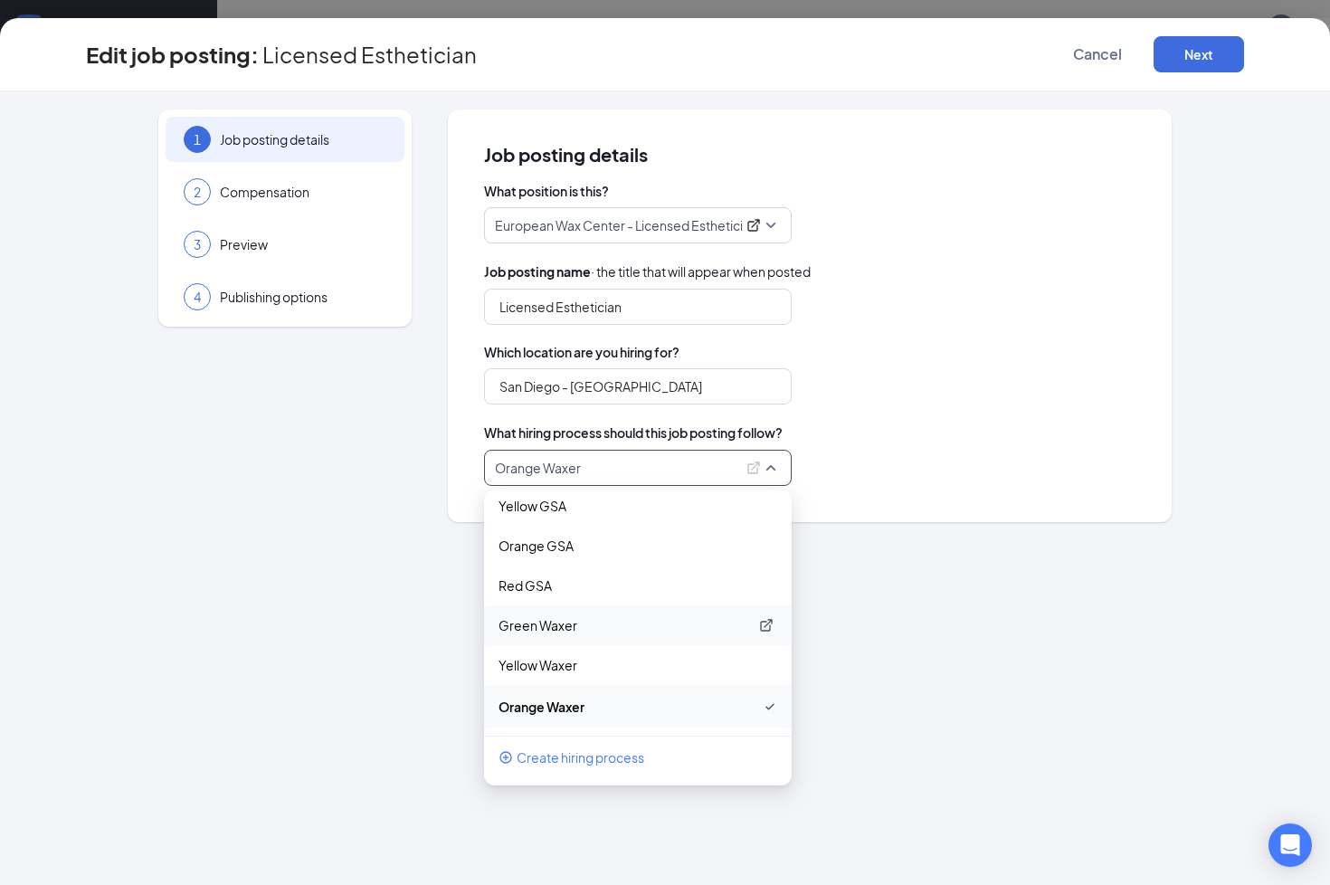
click at [536, 621] on p "Green Waxer" at bounding box center [623, 625] width 250 height 18
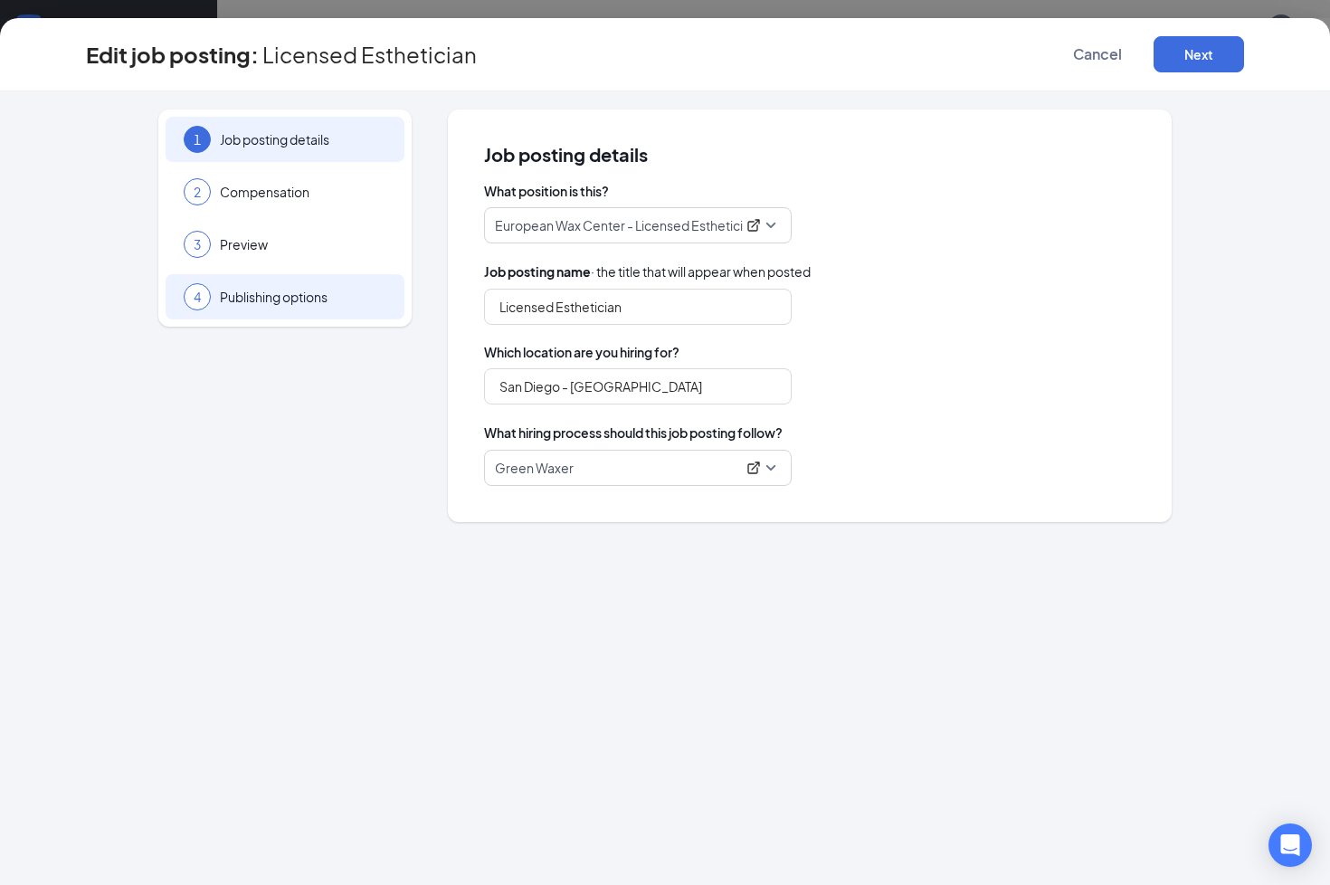
click at [296, 315] on div "4 Publishing options" at bounding box center [285, 296] width 239 height 45
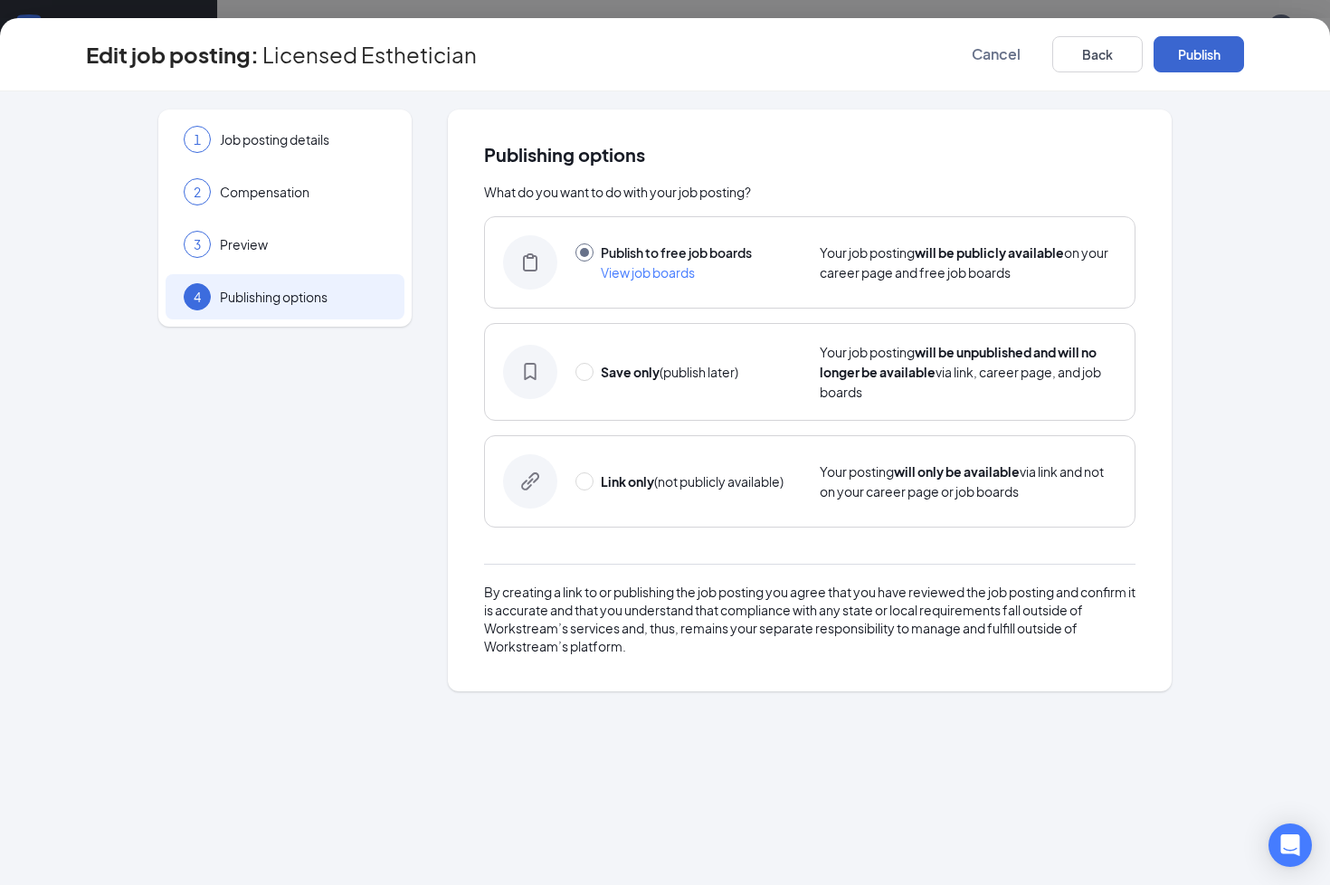
click at [1224, 46] on button "Publish" at bounding box center [1199, 54] width 90 height 36
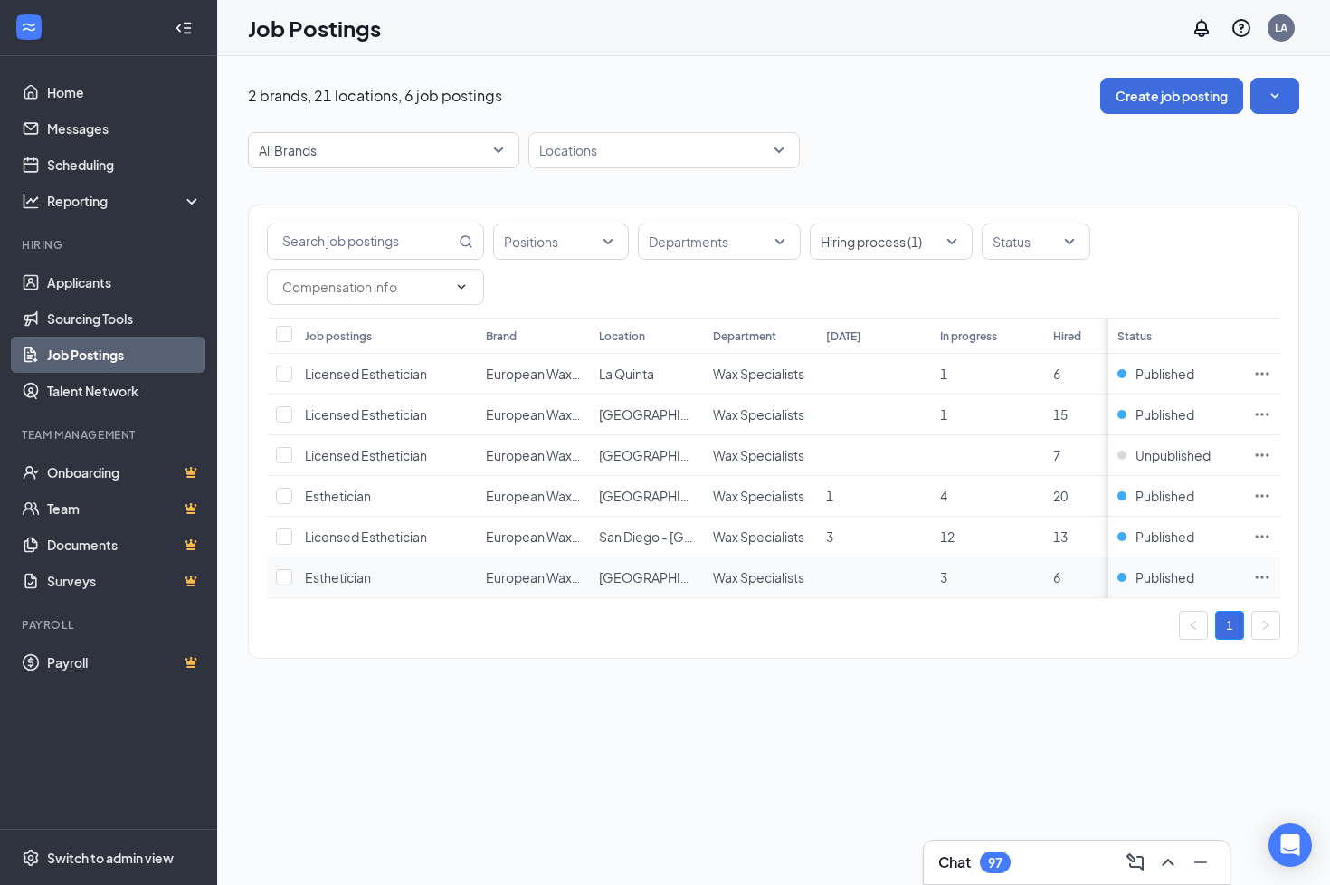
click at [1259, 582] on icon "Ellipses" at bounding box center [1262, 577] width 18 height 18
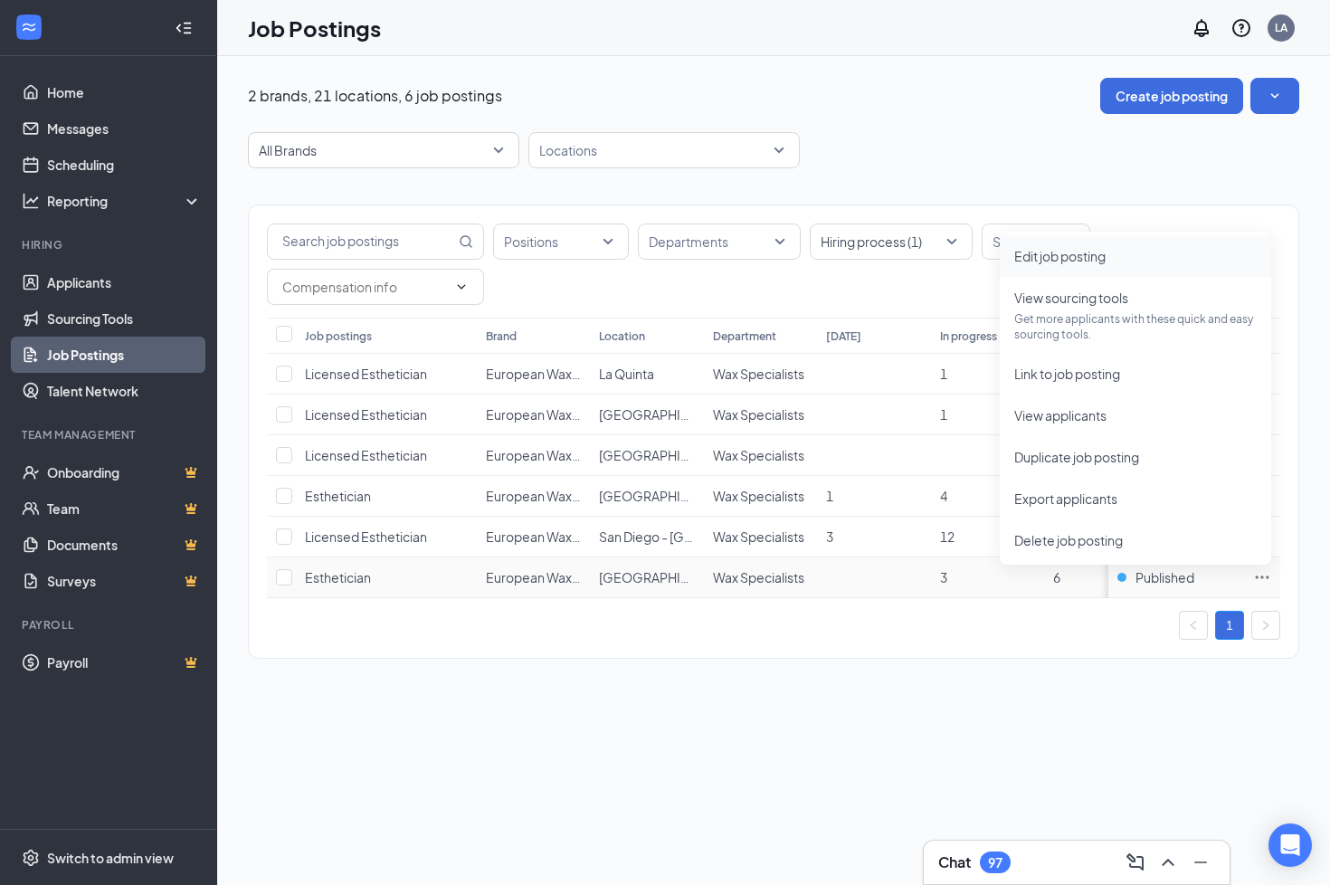
click at [1068, 251] on span "Edit job posting" at bounding box center [1059, 256] width 91 height 16
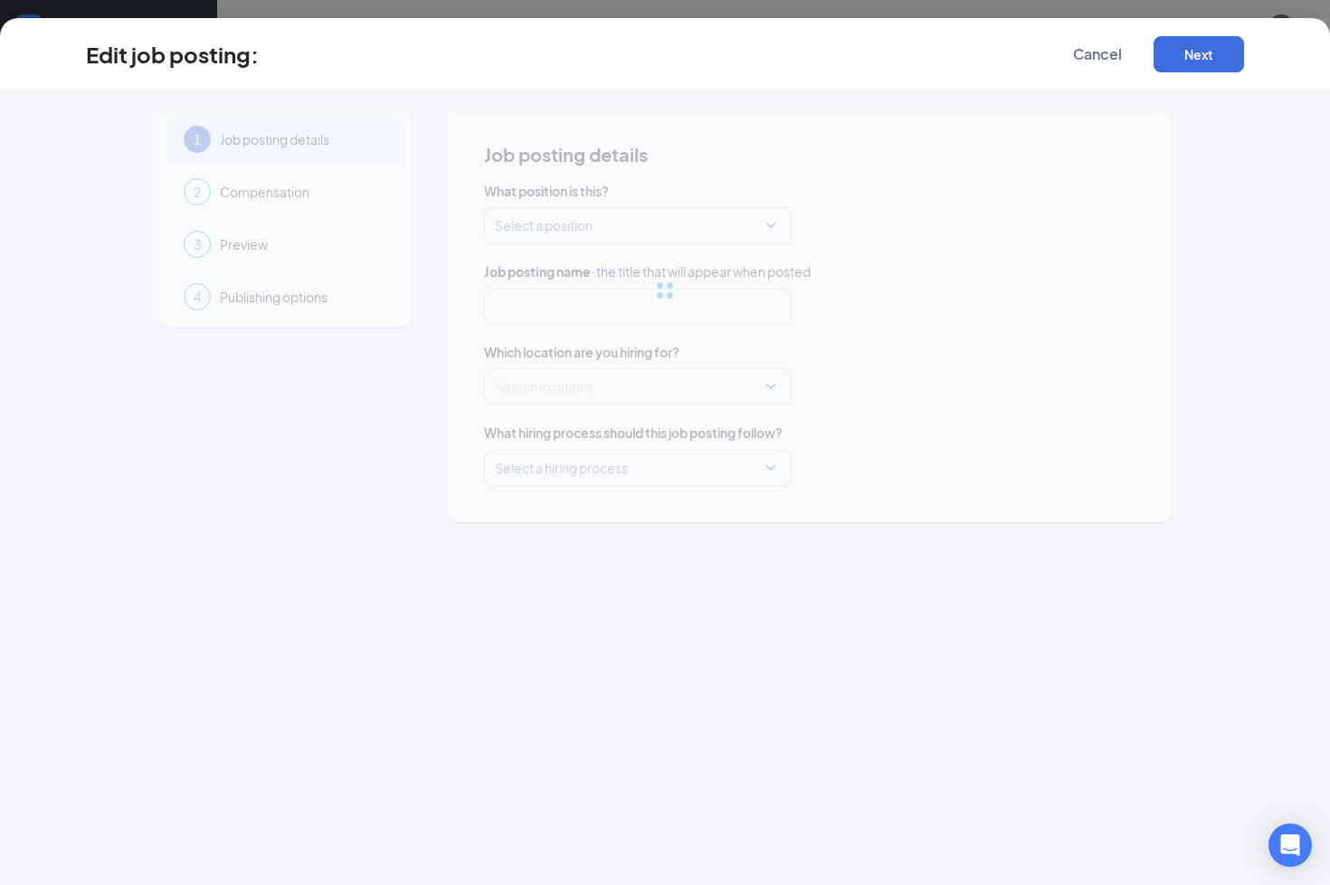
type input "Esthetician"
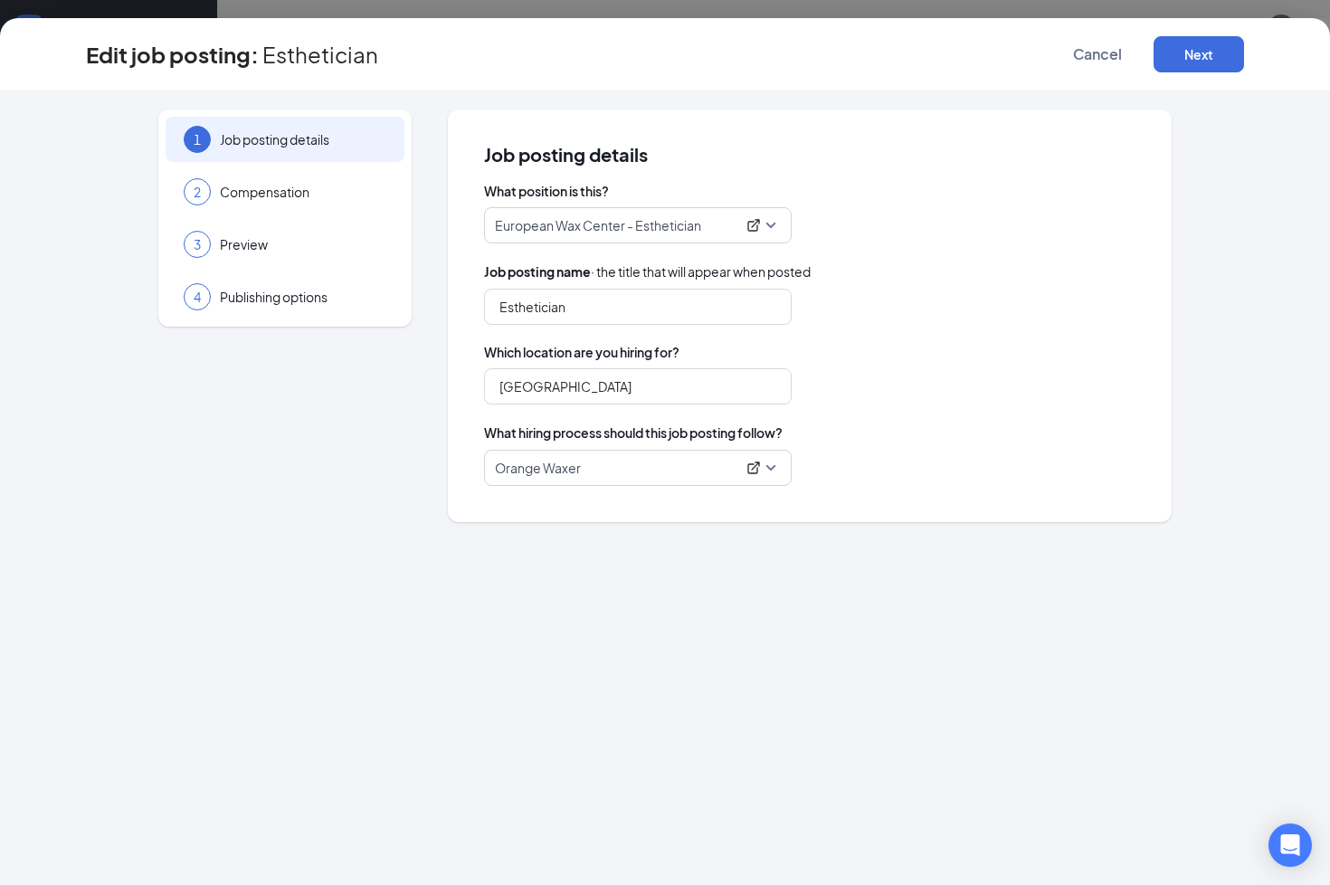
click at [771, 472] on span "Orange Waxer" at bounding box center [638, 468] width 286 height 34
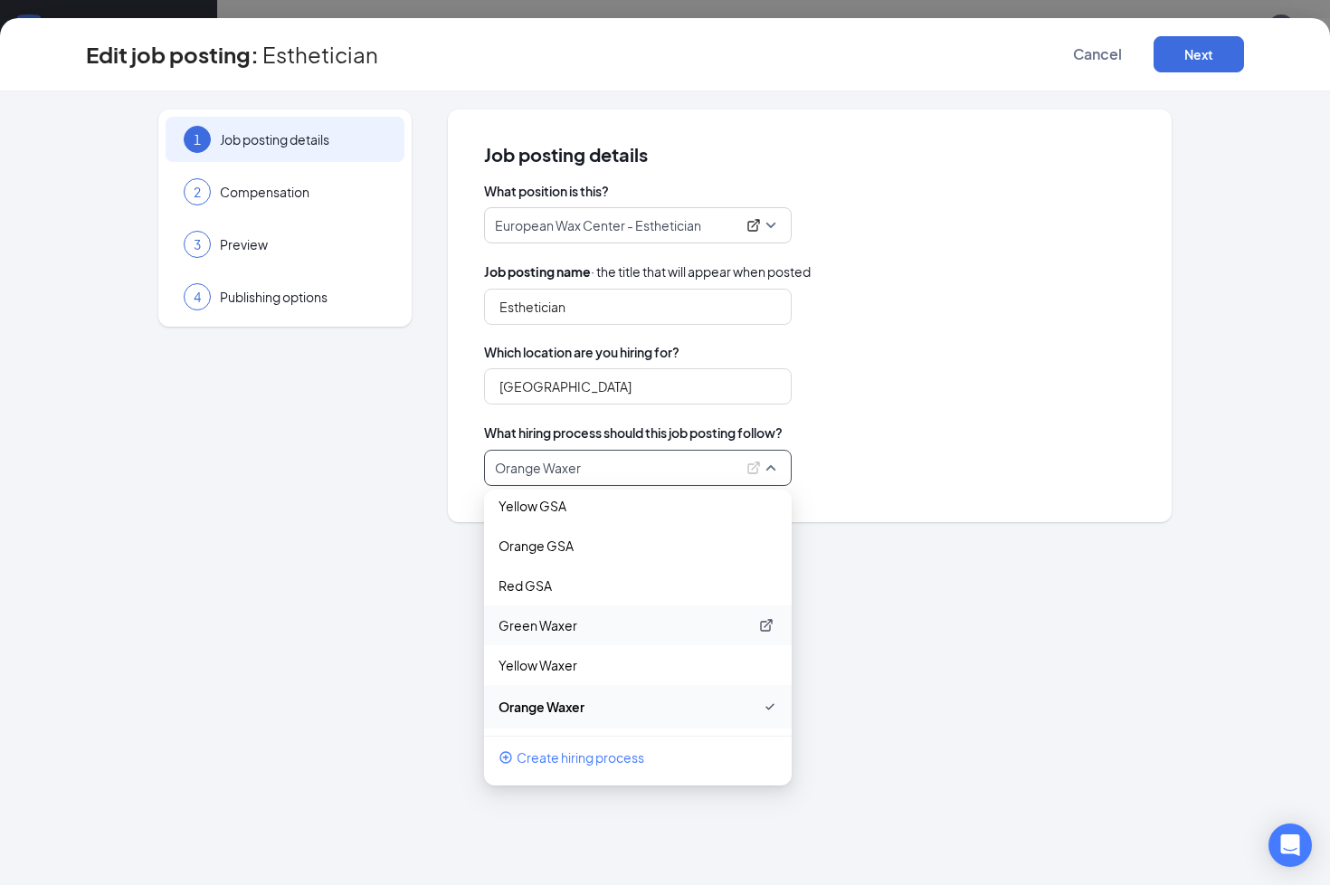
click at [527, 621] on p "Green Waxer" at bounding box center [623, 625] width 250 height 18
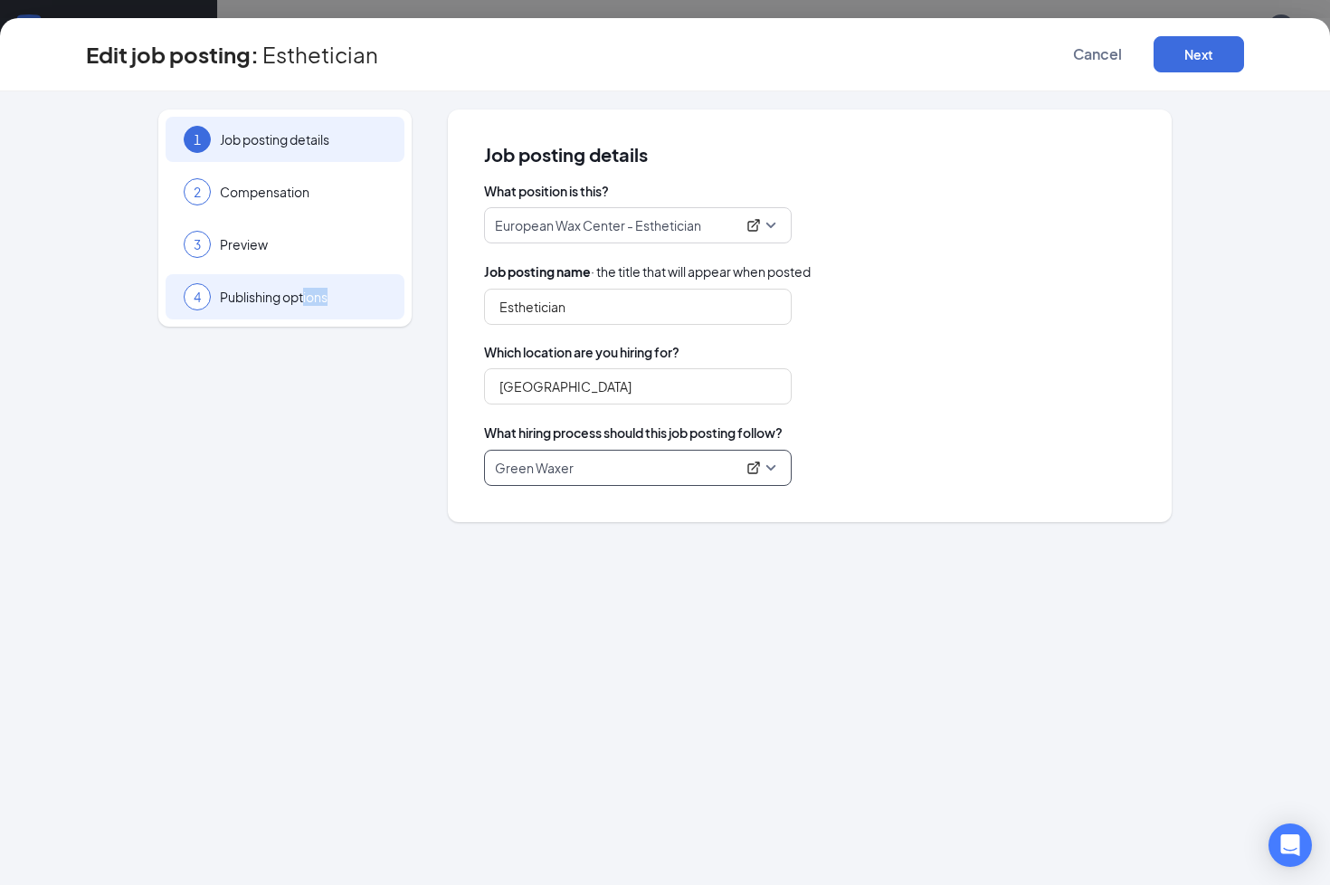
click at [306, 306] on div "4 Publishing options" at bounding box center [285, 296] width 239 height 45
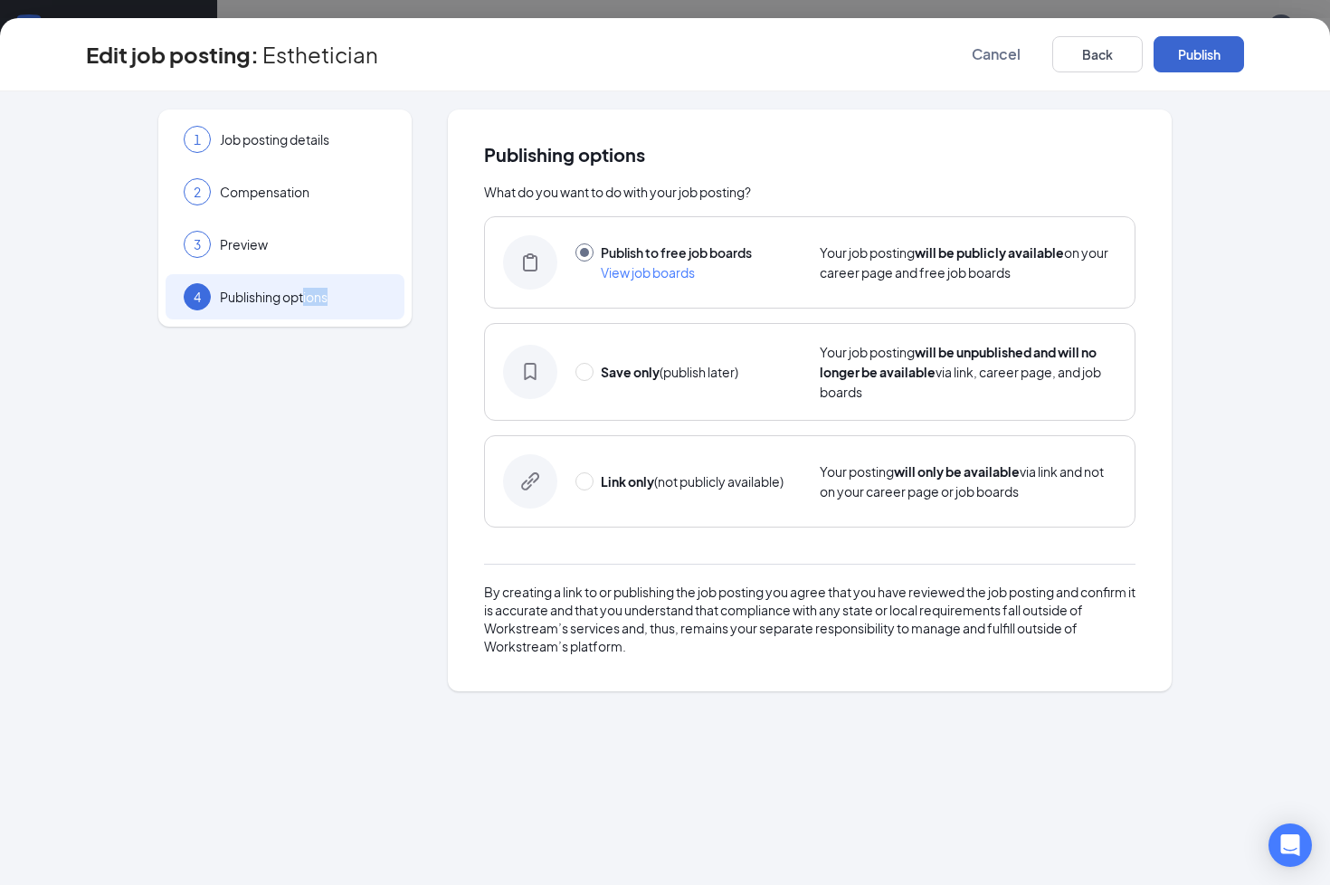
click at [1214, 52] on button "Publish" at bounding box center [1199, 54] width 90 height 36
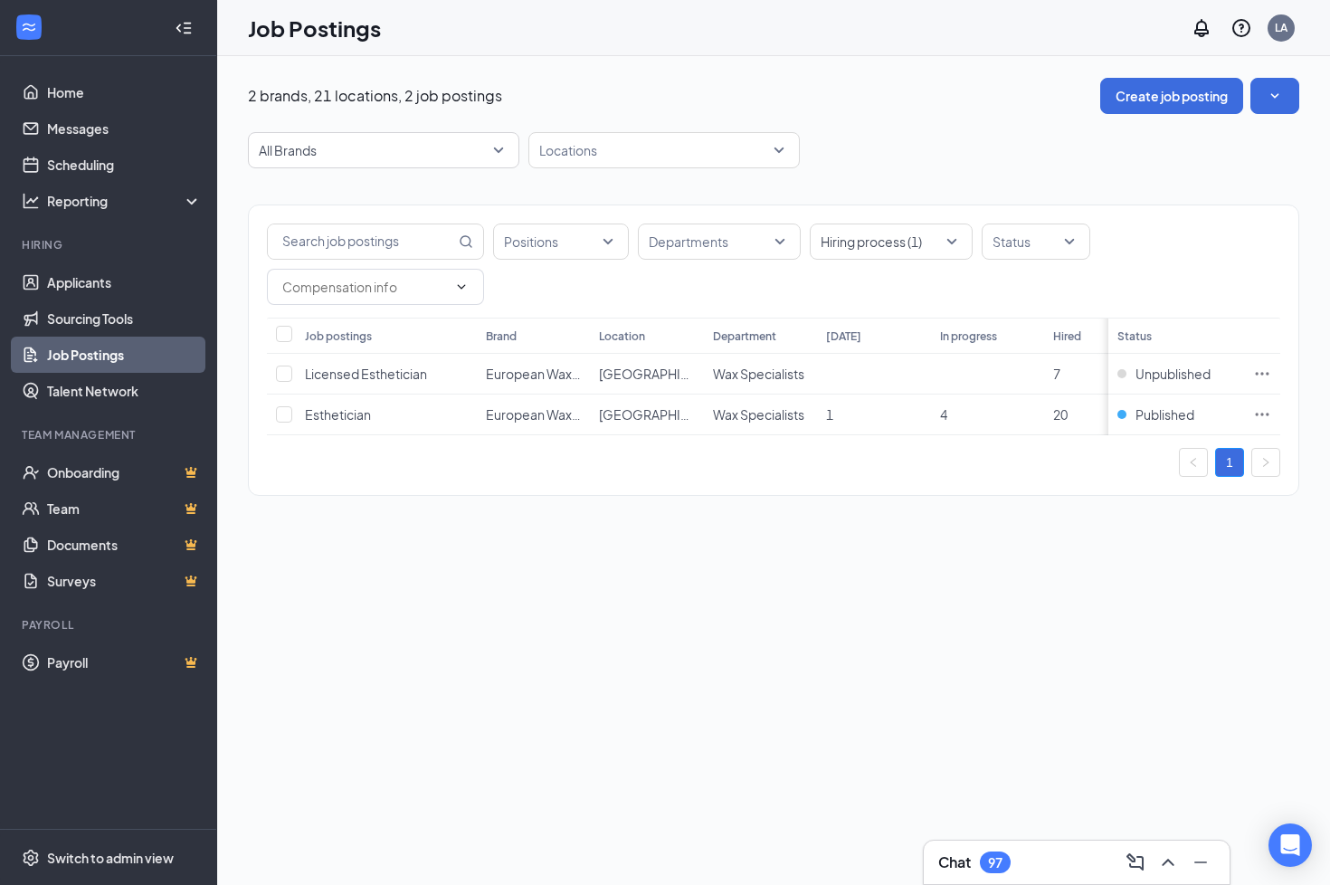
click at [631, 486] on div "Positions Departments Hiring process (1) Status Job postings Brand Location Dep…" at bounding box center [773, 349] width 1051 height 291
click at [1268, 366] on icon "Ellipses" at bounding box center [1262, 374] width 18 height 18
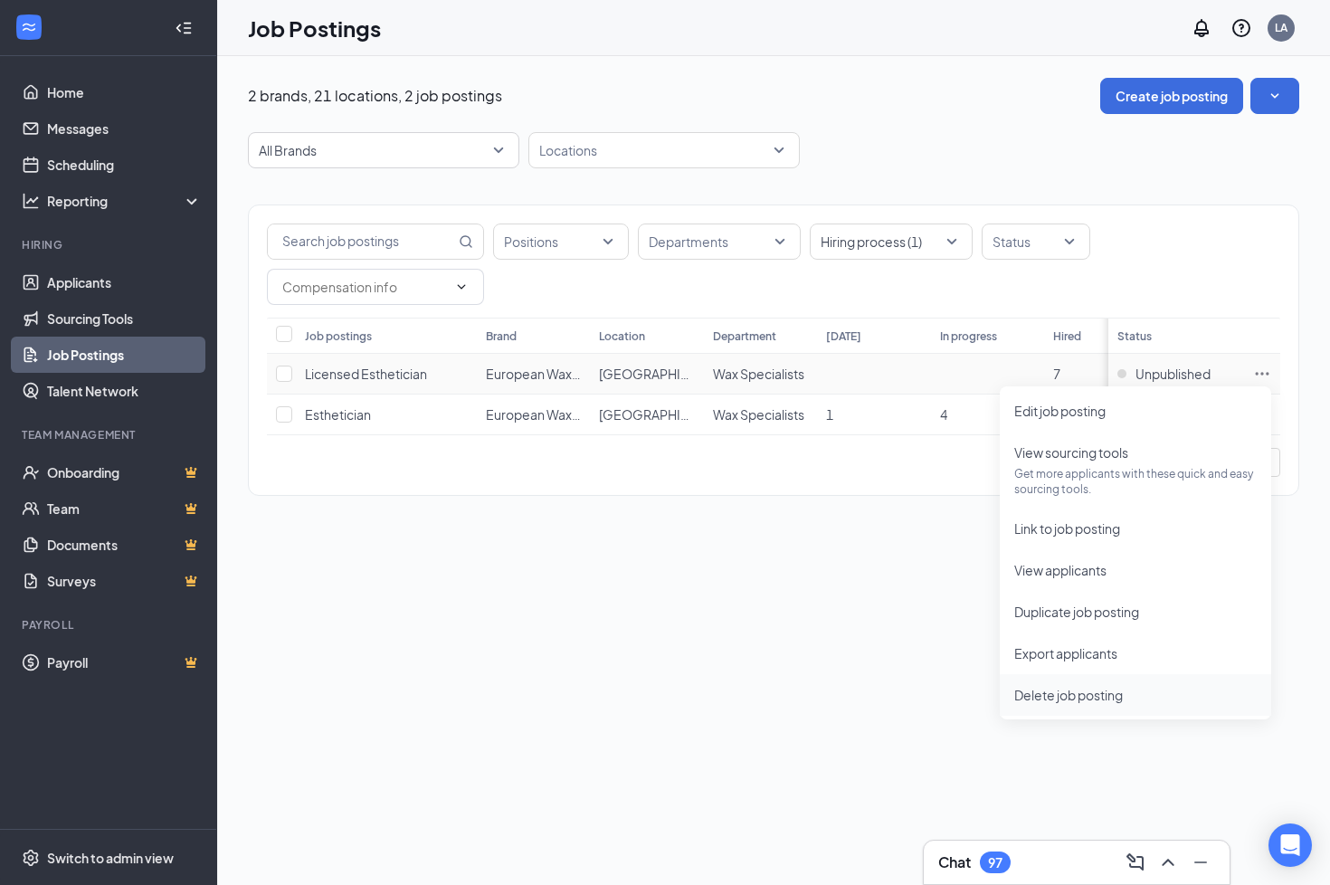
click at [1034, 693] on span "Delete job posting" at bounding box center [1068, 695] width 109 height 16
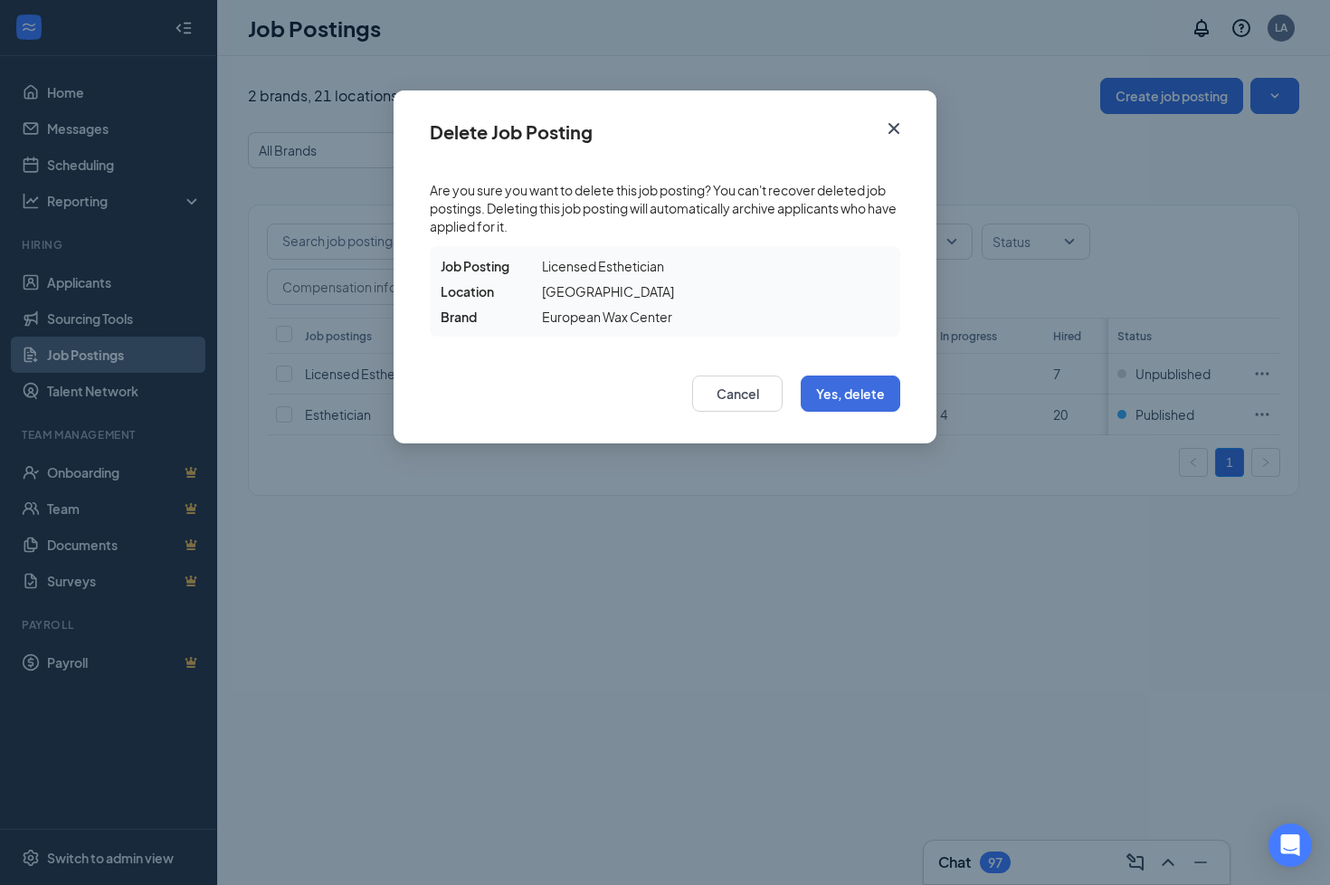
click at [678, 399] on div at bounding box center [561, 393] width 262 height 36
click at [751, 400] on button "Cancel" at bounding box center [737, 393] width 90 height 36
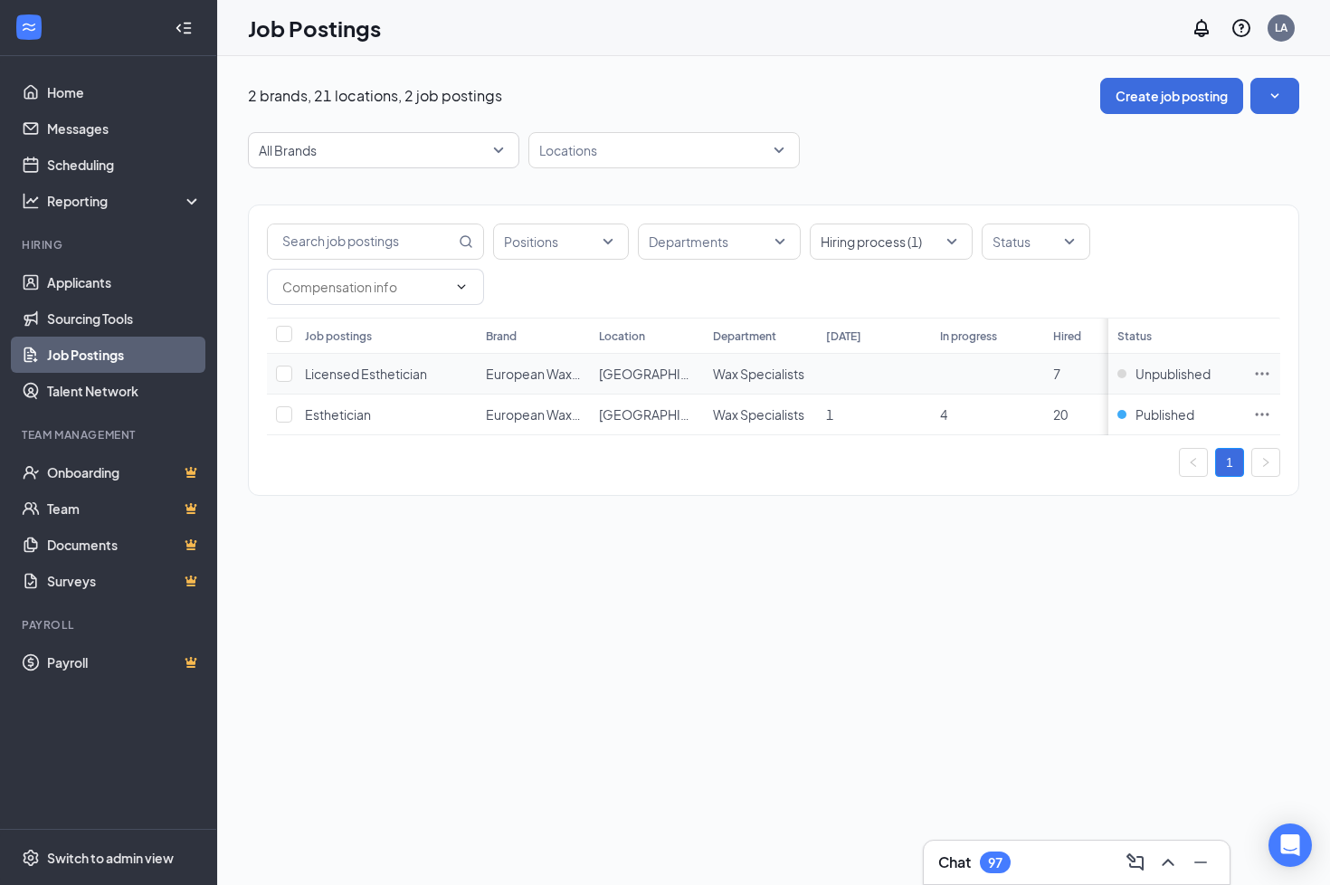
click at [1269, 367] on icon "Ellipses" at bounding box center [1262, 374] width 18 height 18
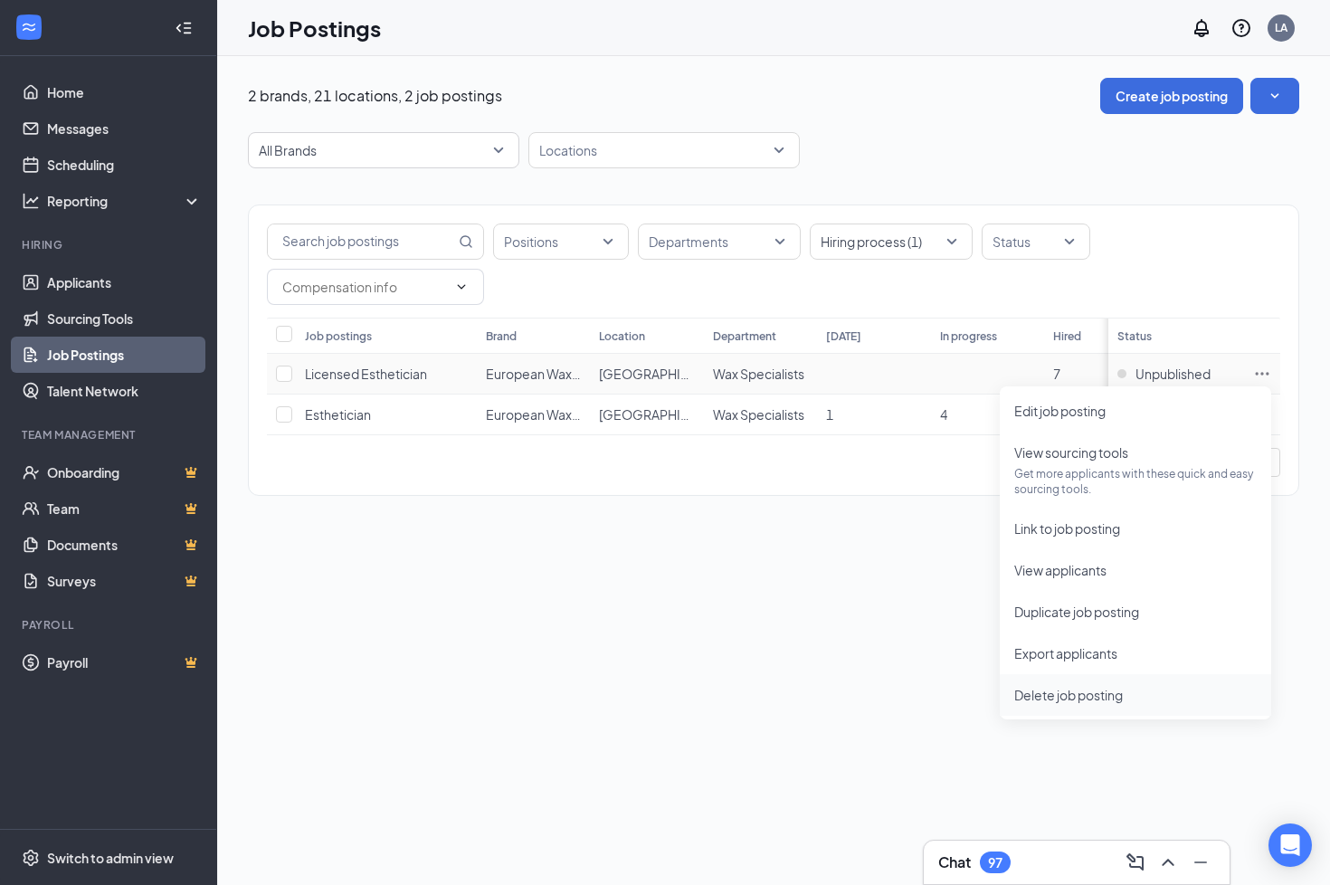
click at [1028, 689] on span "Delete job posting" at bounding box center [1068, 695] width 109 height 16
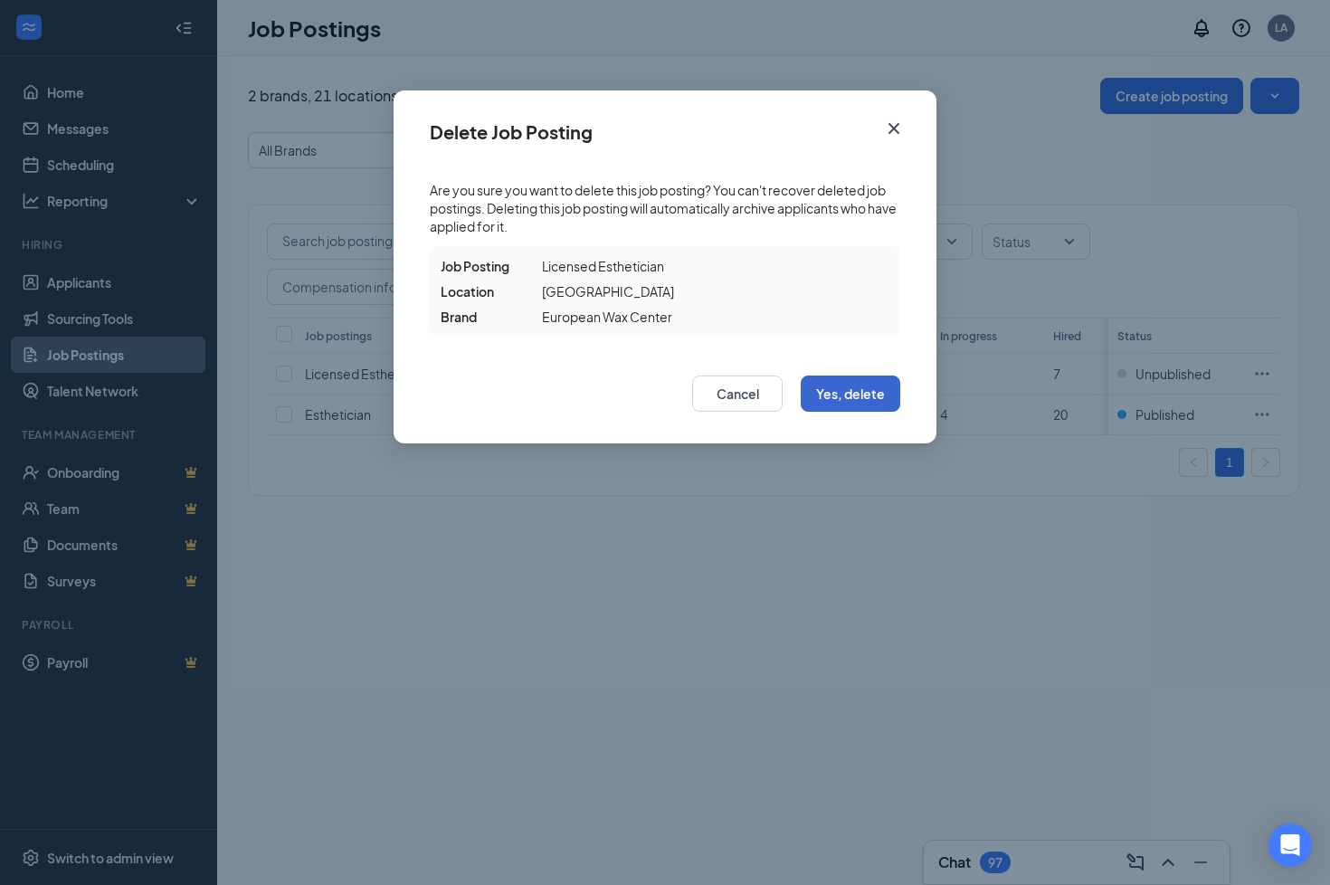
click at [826, 386] on button "Yes, delete" at bounding box center [851, 393] width 100 height 36
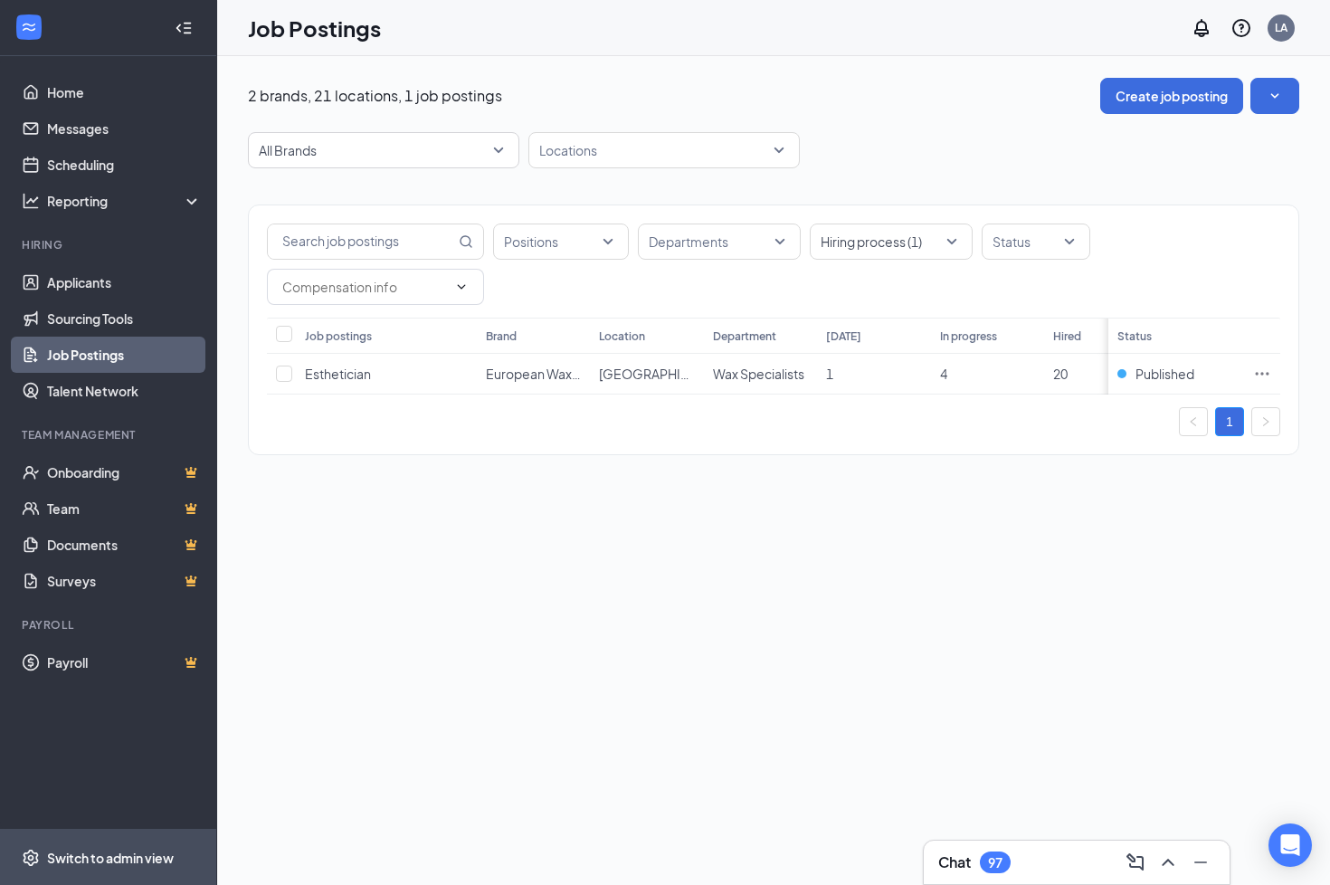
click at [43, 705] on li "Switch to admin view" at bounding box center [108, 857] width 216 height 55
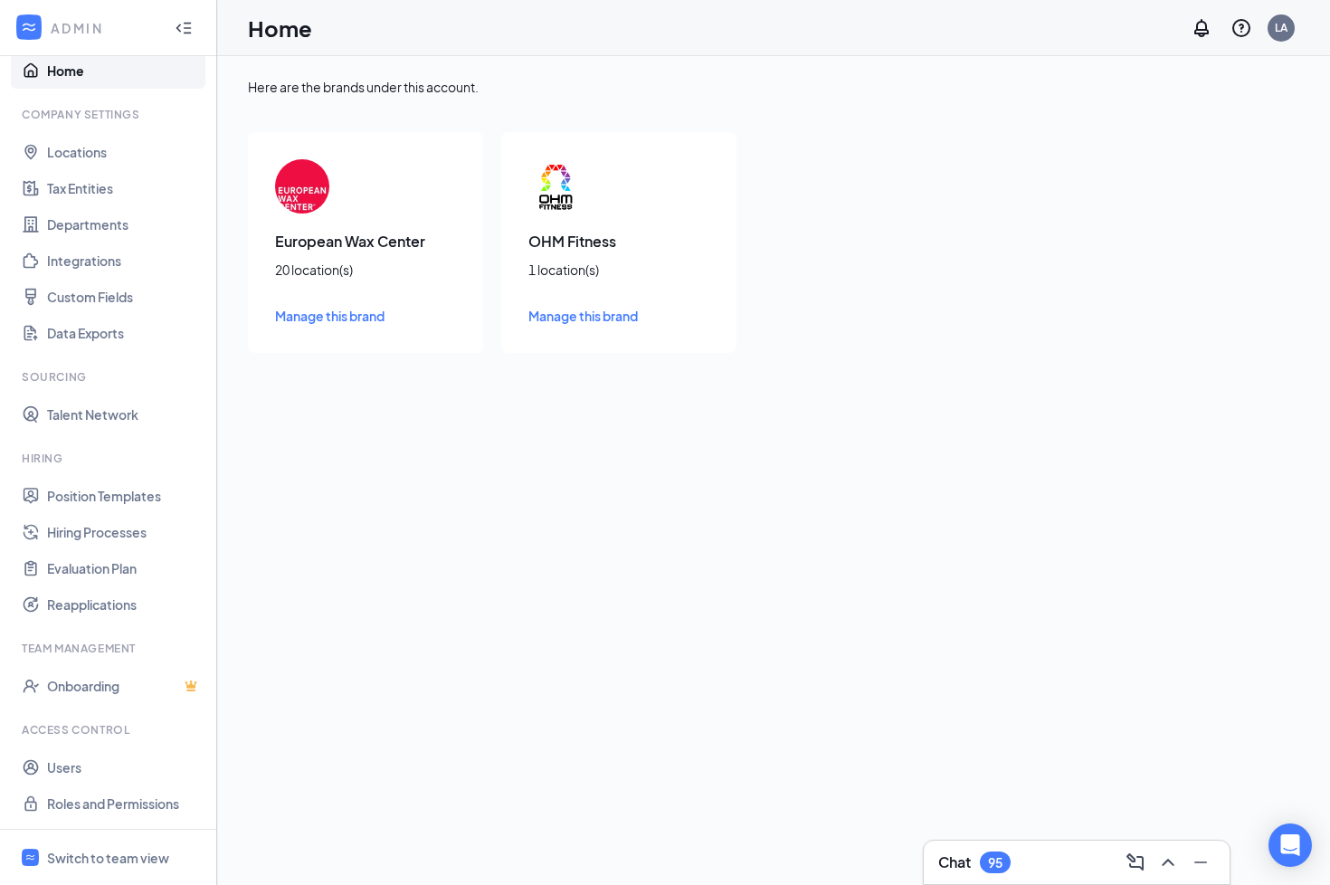
scroll to position [22, 0]
click at [68, 705] on div "Switch to team view" at bounding box center [108, 858] width 122 height 18
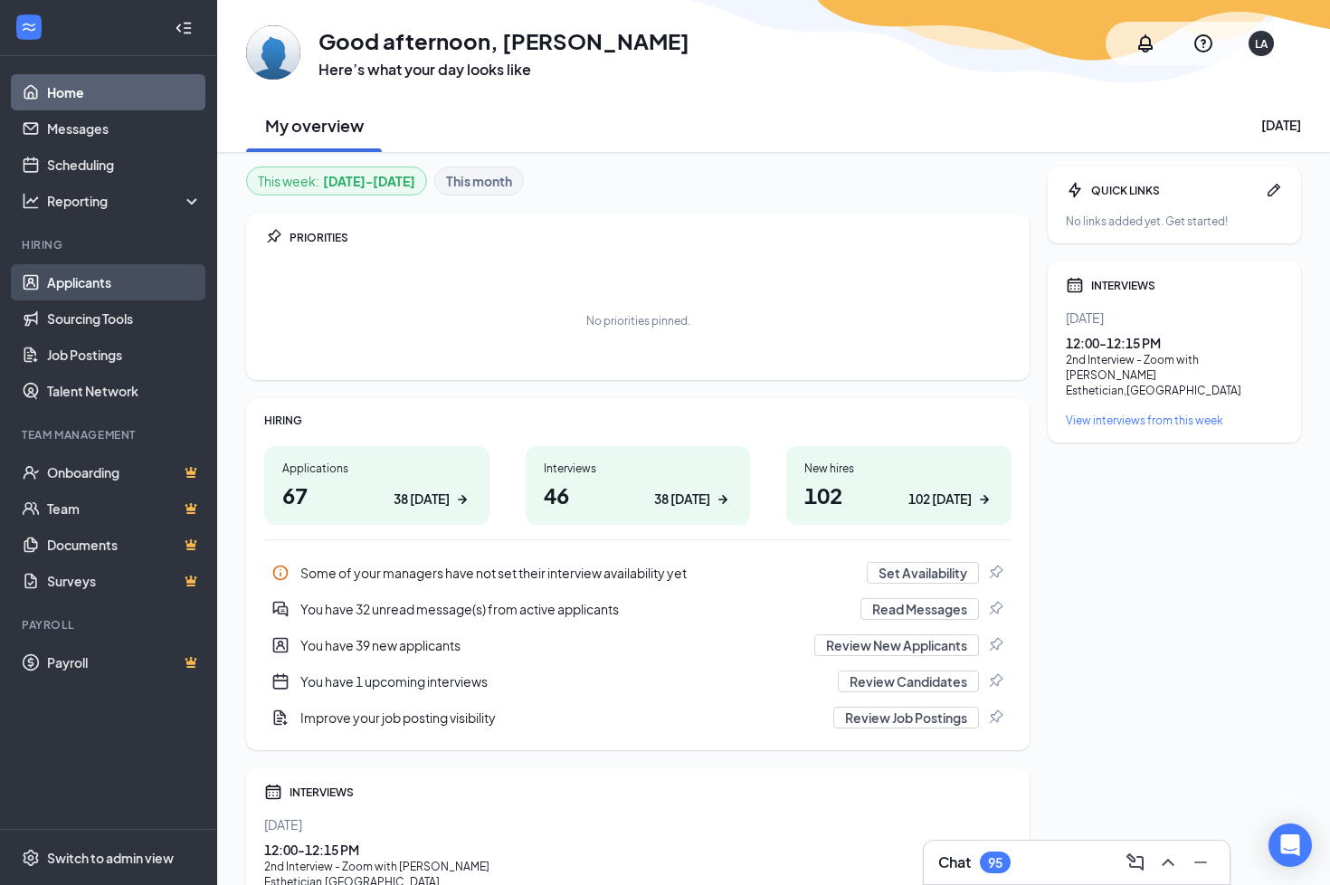
click at [90, 291] on link "Applicants" at bounding box center [124, 282] width 155 height 36
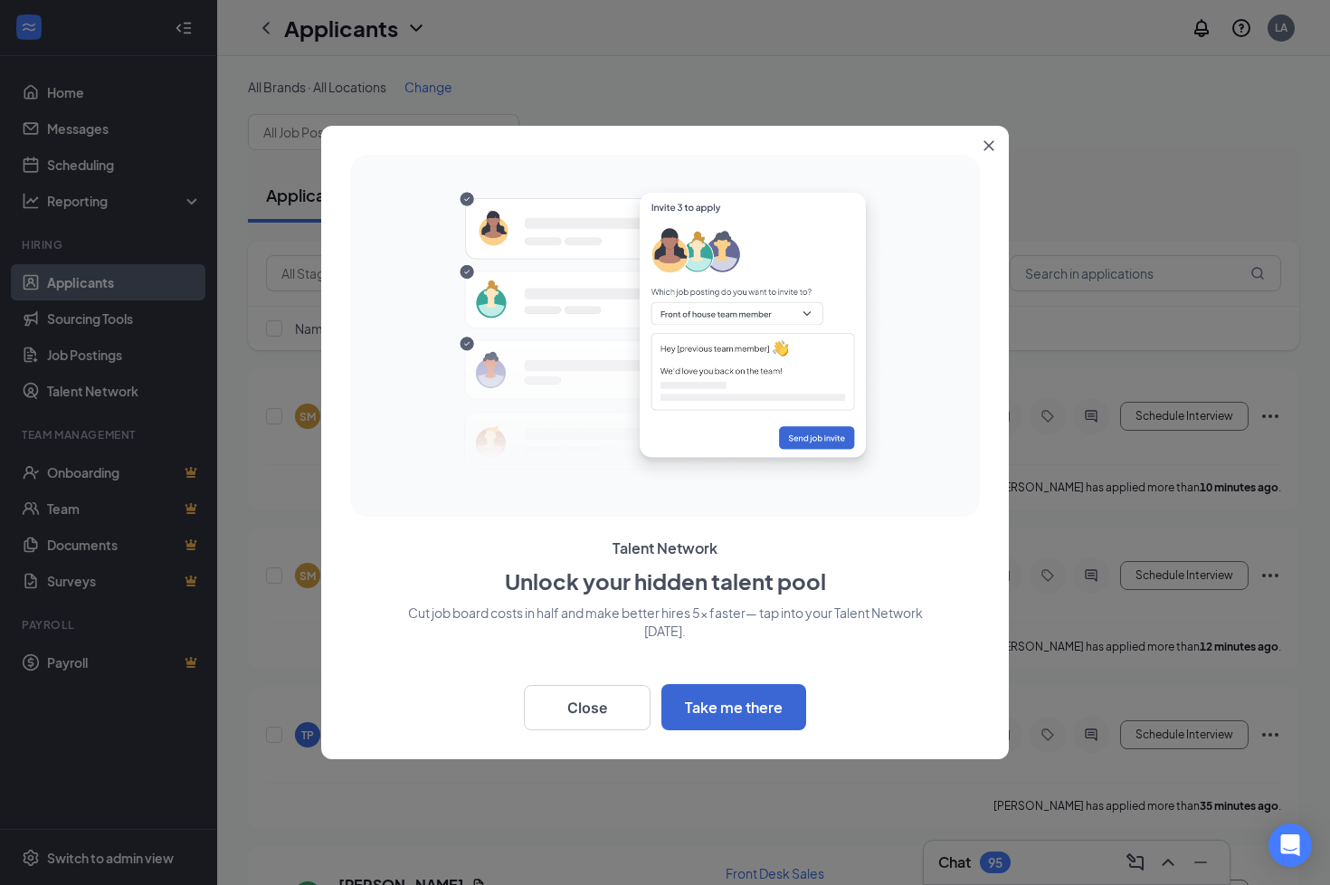
click at [993, 138] on button "Close" at bounding box center [992, 142] width 33 height 33
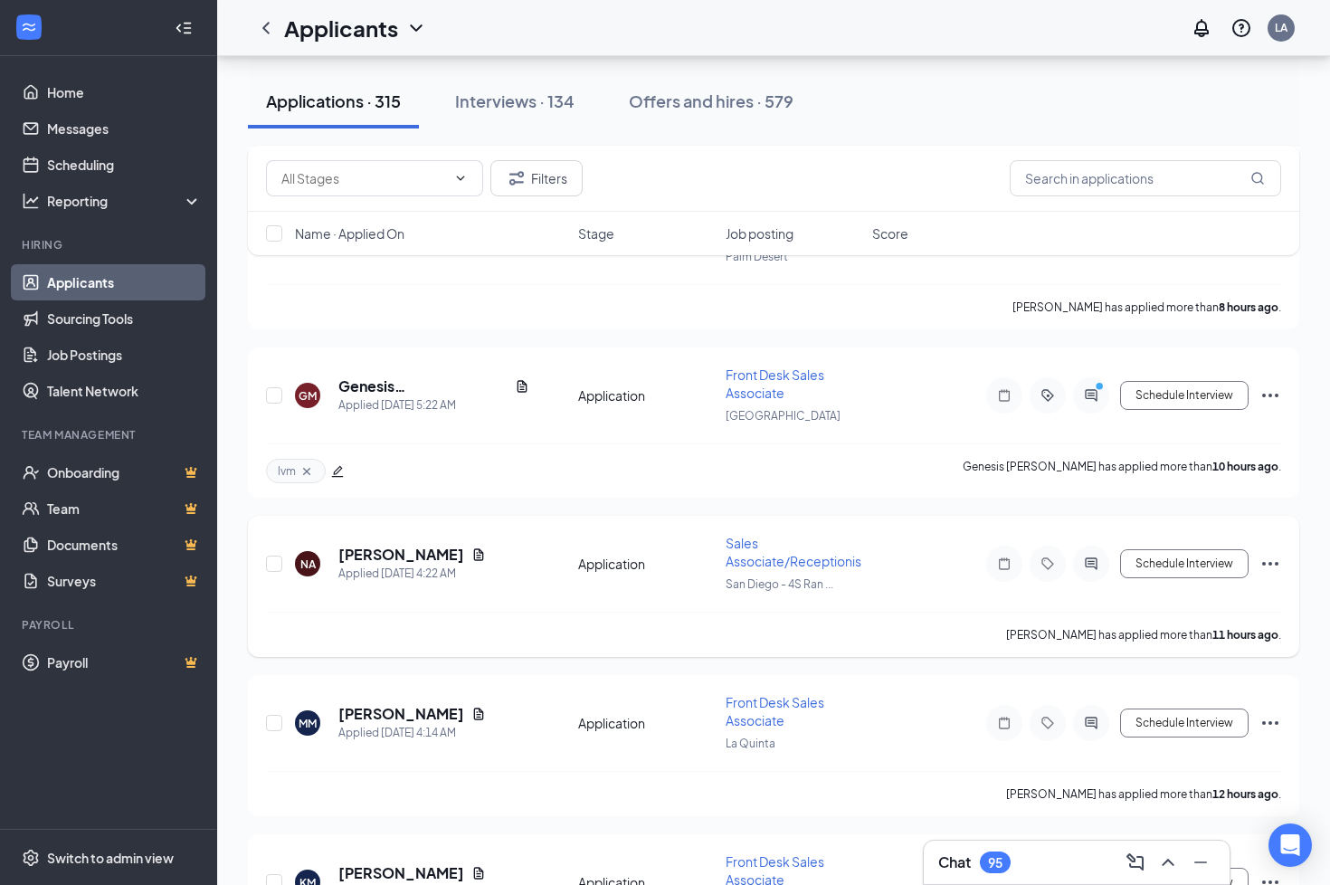
scroll to position [3843, 0]
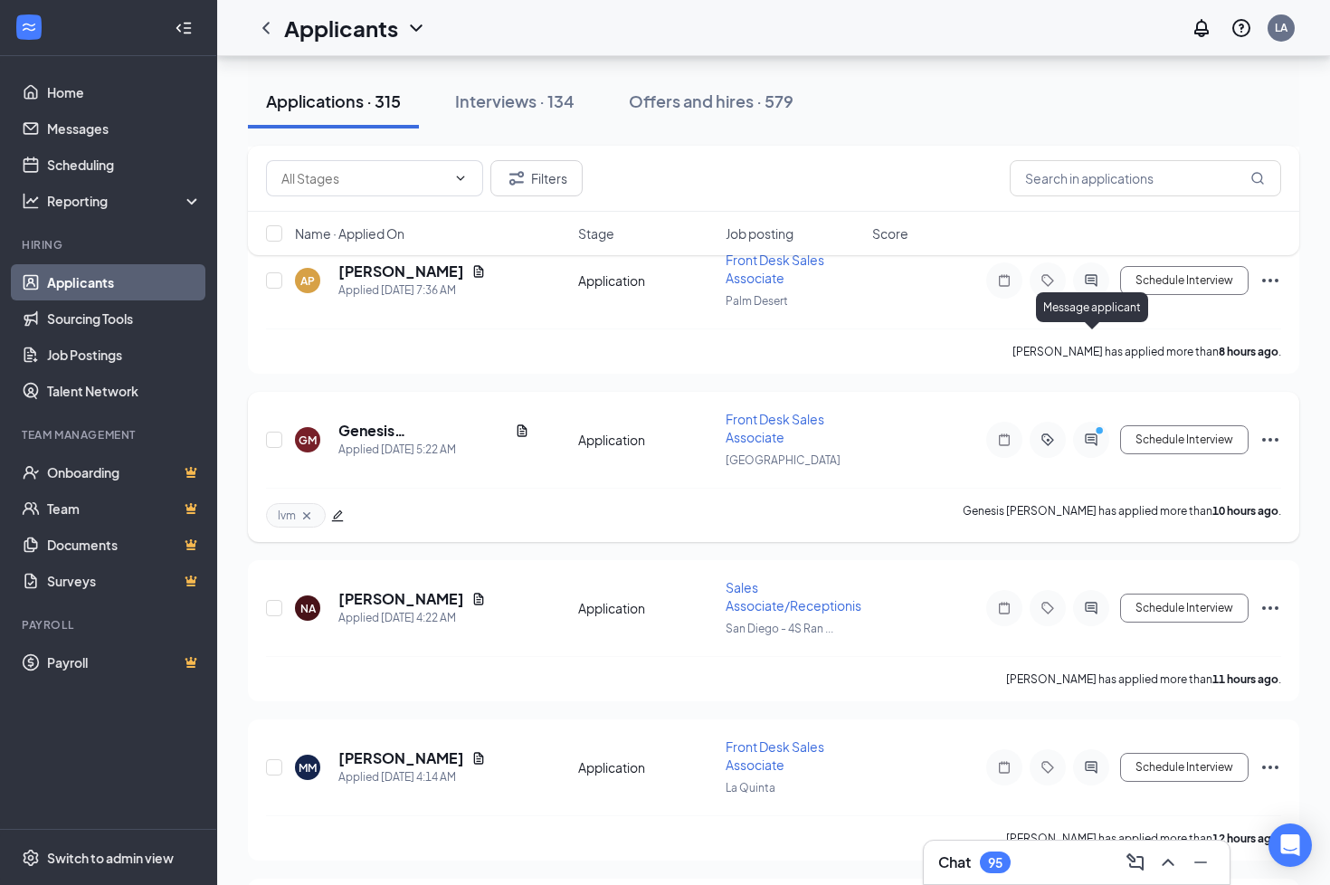
click at [1094, 432] on icon "ActiveChat" at bounding box center [1091, 439] width 22 height 14
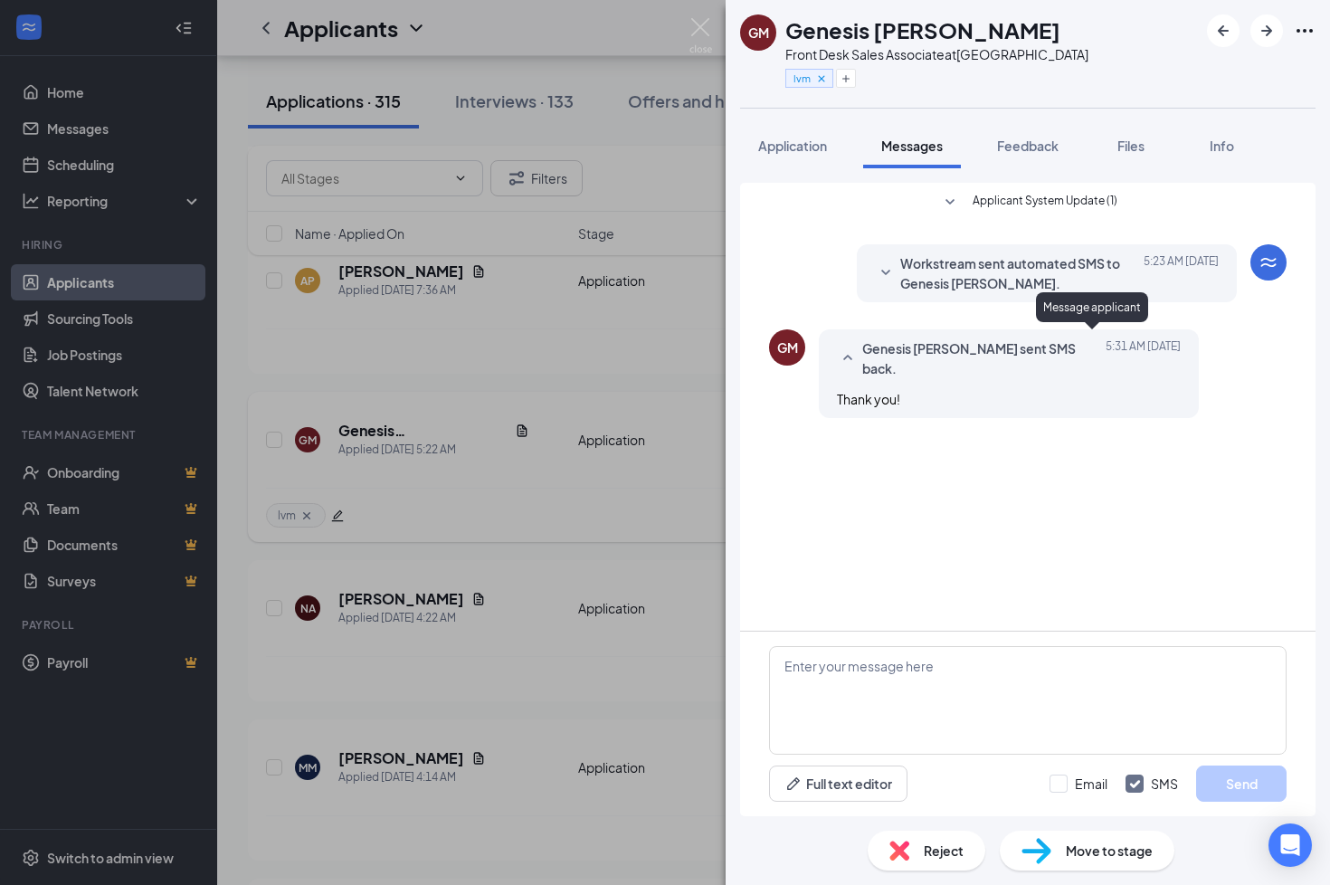
click at [902, 282] on span "Workstream sent automated SMS to Genesis [PERSON_NAME]." at bounding box center [1018, 273] width 237 height 40
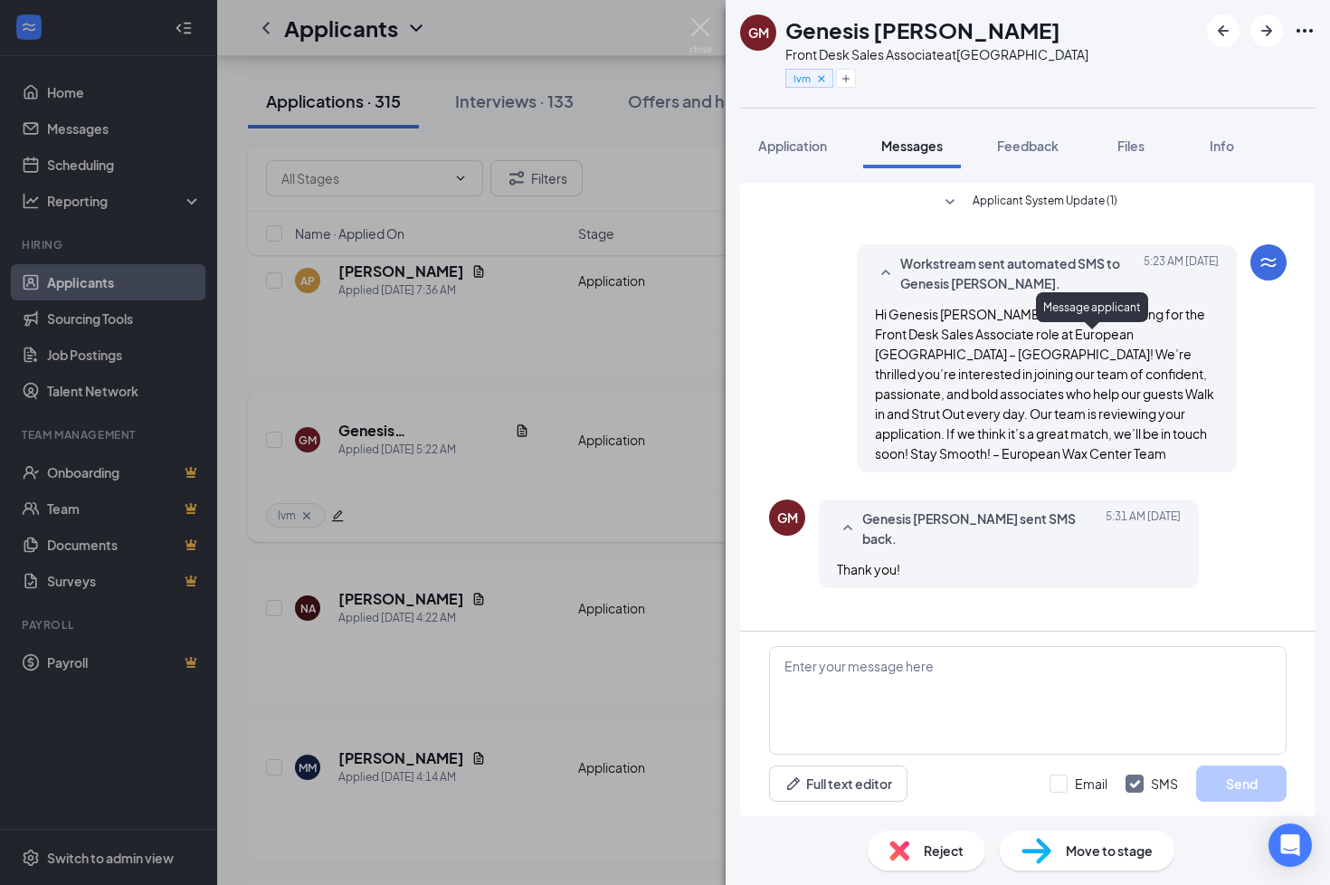
click at [435, 409] on div "GM Genesis [PERSON_NAME] Front Desk Sales Associate at [GEOGRAPHIC_DATA] lvm Ap…" at bounding box center [665, 442] width 1330 height 885
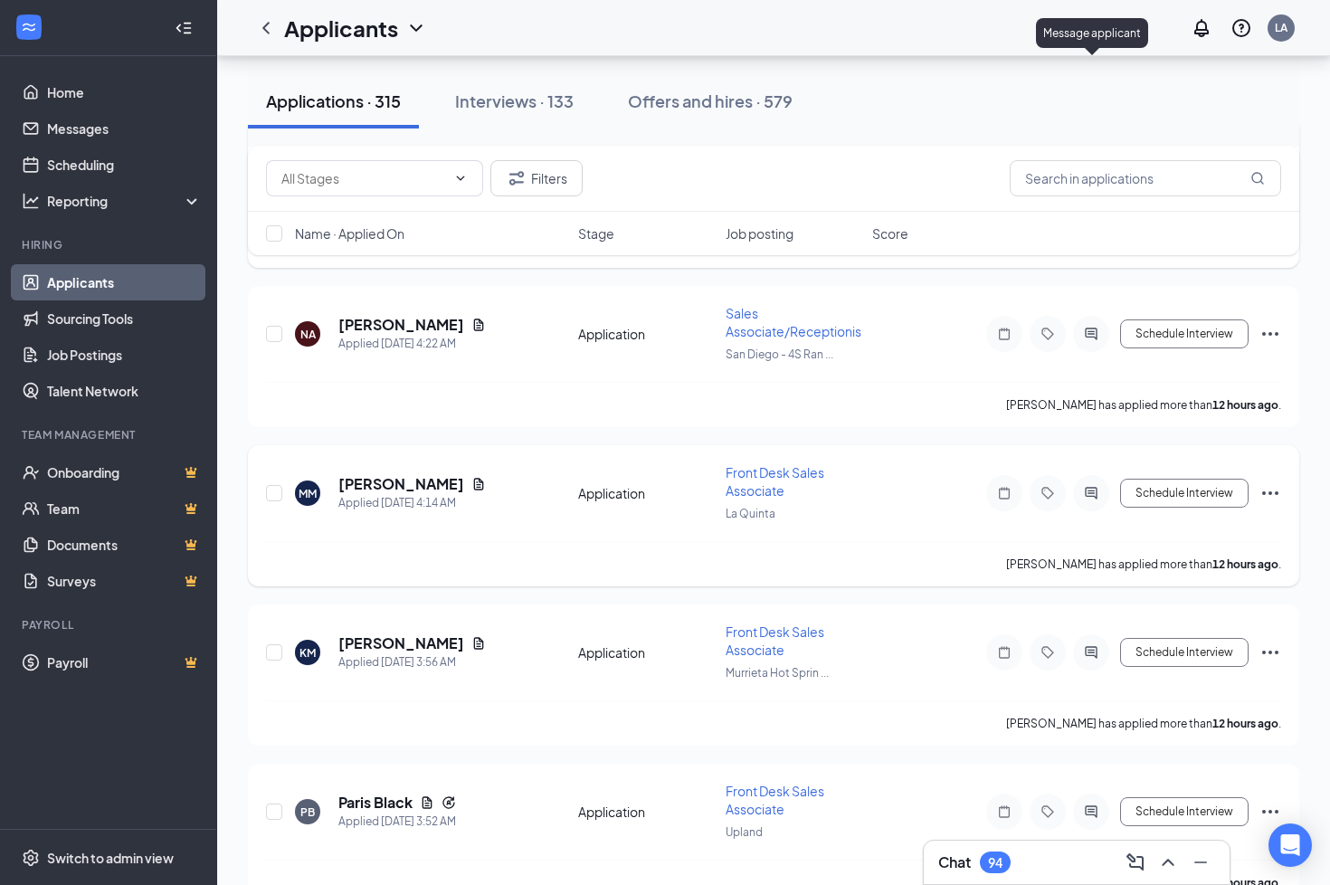
scroll to position [4119, 0]
click at [381, 472] on h5 "[PERSON_NAME]" at bounding box center [401, 482] width 126 height 20
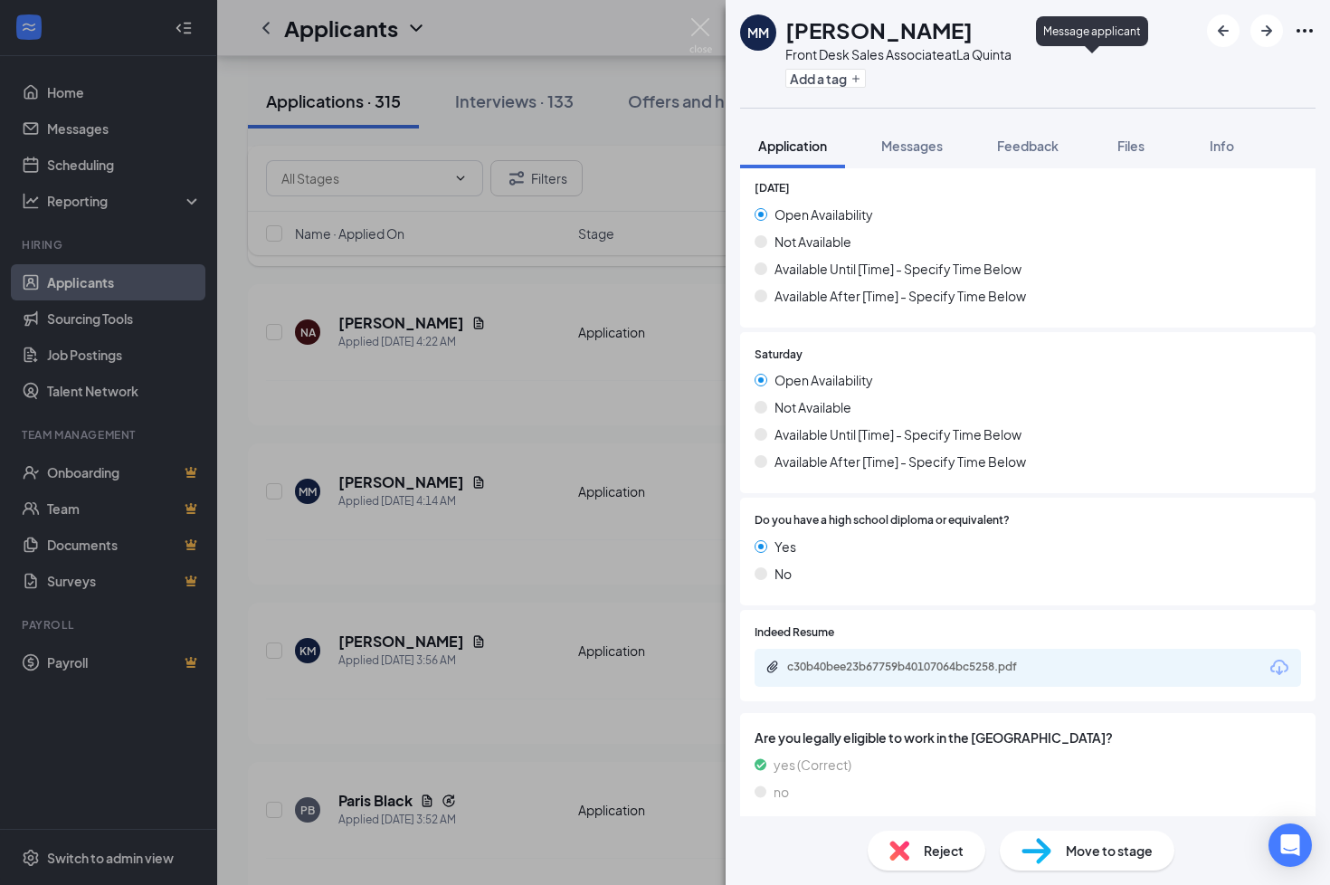
scroll to position [1714, 0]
click at [898, 661] on div "c30b40bee23b67759b40107064bc5258.pdf" at bounding box center [913, 668] width 253 height 14
